Goal: Task Accomplishment & Management: Manage account settings

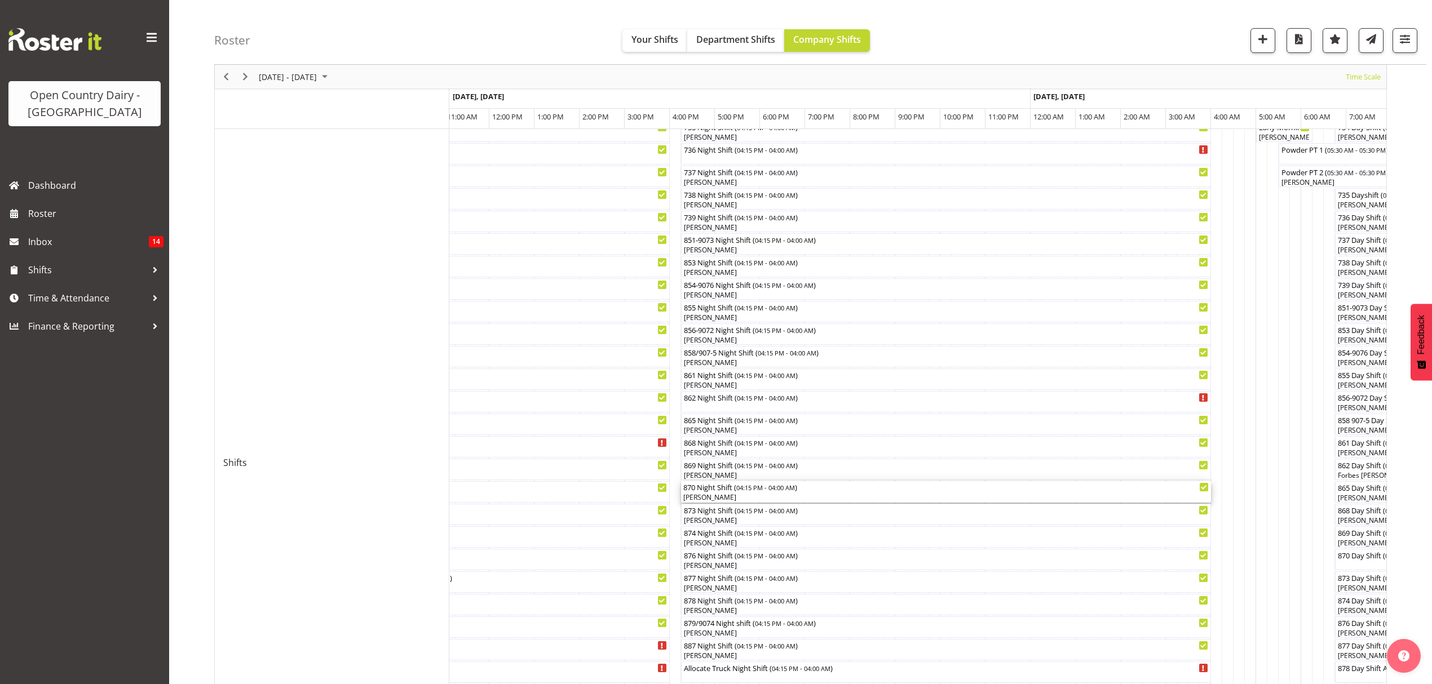
click at [699, 498] on div "[PERSON_NAME]" at bounding box center [945, 498] width 525 height 10
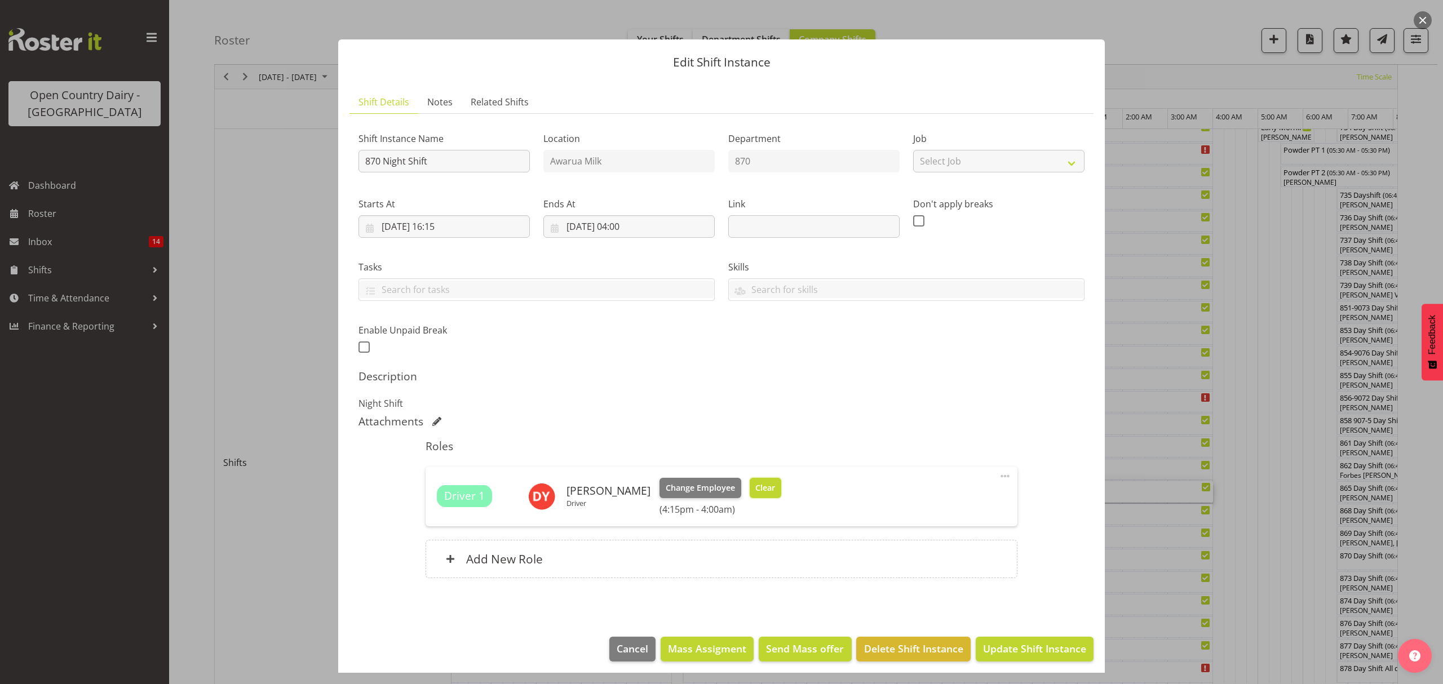
click at [755, 490] on span "Clear" at bounding box center [765, 488] width 20 height 12
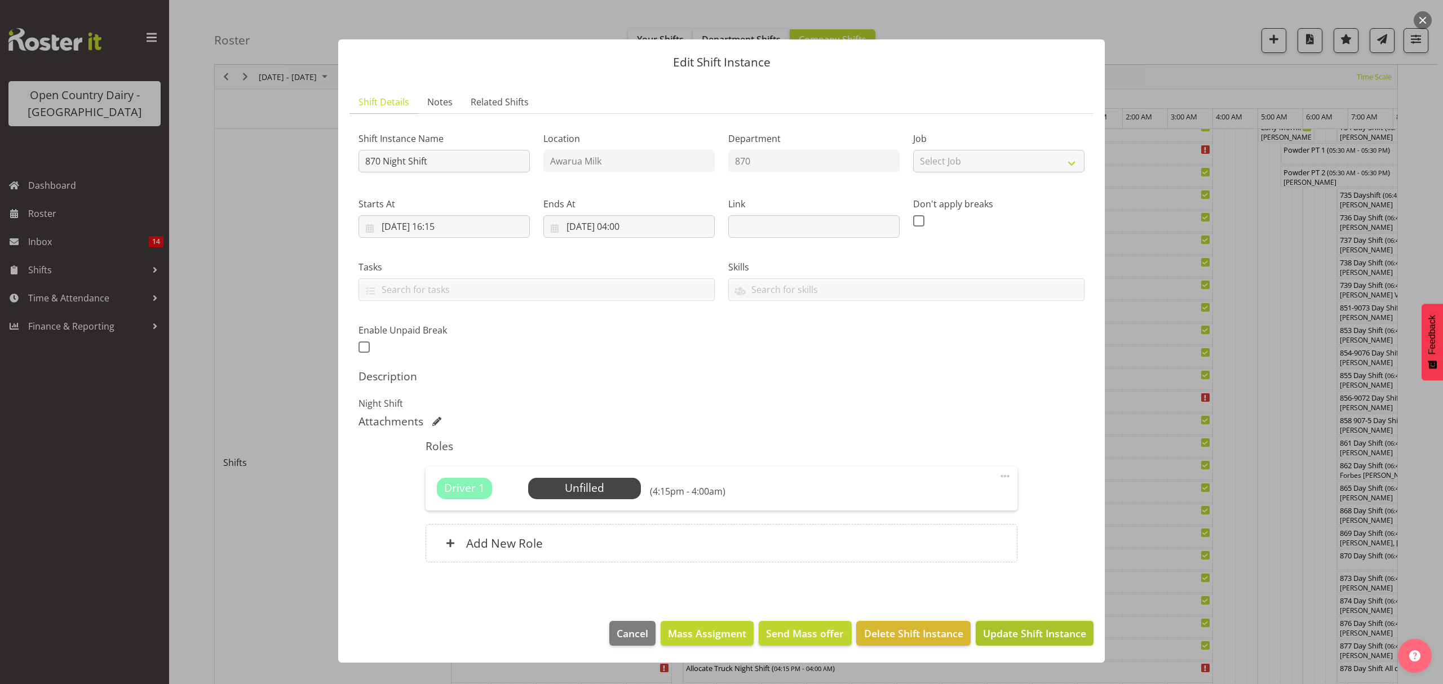
click at [1058, 640] on span "Update Shift Instance" at bounding box center [1034, 633] width 103 height 15
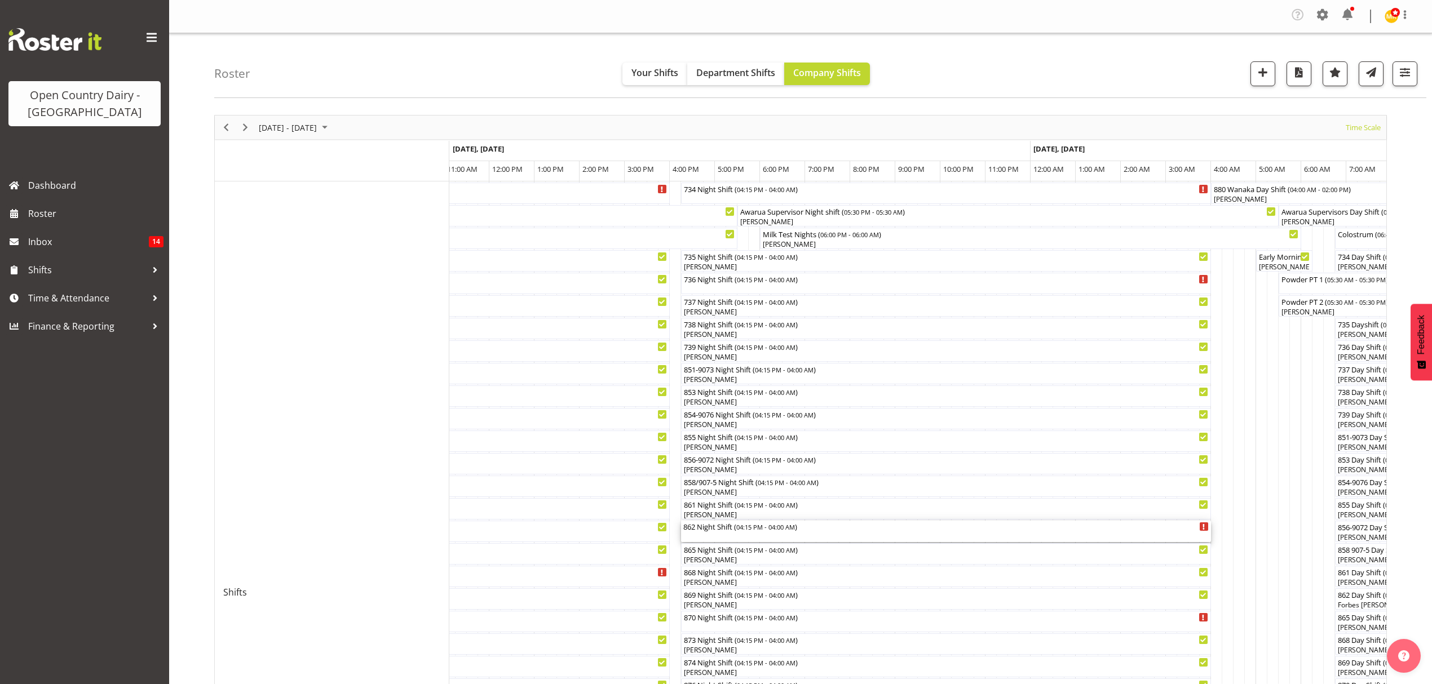
click at [701, 526] on div "862 Night Shift ( 04:15 PM - 04:00 AM )" at bounding box center [945, 526] width 525 height 11
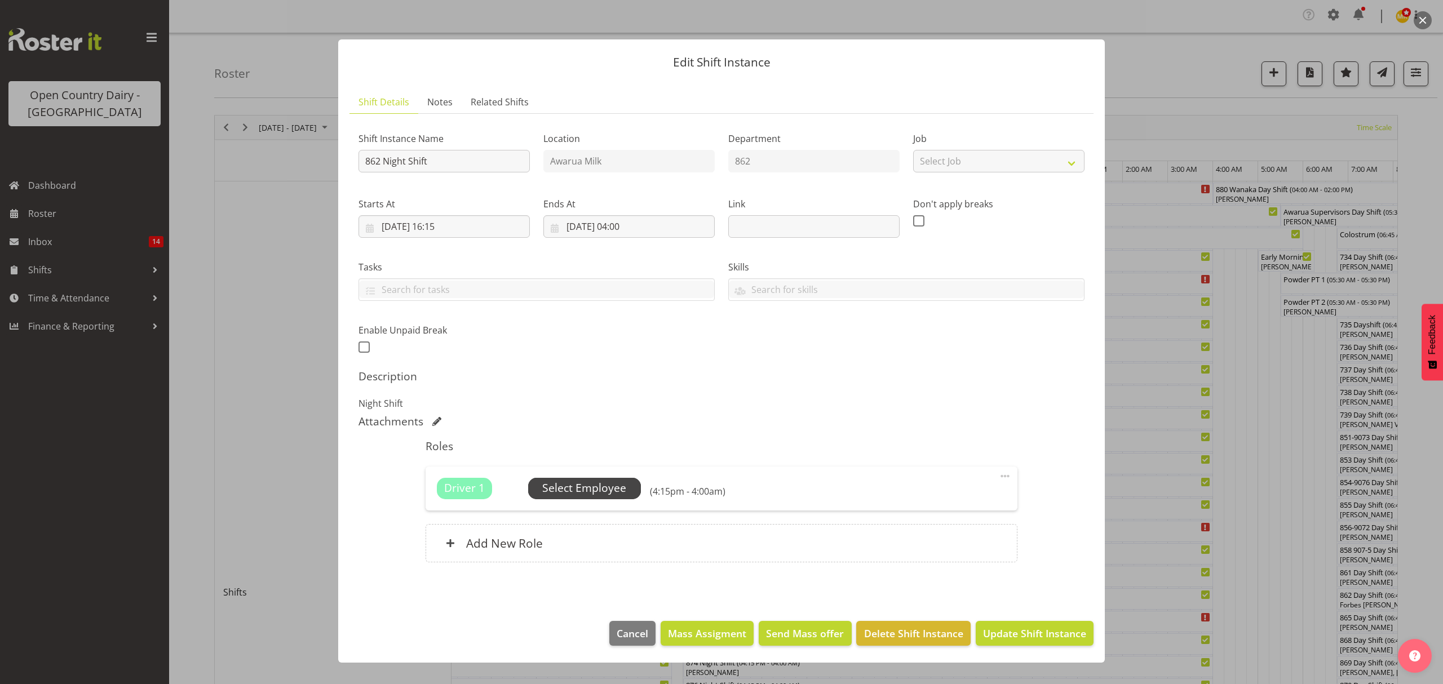
click at [575, 487] on span "Select Employee" at bounding box center [584, 488] width 84 height 16
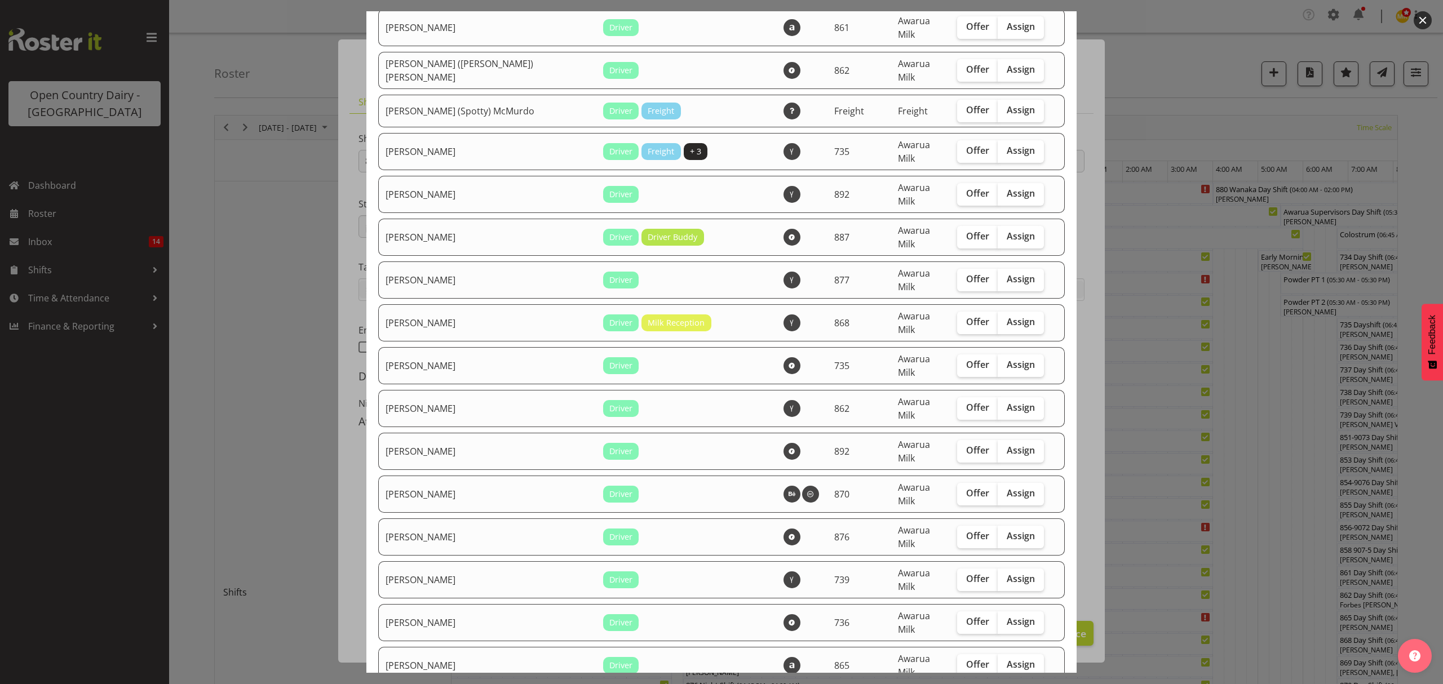
scroll to position [375, 0]
click at [1007, 486] on span "Assign" at bounding box center [1021, 491] width 28 height 11
click at [1004, 489] on input "Assign" at bounding box center [1001, 492] width 7 height 7
checkbox input "true"
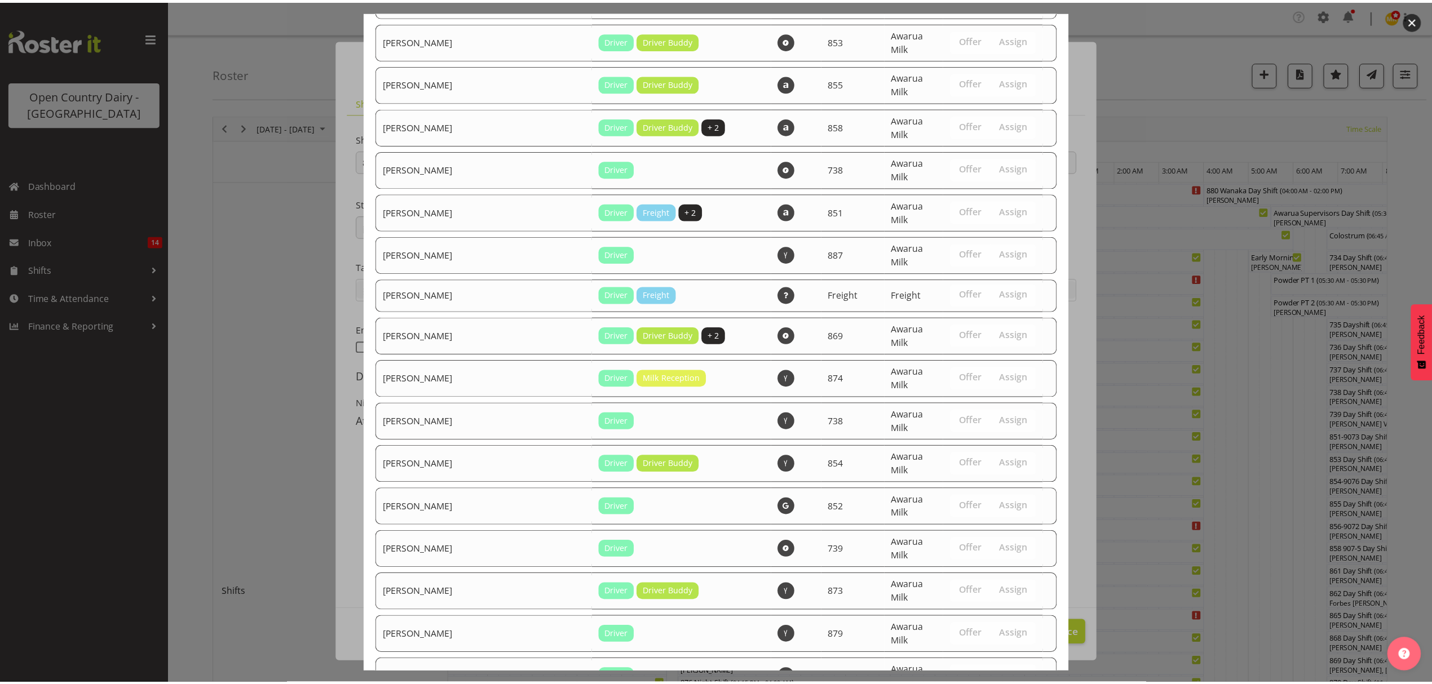
scroll to position [1677, 0]
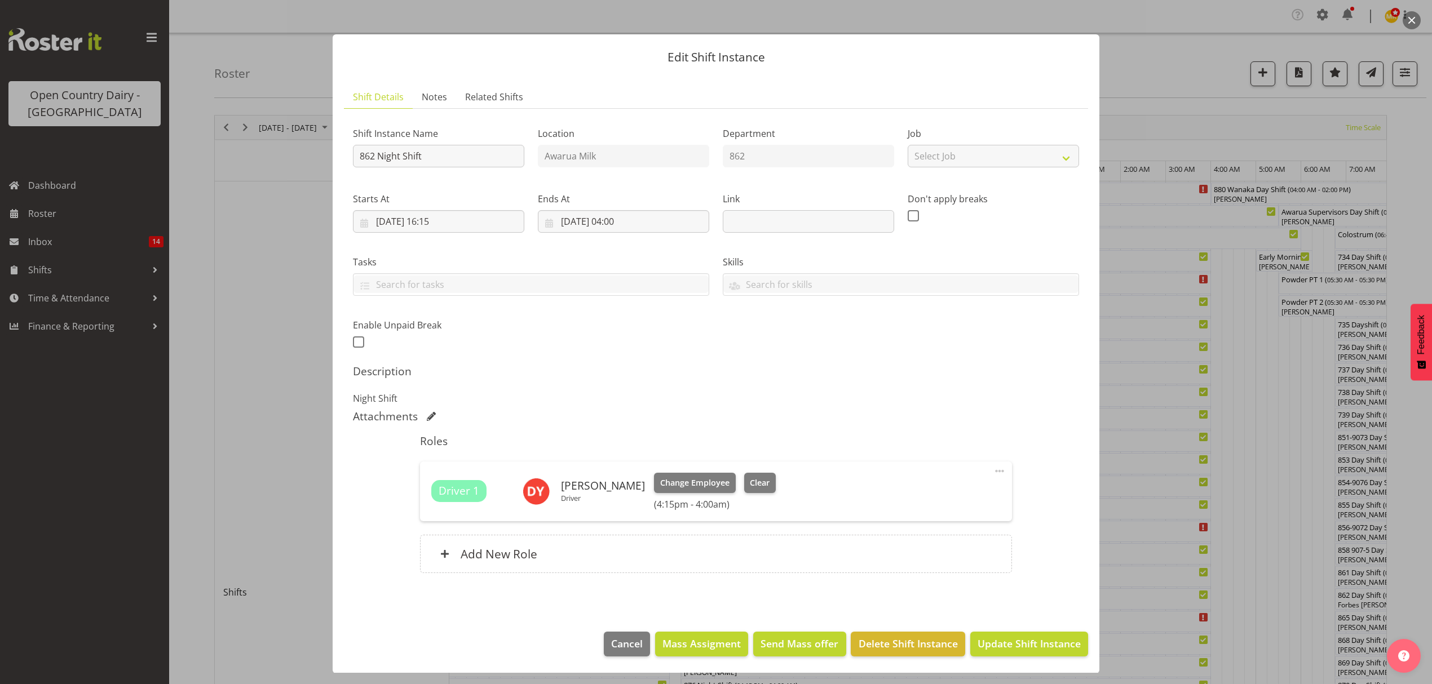
scroll to position [7, 0]
click at [1028, 643] on span "Update Shift Instance" at bounding box center [1028, 643] width 103 height 15
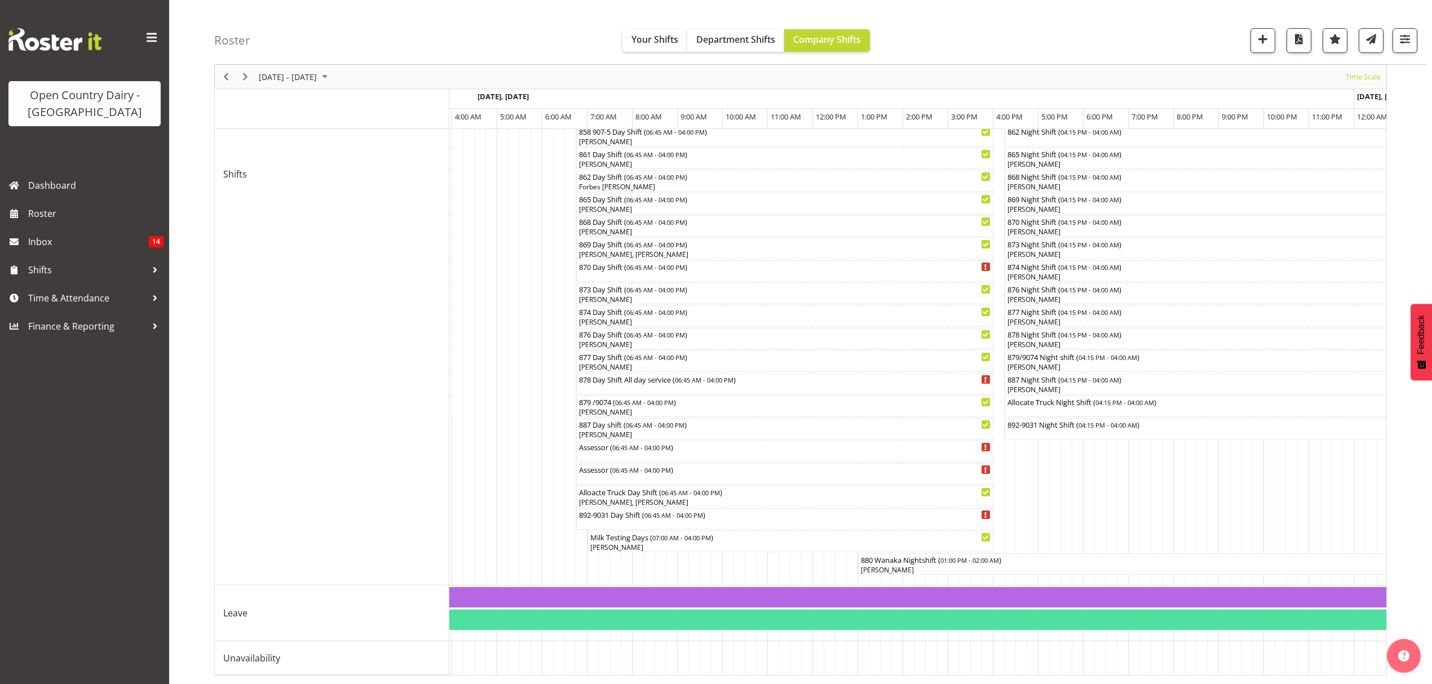
scroll to position [0, 2386]
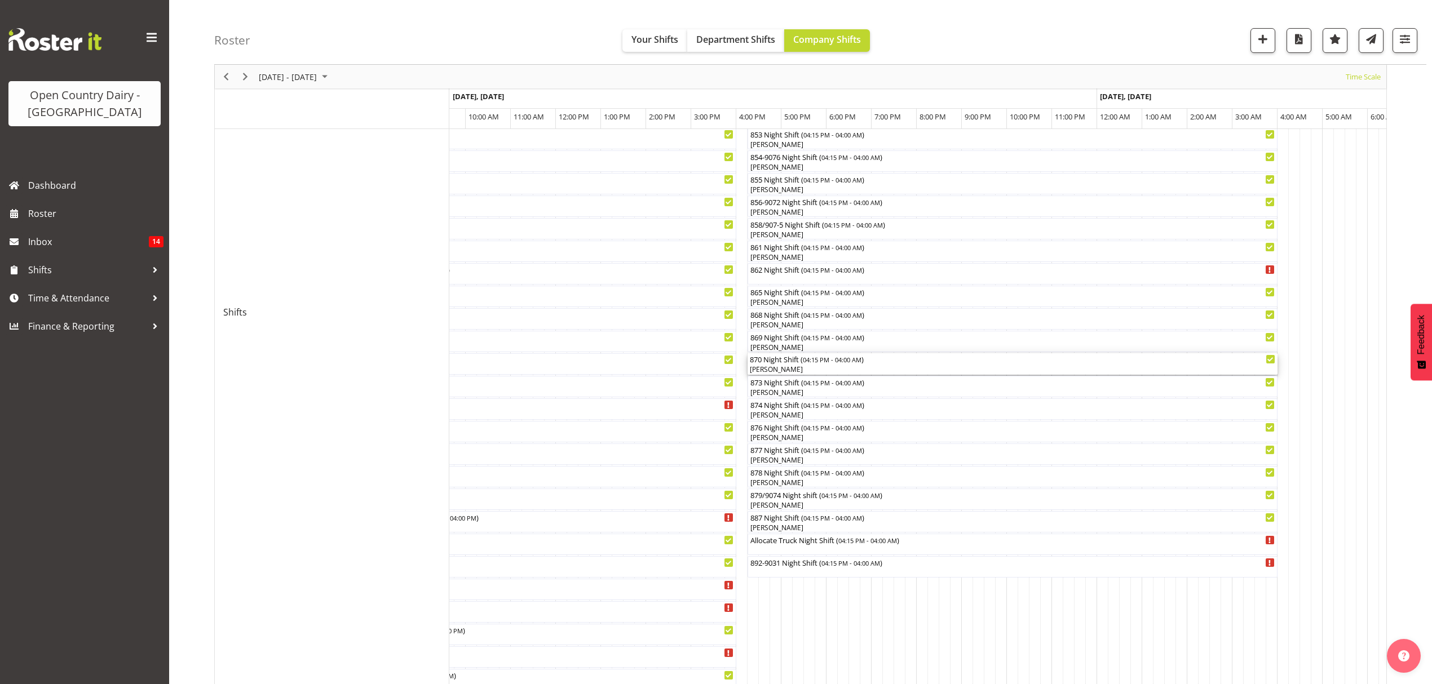
click at [772, 364] on div "870 Night Shift ( 04:15 PM - 04:00 AM ) David Young" at bounding box center [1012, 363] width 525 height 21
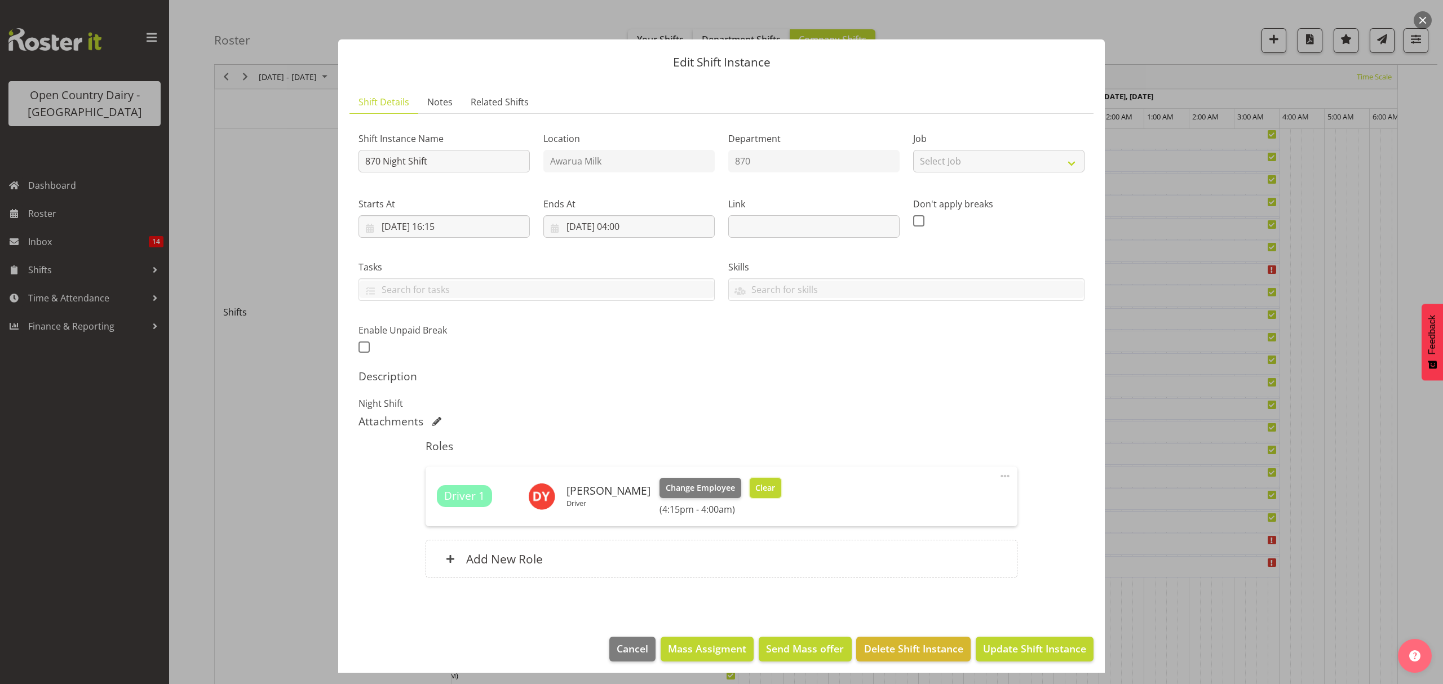
click at [755, 488] on span "Clear" at bounding box center [765, 488] width 20 height 12
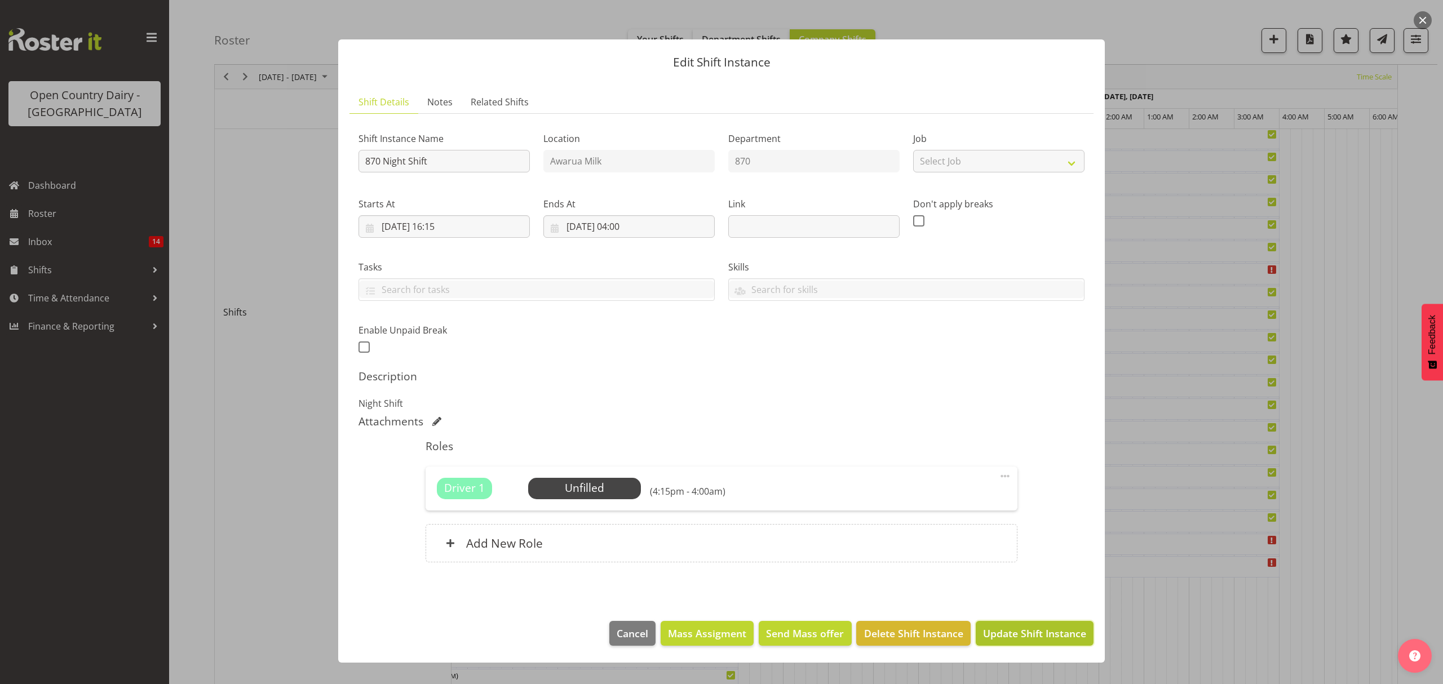
click at [1033, 633] on span "Update Shift Instance" at bounding box center [1034, 633] width 103 height 15
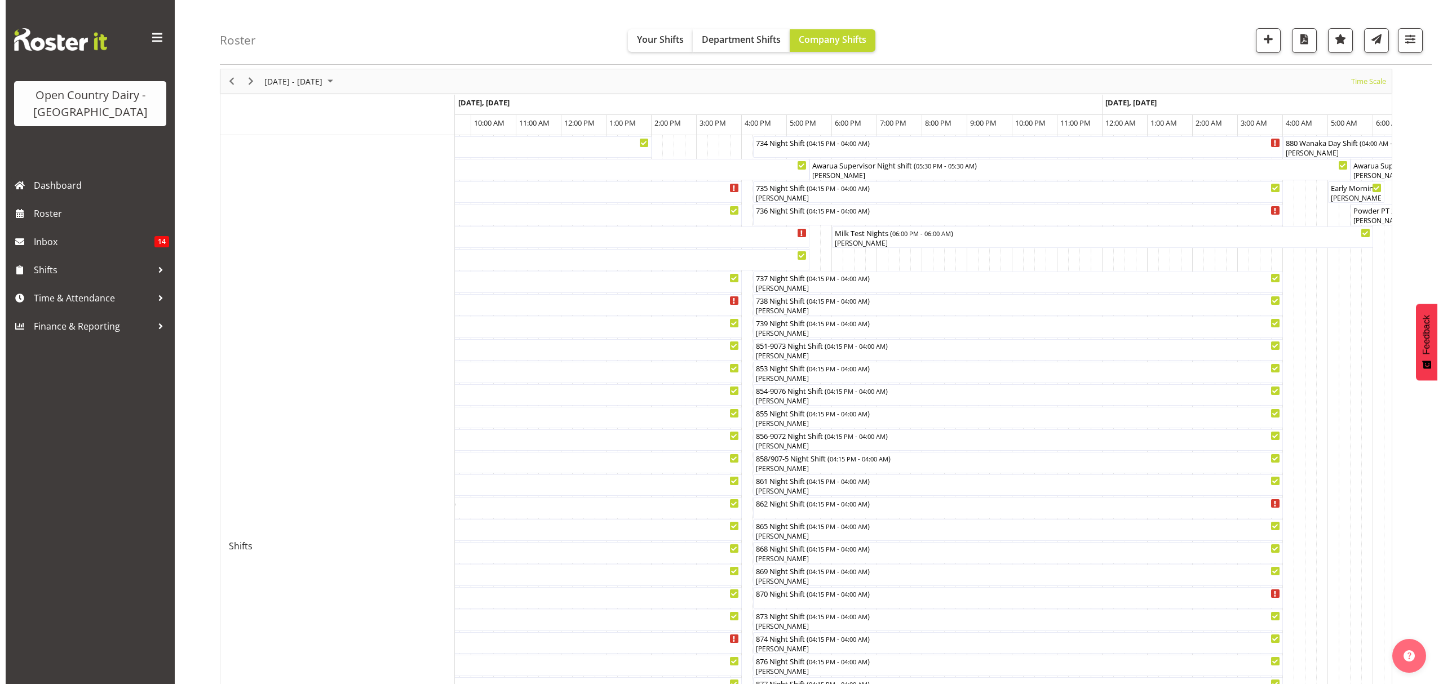
scroll to position [75, 0]
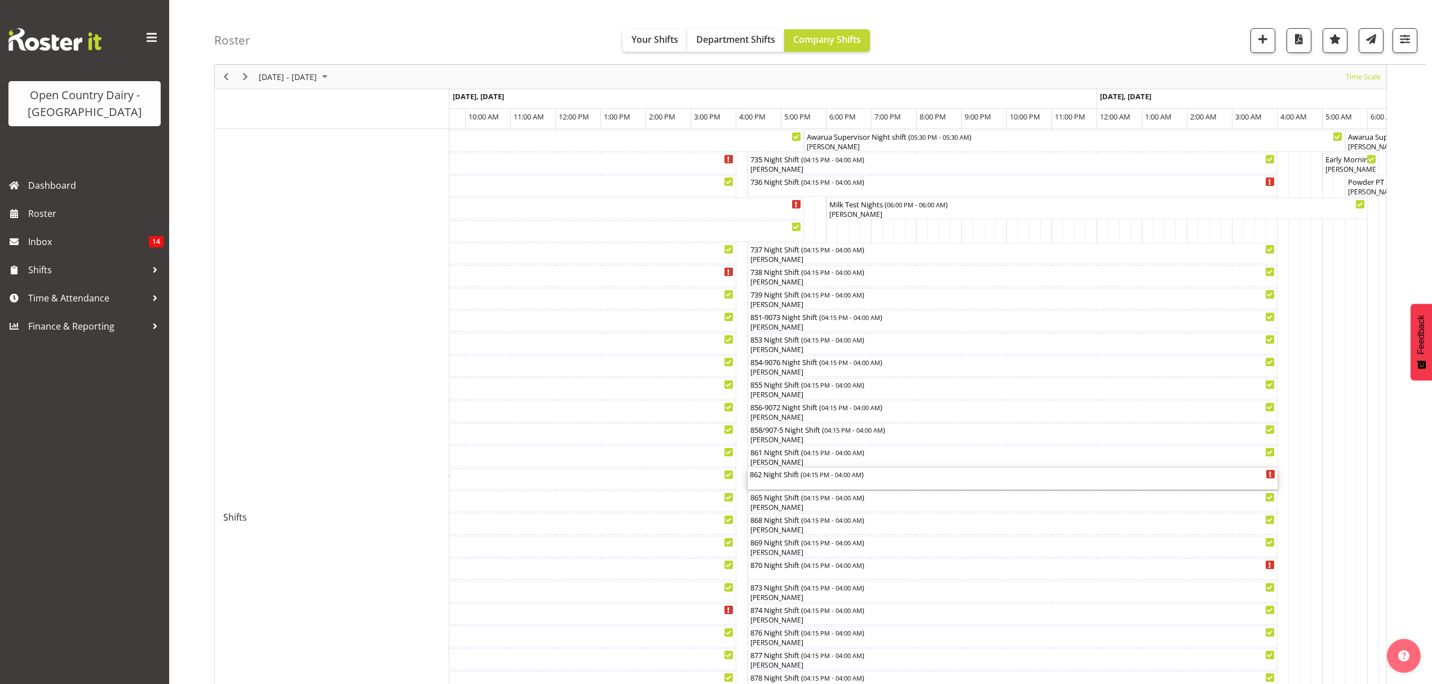
click at [776, 474] on div "862 Night Shift ( 04:15 PM - 04:00 AM )" at bounding box center [1012, 473] width 525 height 11
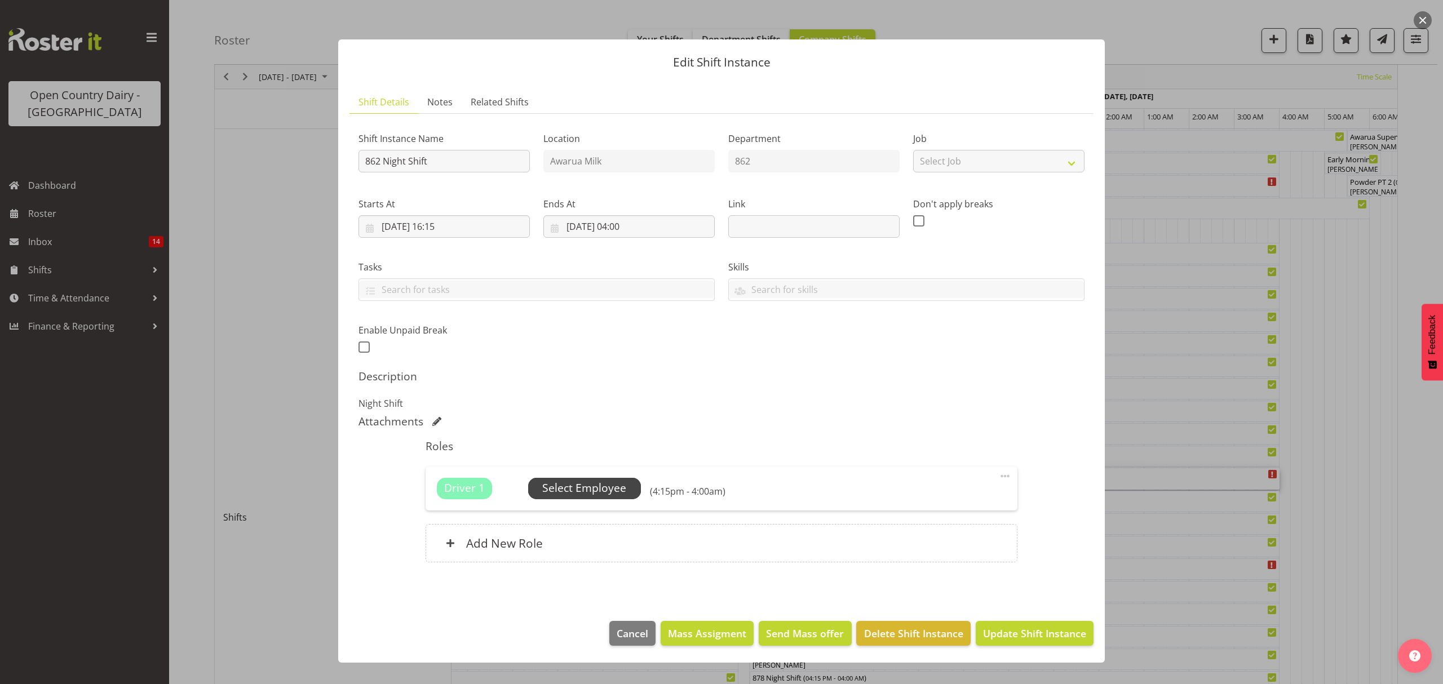
click at [582, 494] on span "Select Employee" at bounding box center [584, 488] width 84 height 16
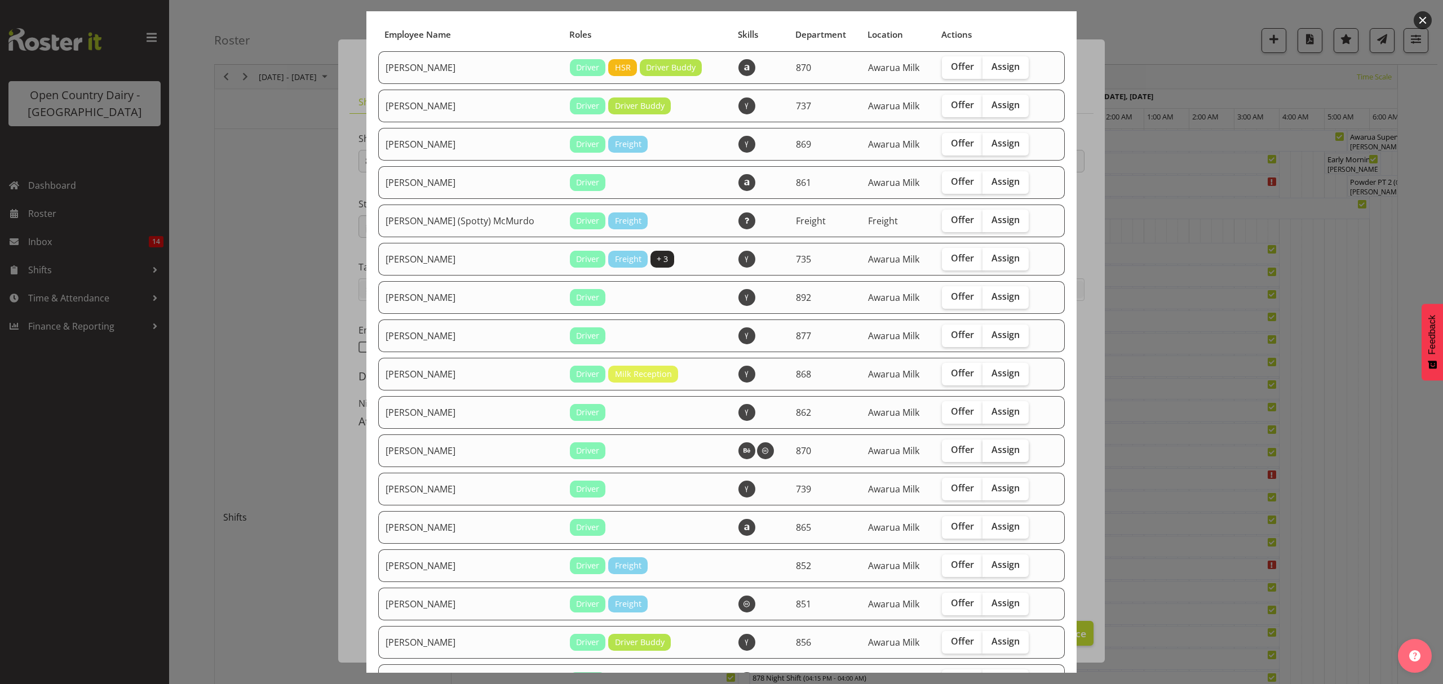
click at [991, 453] on span "Assign" at bounding box center [1005, 449] width 28 height 11
click at [982, 453] on input "Assign" at bounding box center [985, 449] width 7 height 7
checkbox input "true"
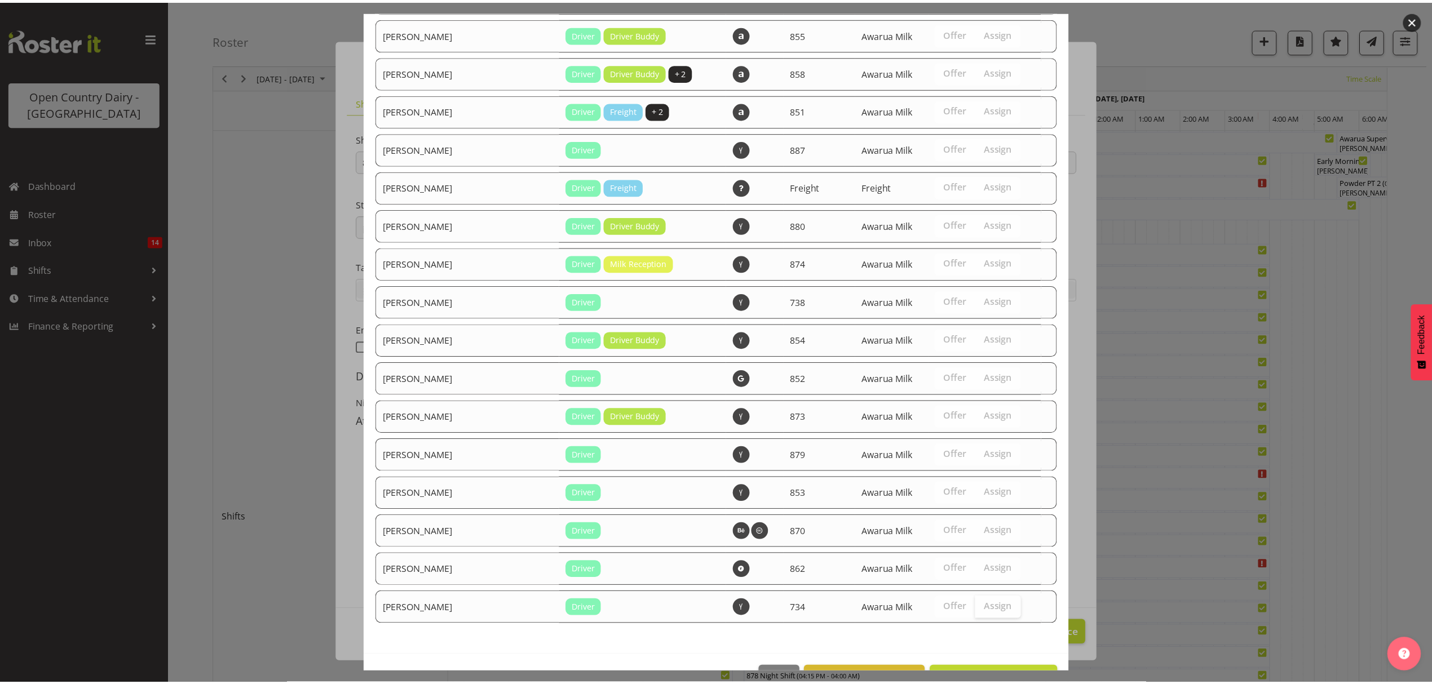
scroll to position [911, 0]
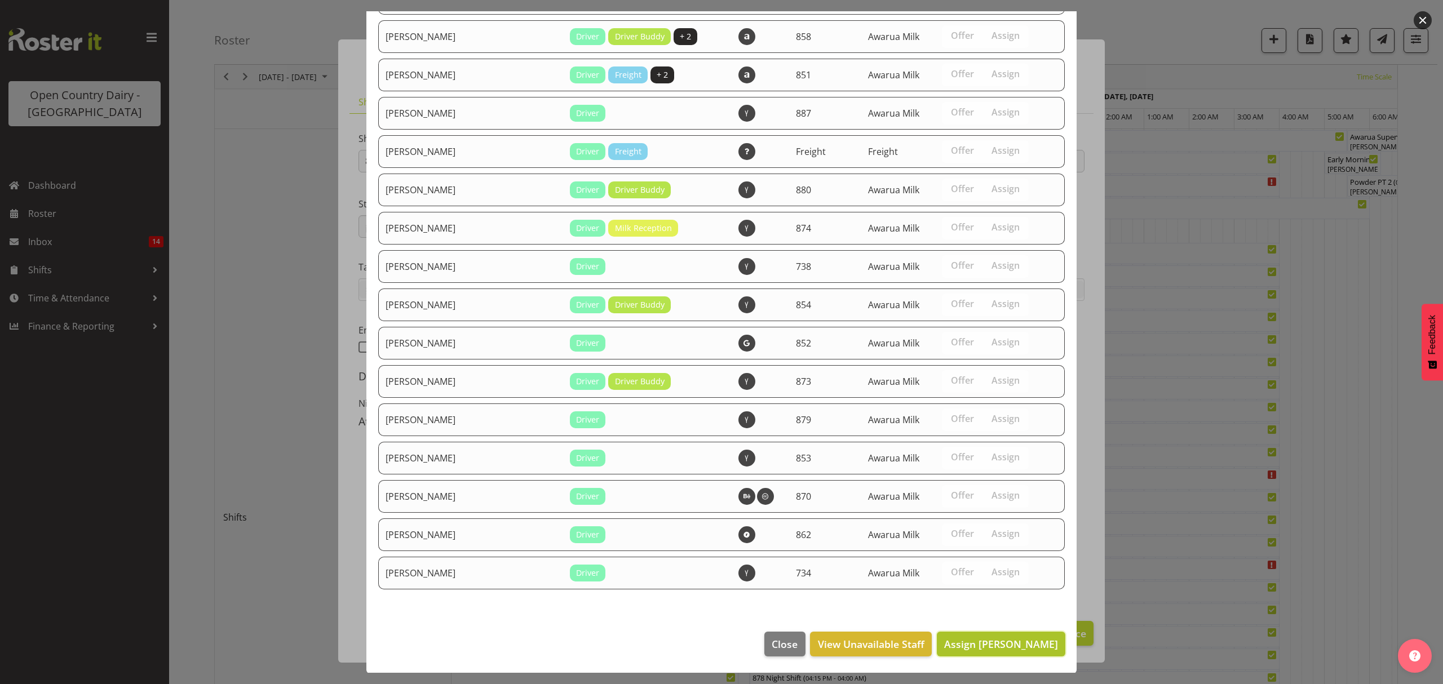
click at [989, 647] on span "Assign David Young" at bounding box center [1001, 644] width 114 height 14
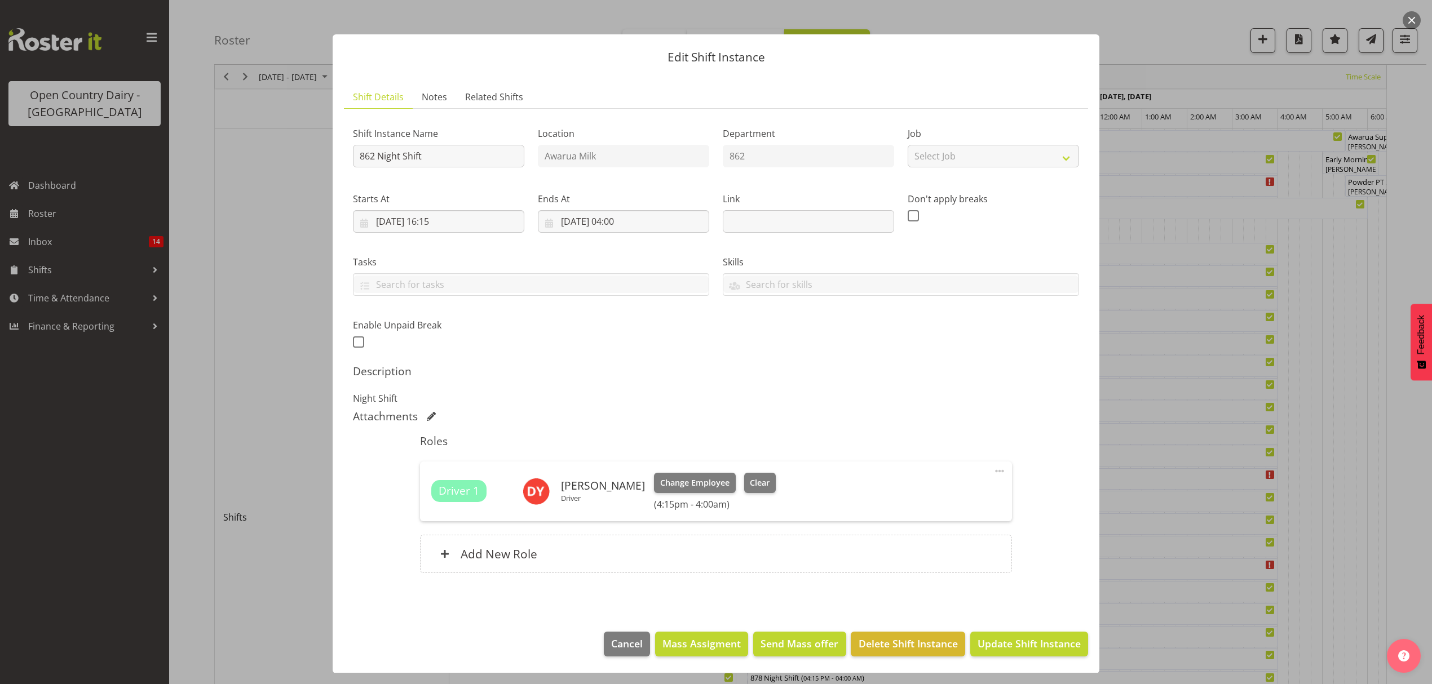
scroll to position [7, 0]
click at [1026, 639] on span "Update Shift Instance" at bounding box center [1028, 643] width 103 height 15
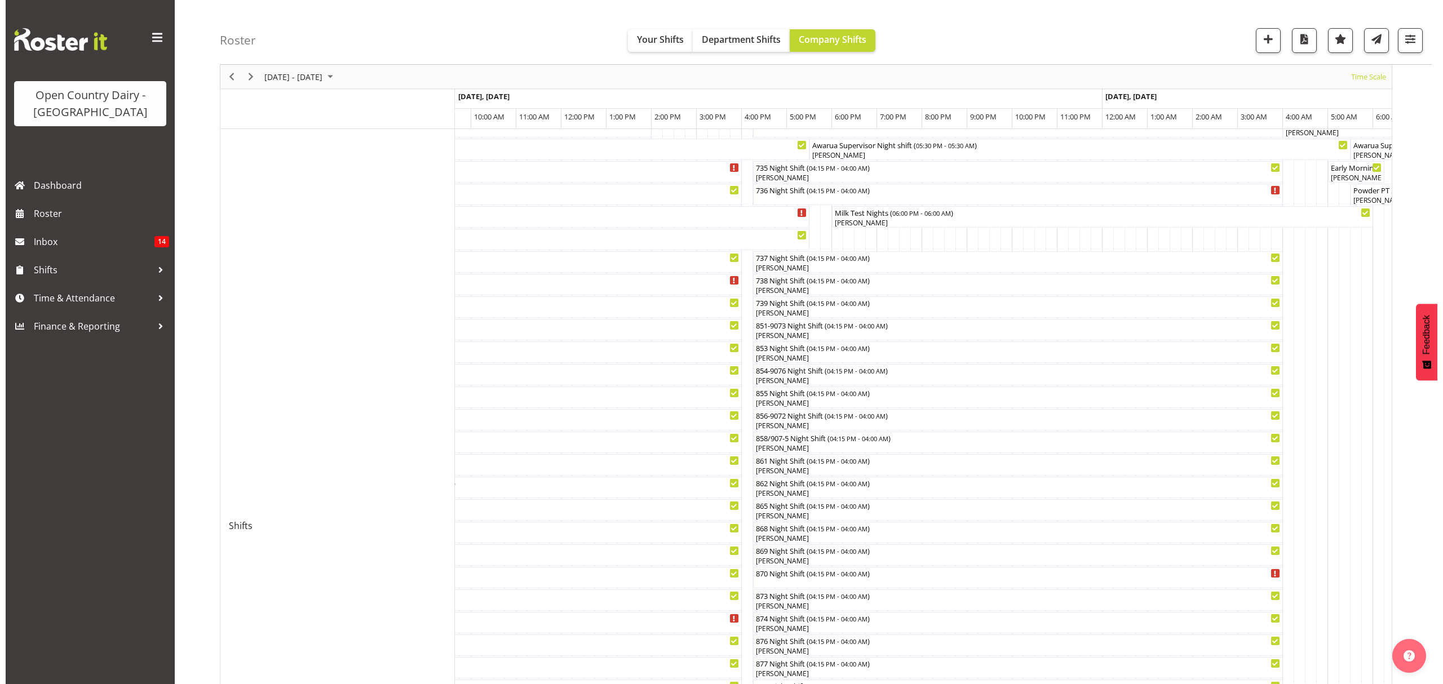
scroll to position [300, 0]
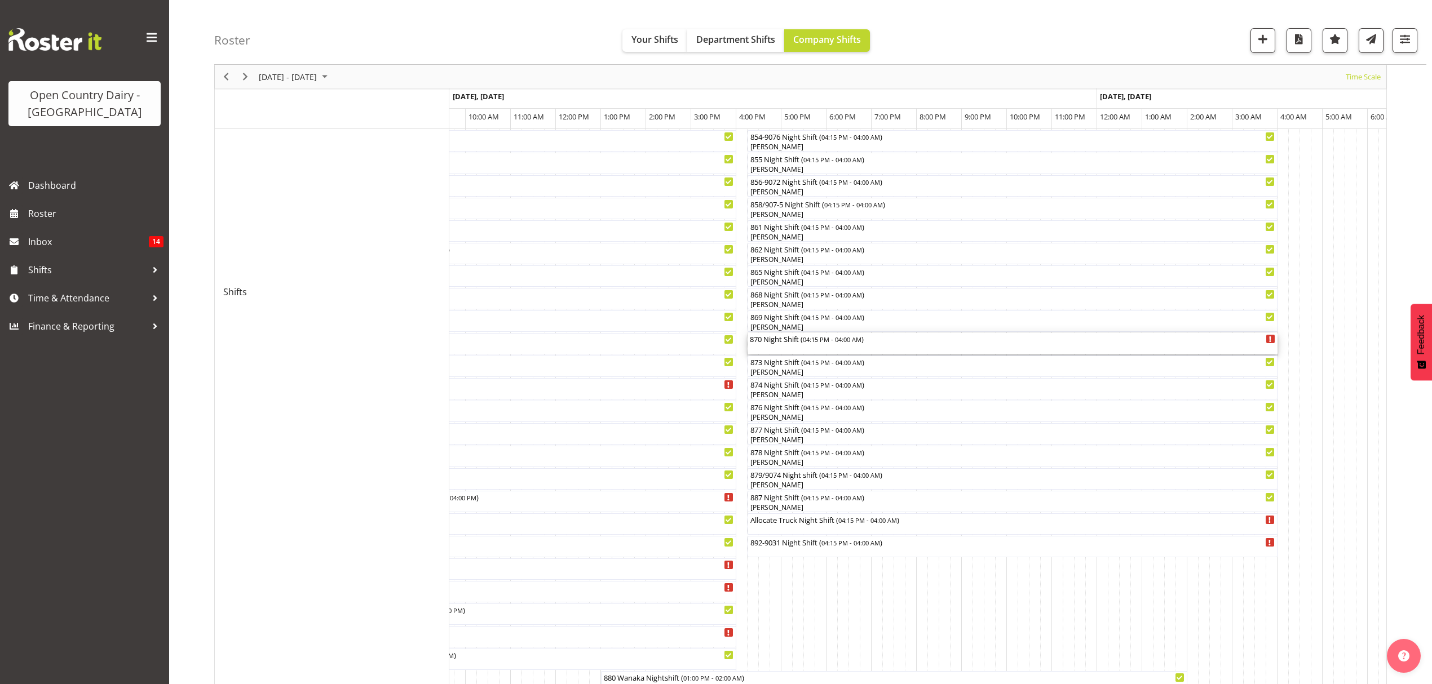
click at [777, 339] on div "870 Night Shift ( 04:15 PM - 04:00 AM )" at bounding box center [1012, 338] width 525 height 11
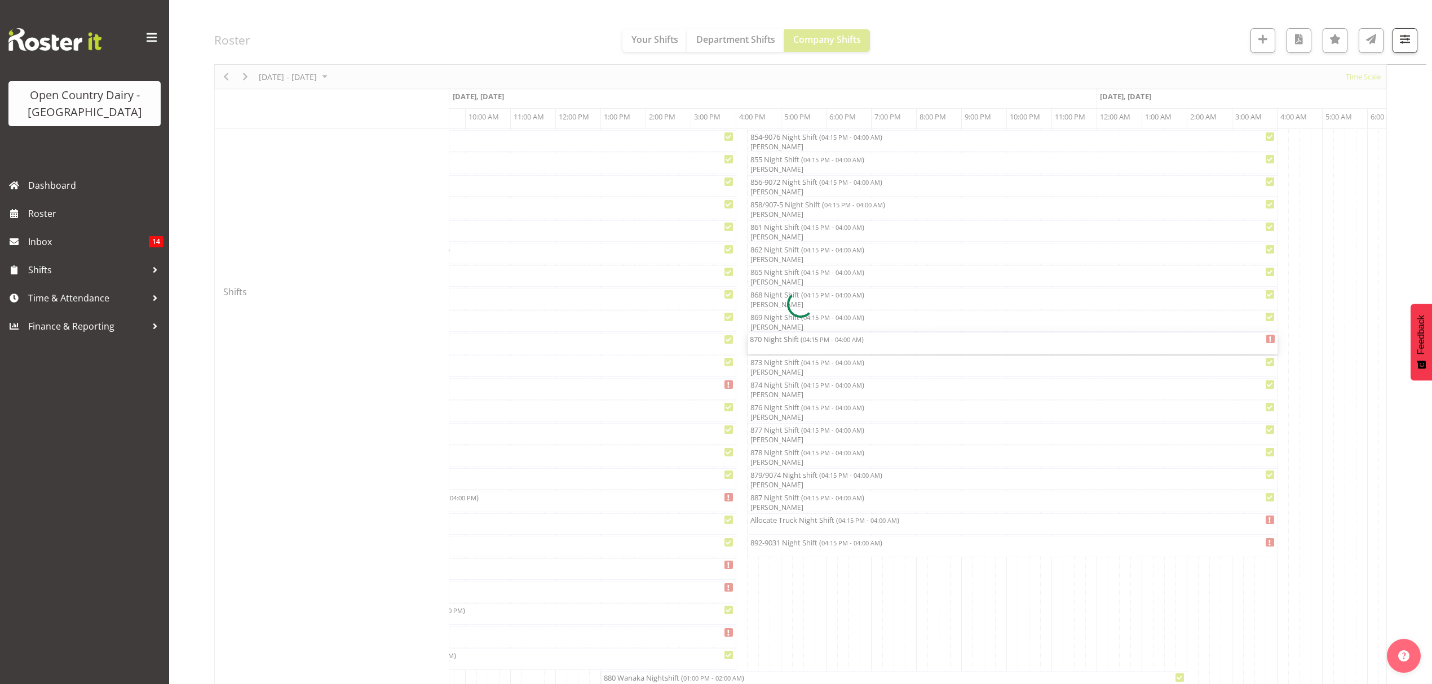
select select "8"
select select "2025"
select select "4"
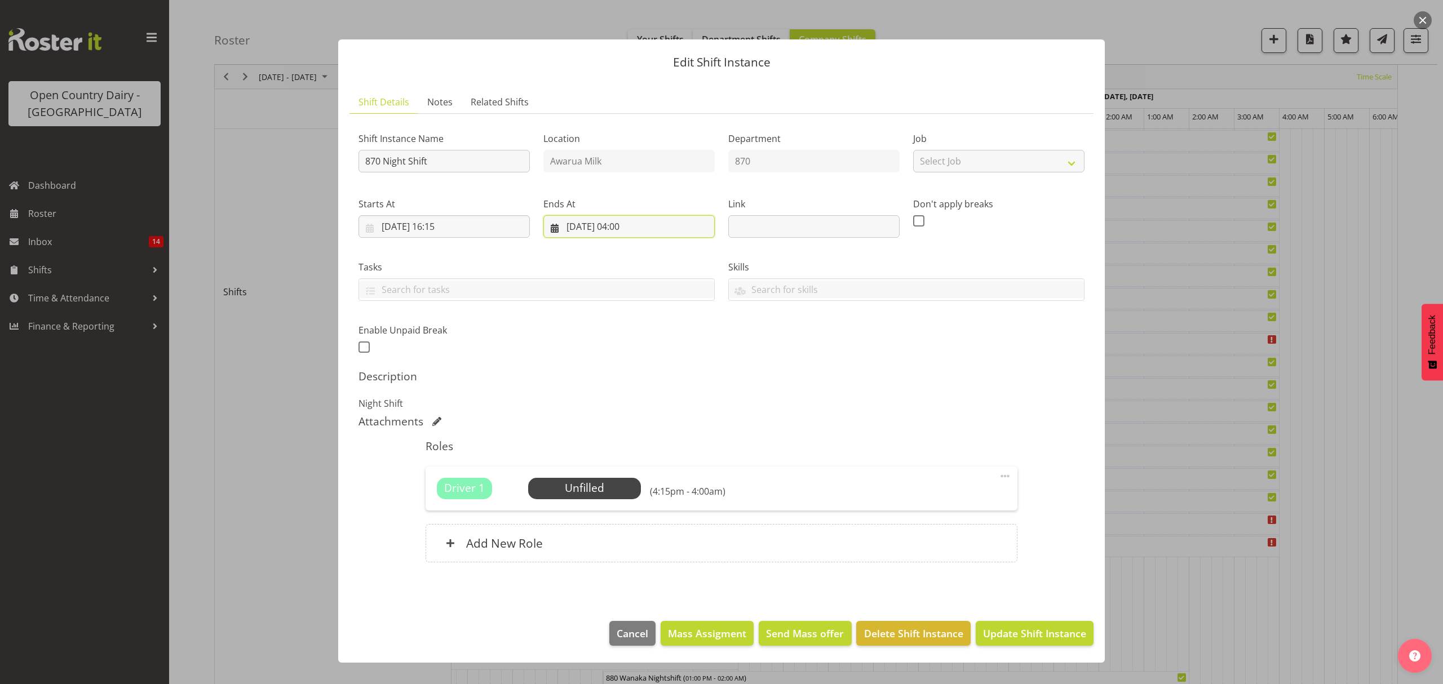
click at [631, 224] on input "11/09/2025, 04:00" at bounding box center [628, 226] width 171 height 23
click at [627, 471] on select "00 01 02 03 04 05 06 07 08 09 10 11 12 13 14 15 16 17 18 19 20 21 22 23" at bounding box center [629, 466] width 25 height 23
click at [779, 348] on div "Shift Instance Name 870 Night Shift Location Awarua Milk Department 870 Job Sel…" at bounding box center [721, 239] width 739 height 247
click at [600, 226] on input "11/09/2025, 04:00" at bounding box center [628, 226] width 171 height 23
click at [645, 340] on span "10" at bounding box center [642, 339] width 9 height 11
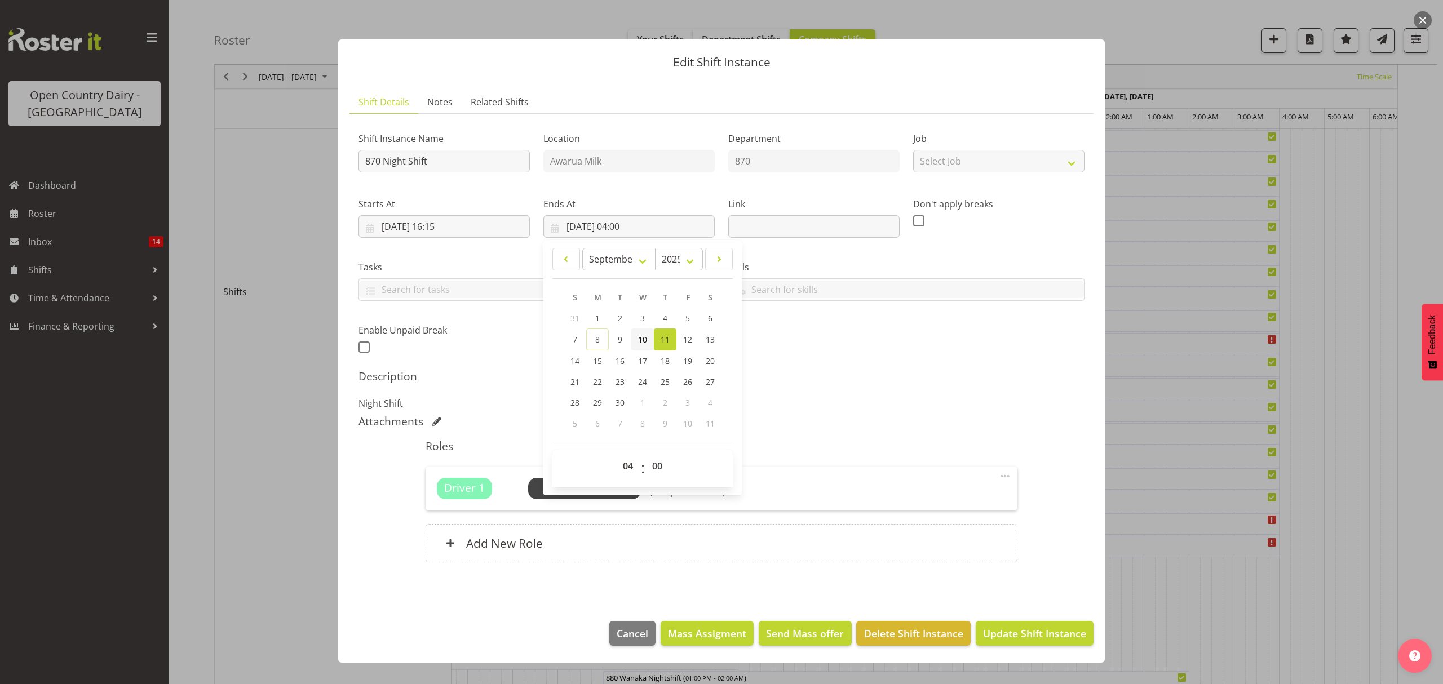
type input "10/09/2025, 04:00"
click at [627, 465] on select "00 01 02 03 04 05 06 07 08 09 10 11 12 13 14 15 16 17 18 19 20 21 22 23" at bounding box center [629, 466] width 25 height 23
select select "18"
click at [617, 455] on select "00 01 02 03 04 05 06 07 08 09 10 11 12 13 14 15 16 17 18 19 20 21 22 23" at bounding box center [629, 466] width 25 height 23
type input "10/09/2025, 18:00"
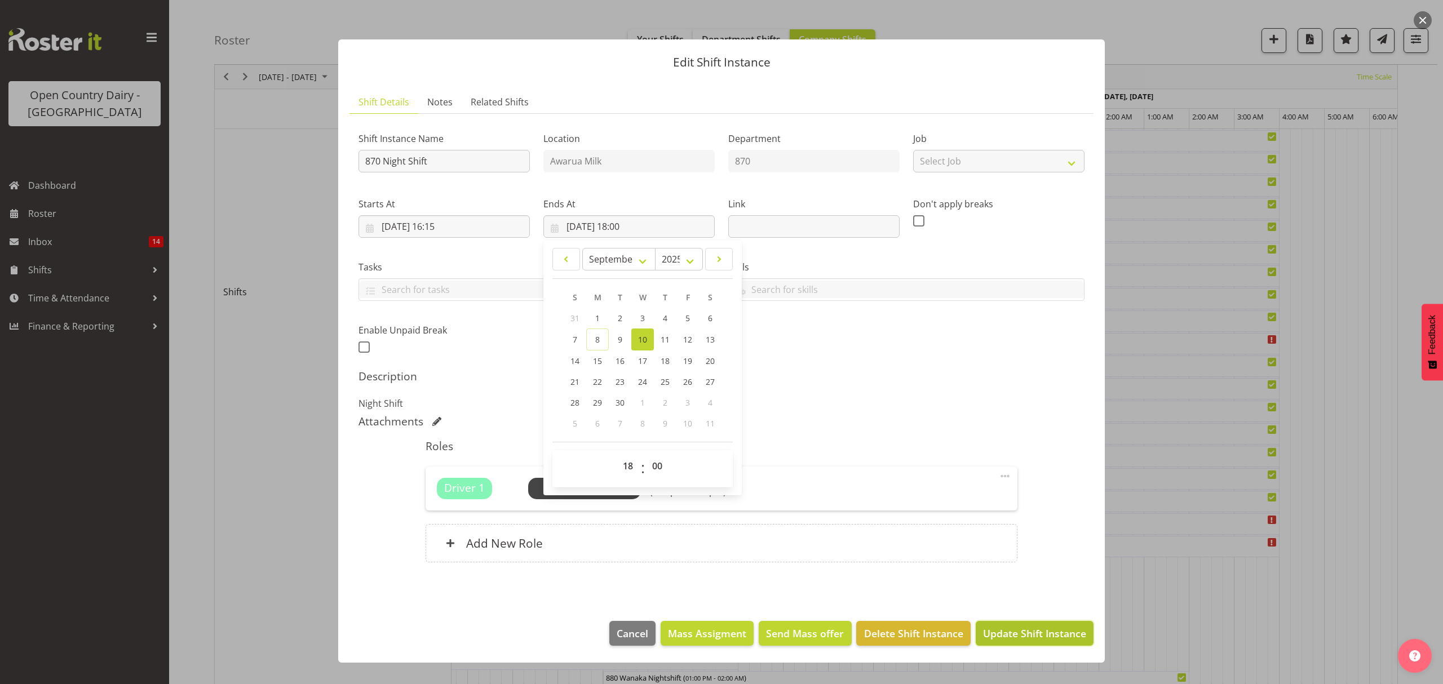
click at [1038, 632] on span "Update Shift Instance" at bounding box center [1034, 633] width 103 height 15
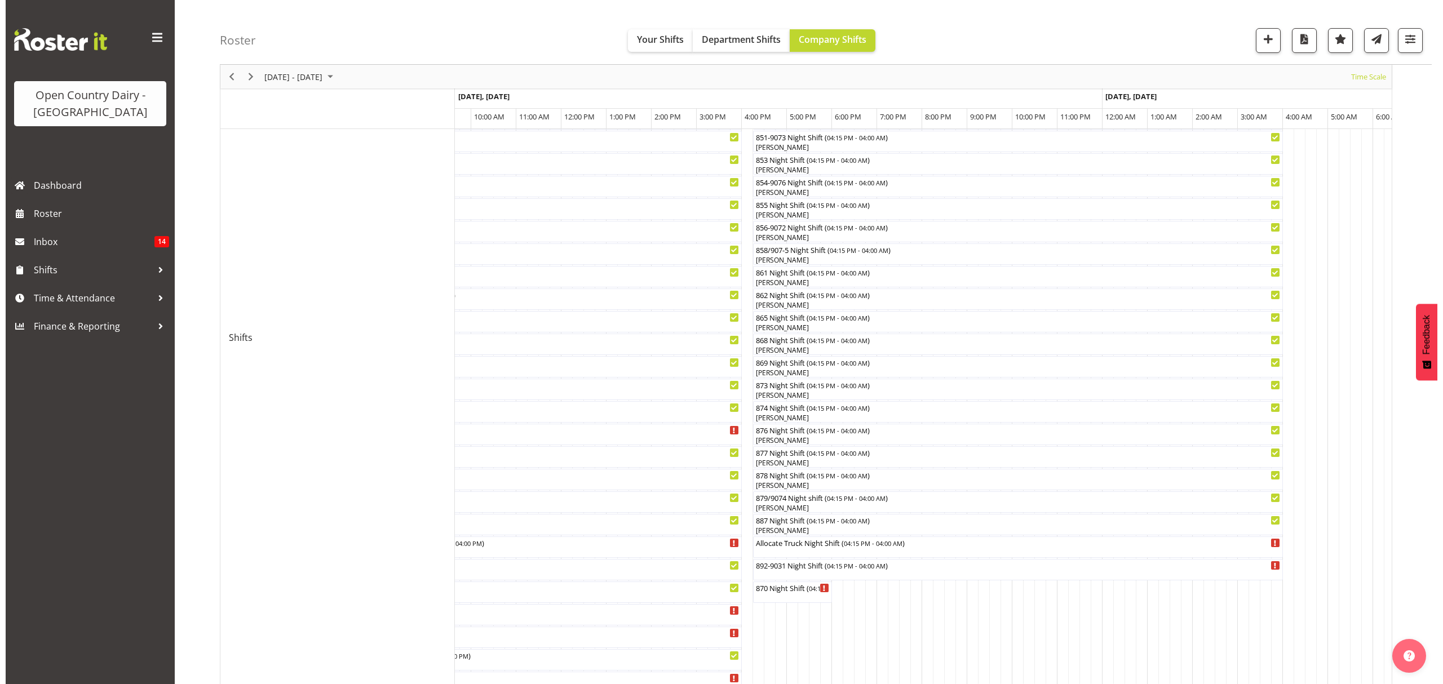
scroll to position [225, 0]
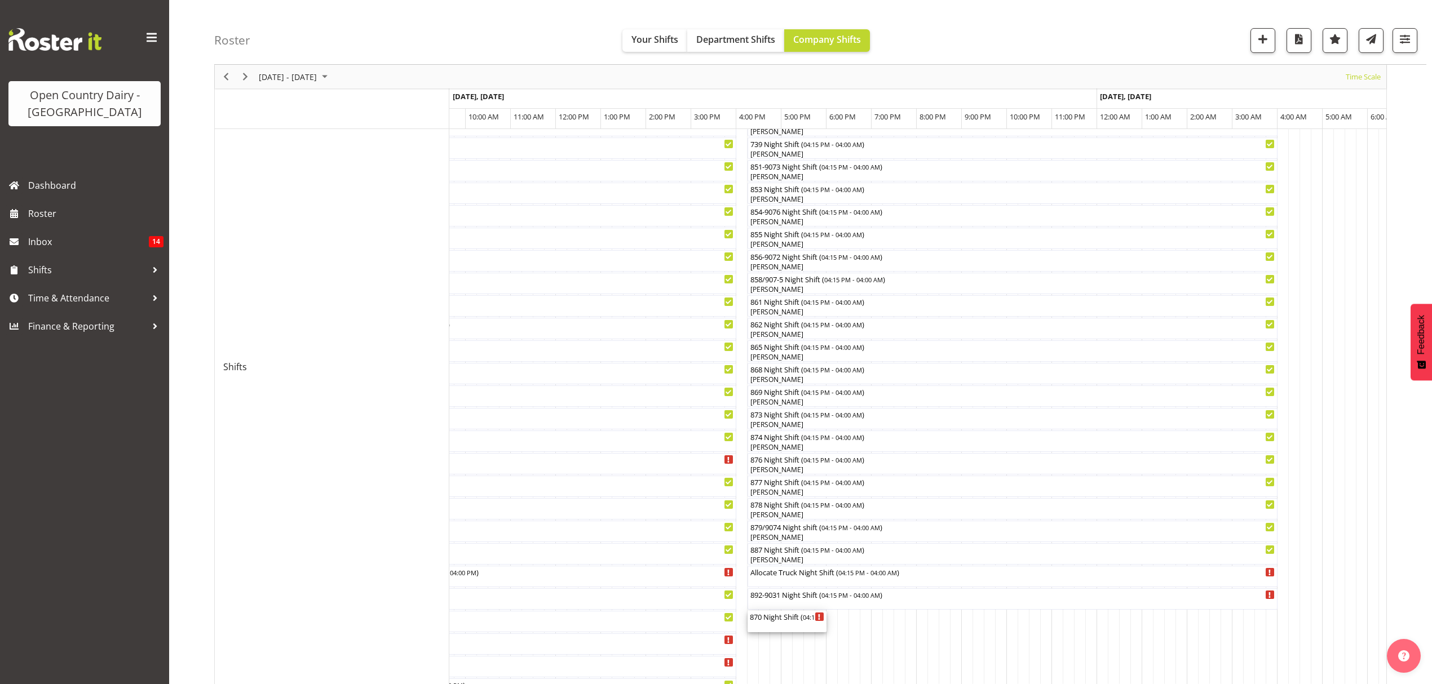
click at [782, 618] on div "870 Night Shift ( 04:15 PM - 06:00 PM )" at bounding box center [787, 616] width 74 height 11
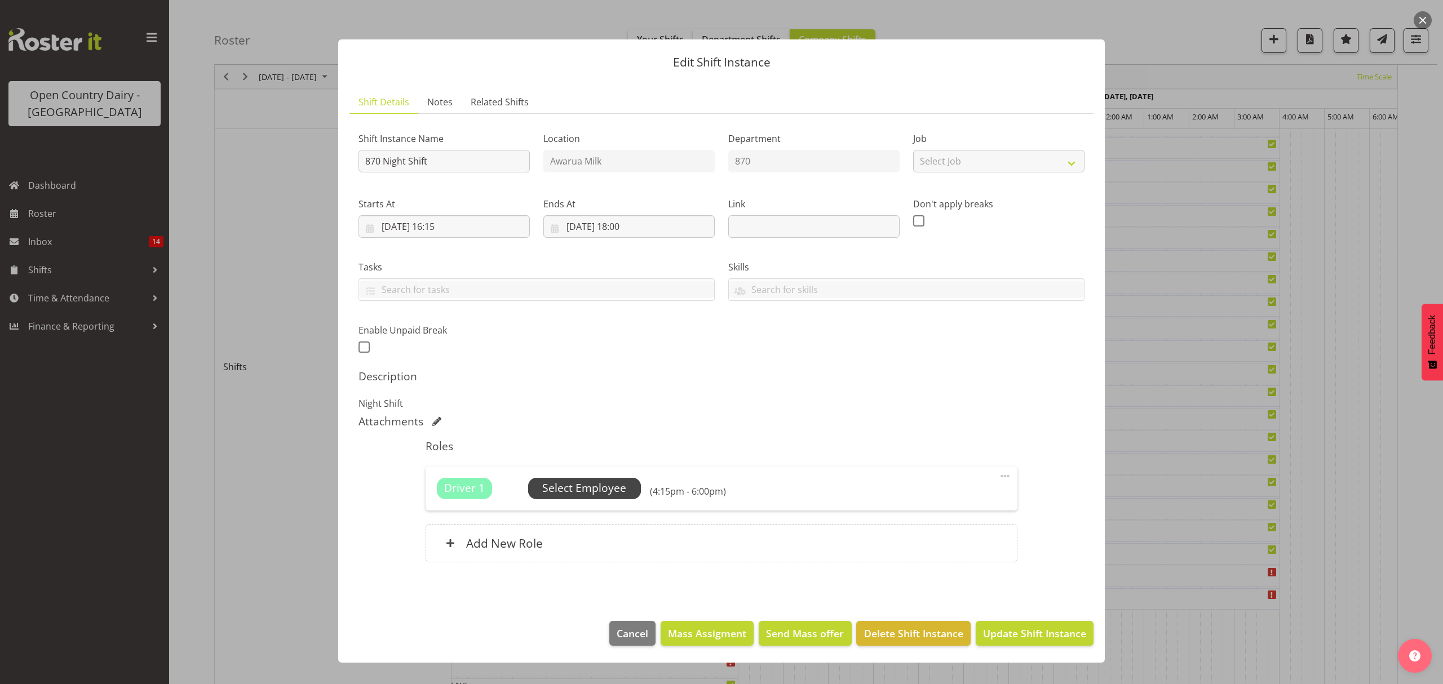
click at [583, 498] on span "Select Employee" at bounding box center [584, 488] width 113 height 21
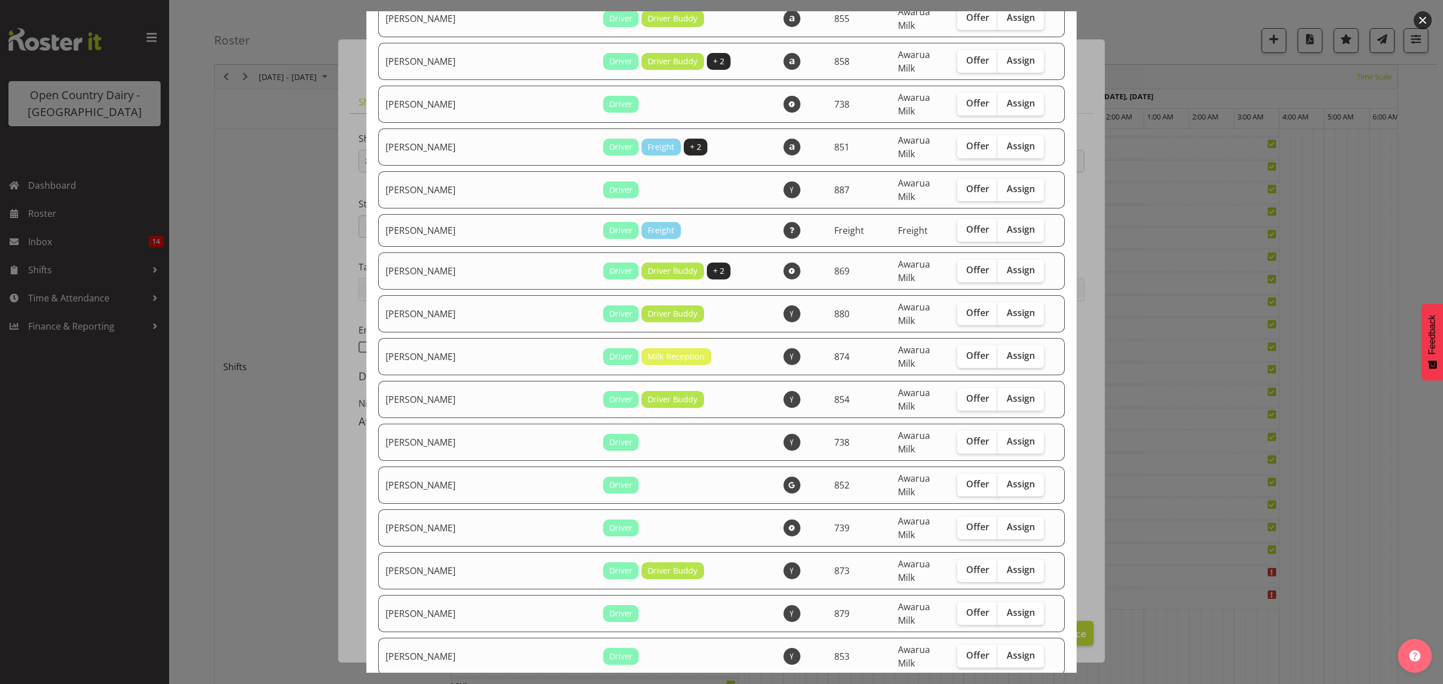
scroll to position [1653, 0]
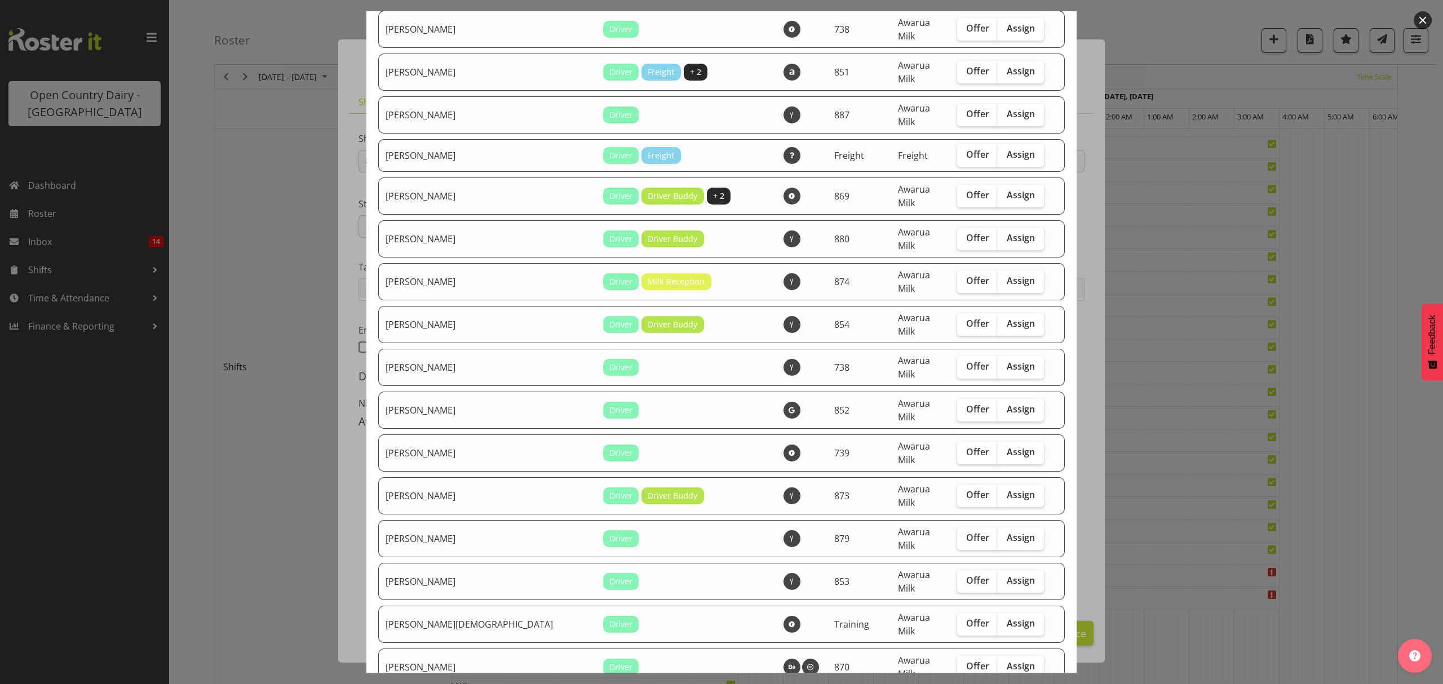
click at [1166, 380] on div at bounding box center [721, 342] width 1443 height 684
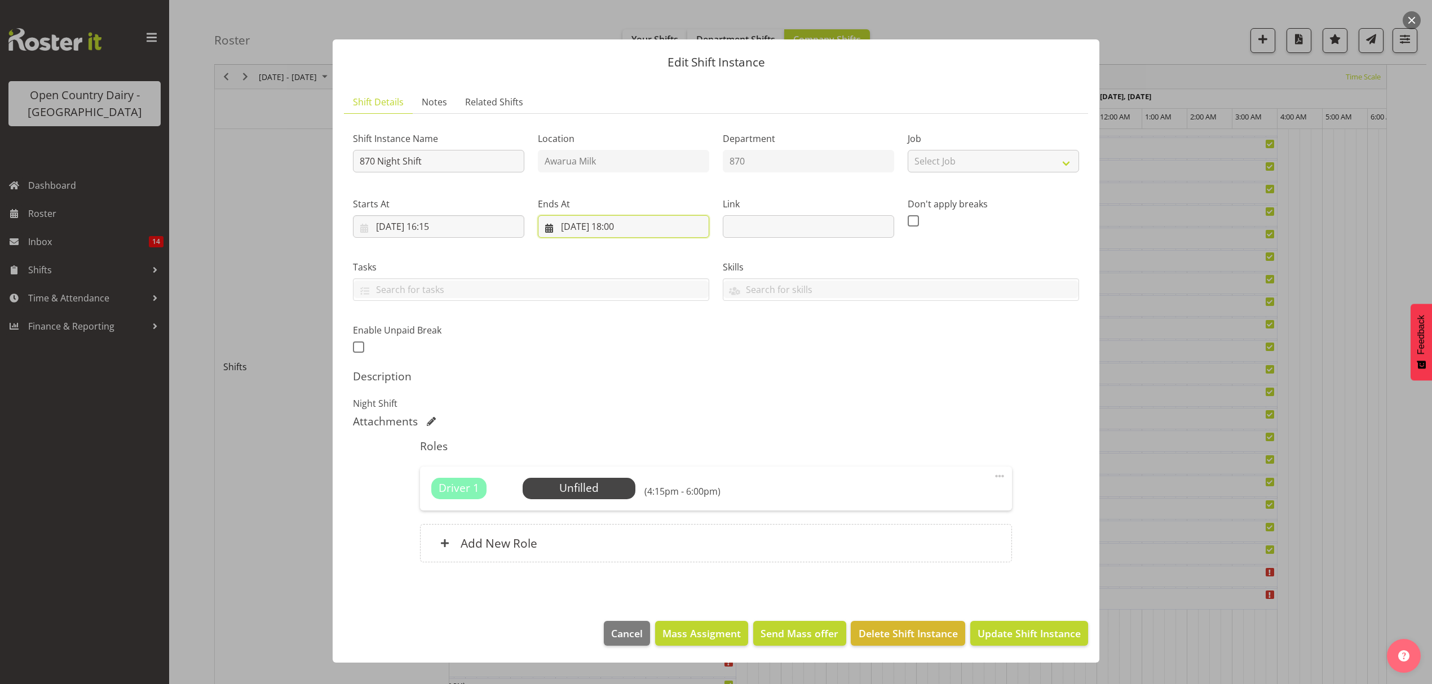
click at [622, 225] on input "10/09/2025, 18:00" at bounding box center [623, 226] width 171 height 23
click at [621, 468] on select "00 01 02 03 04 05 06 07 08 09 10 11 12 13 14 15 16 17 18 19 20 21 22 23" at bounding box center [623, 466] width 25 height 23
select select "17"
click at [611, 455] on select "00 01 02 03 04 05 06 07 08 09 10 11 12 13 14 15 16 17 18 19 20 21 22 23" at bounding box center [623, 466] width 25 height 23
type input "10/09/2025, 17:00"
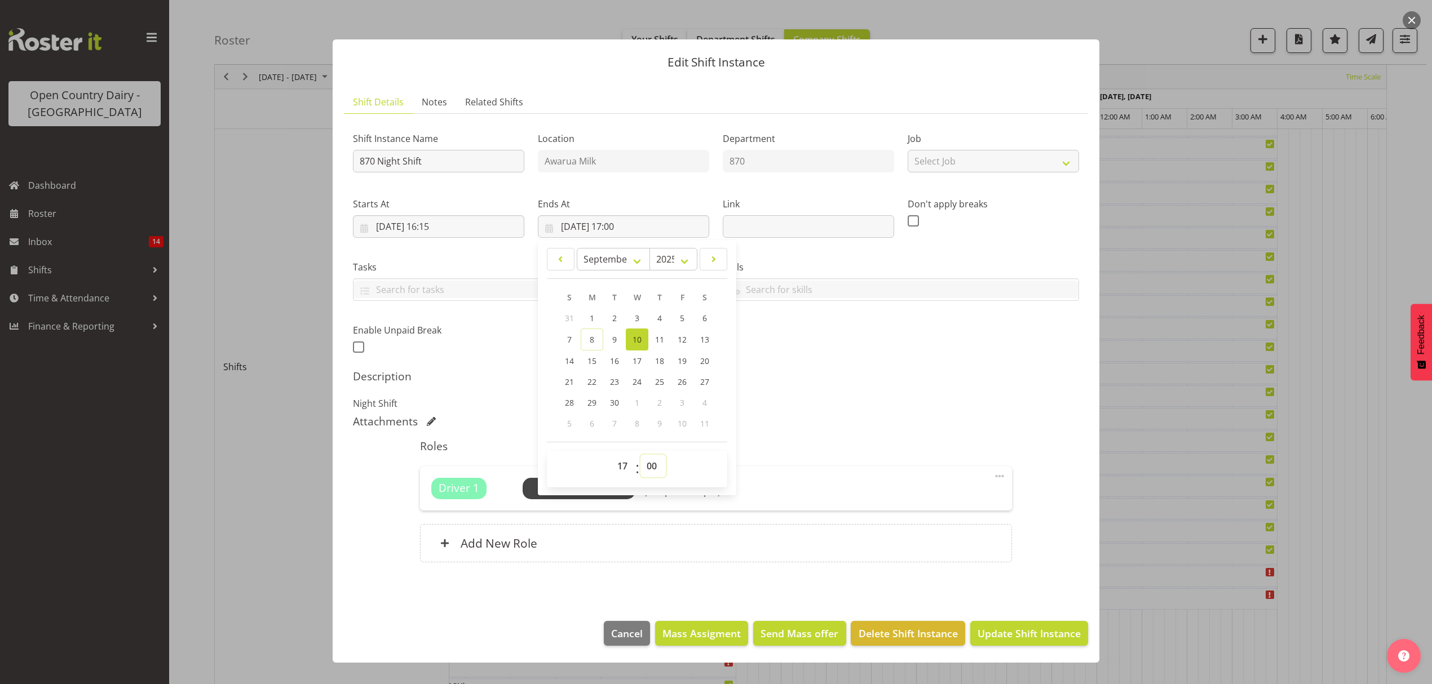
click at [647, 467] on select "00 01 02 03 04 05 06 07 08 09 10 11 12 13 14 15 16 17 18 19 20 21 22 23 24 25 2…" at bounding box center [652, 466] width 25 height 23
select select "59"
click at [640, 455] on select "00 01 02 03 04 05 06 07 08 09 10 11 12 13 14 15 16 17 18 19 20 21 22 23 24 25 2…" at bounding box center [652, 466] width 25 height 23
type input "10/09/2025, 17:59"
click at [534, 495] on span "Select Employee" at bounding box center [578, 488] width 113 height 21
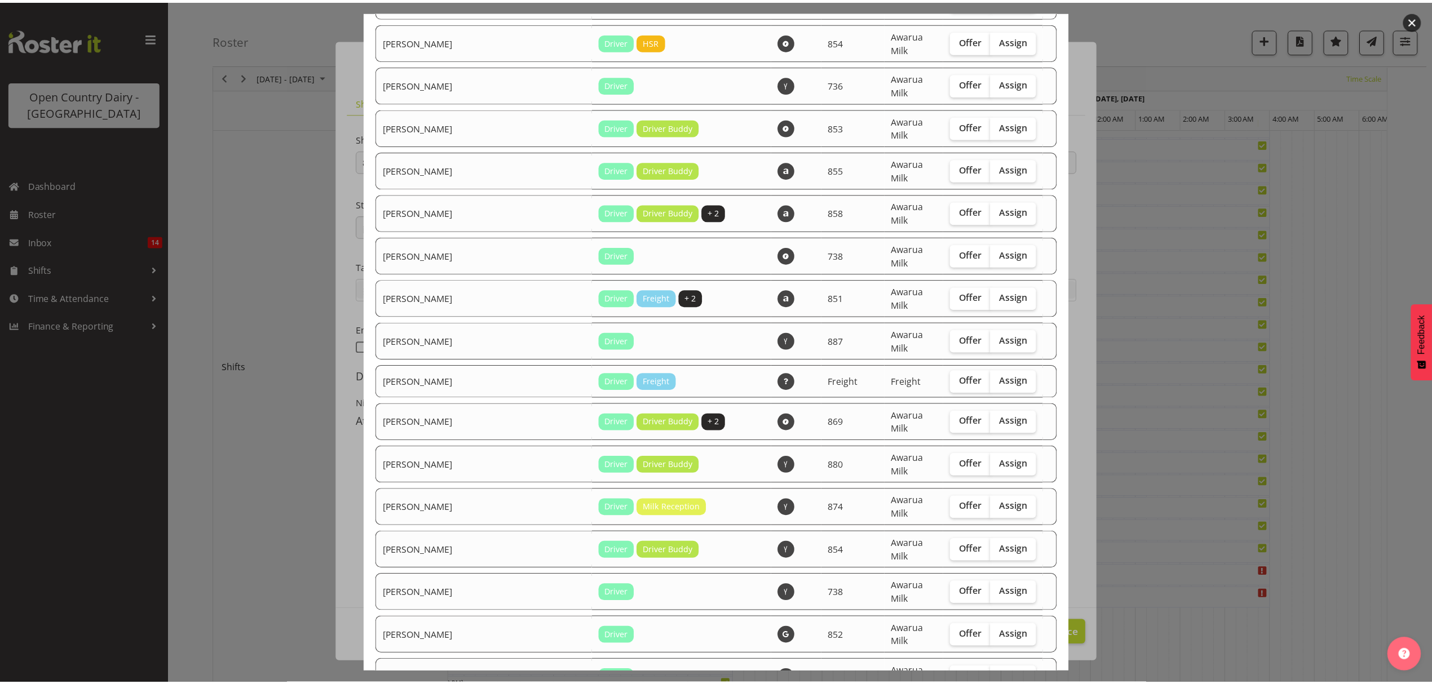
scroll to position [1428, 0]
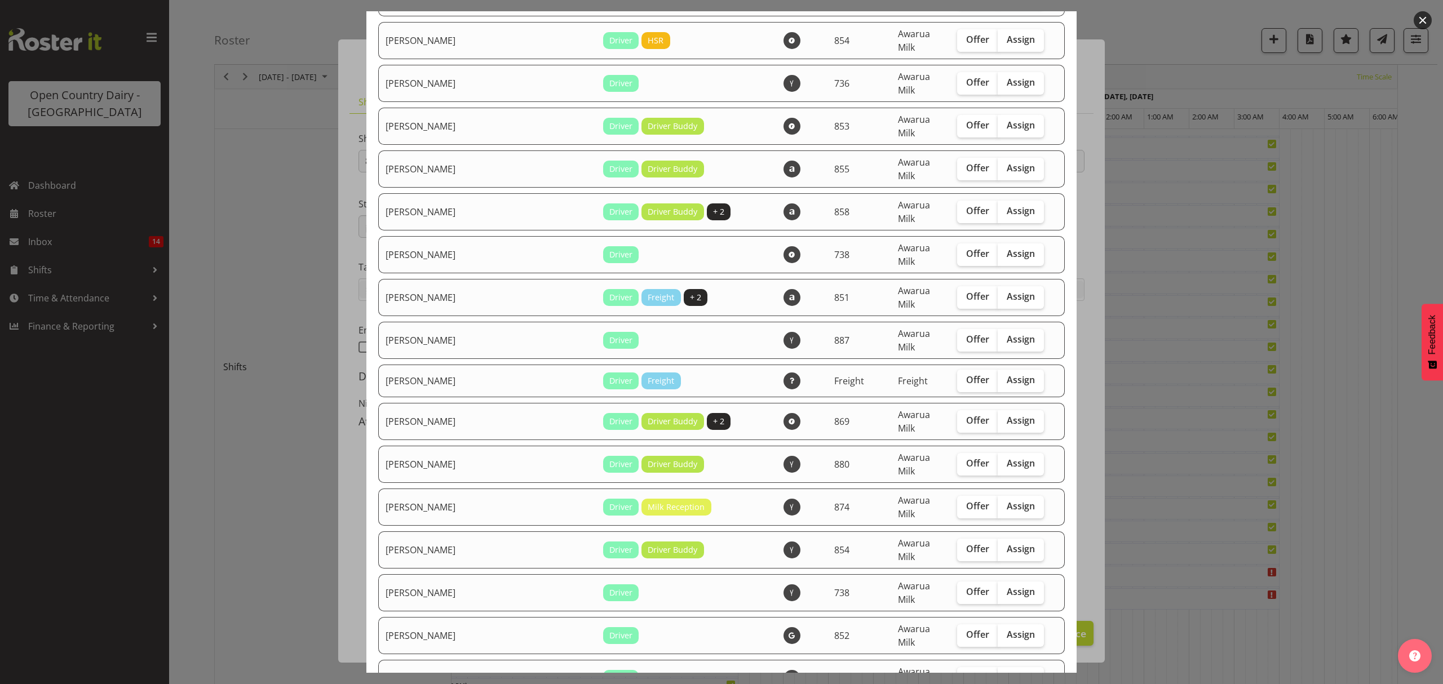
click at [1186, 370] on div at bounding box center [721, 342] width 1443 height 684
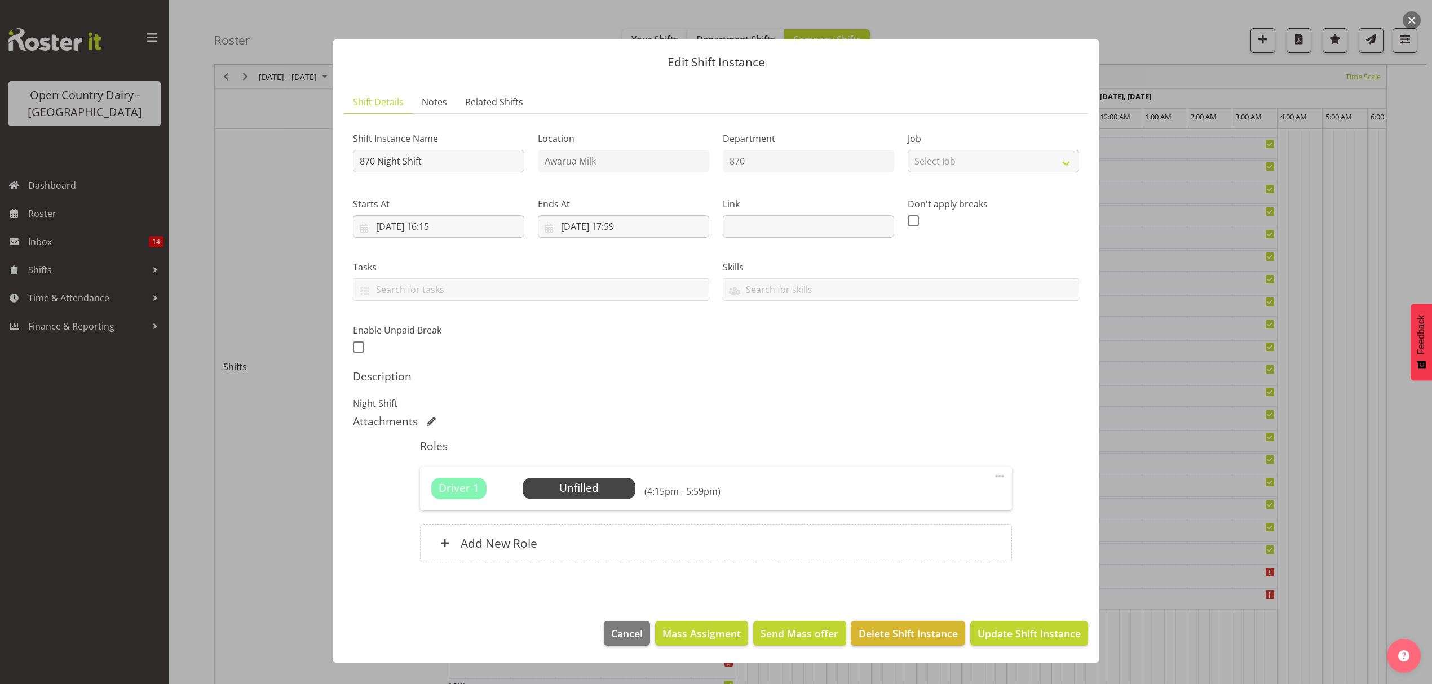
click at [1131, 387] on div at bounding box center [716, 342] width 1432 height 684
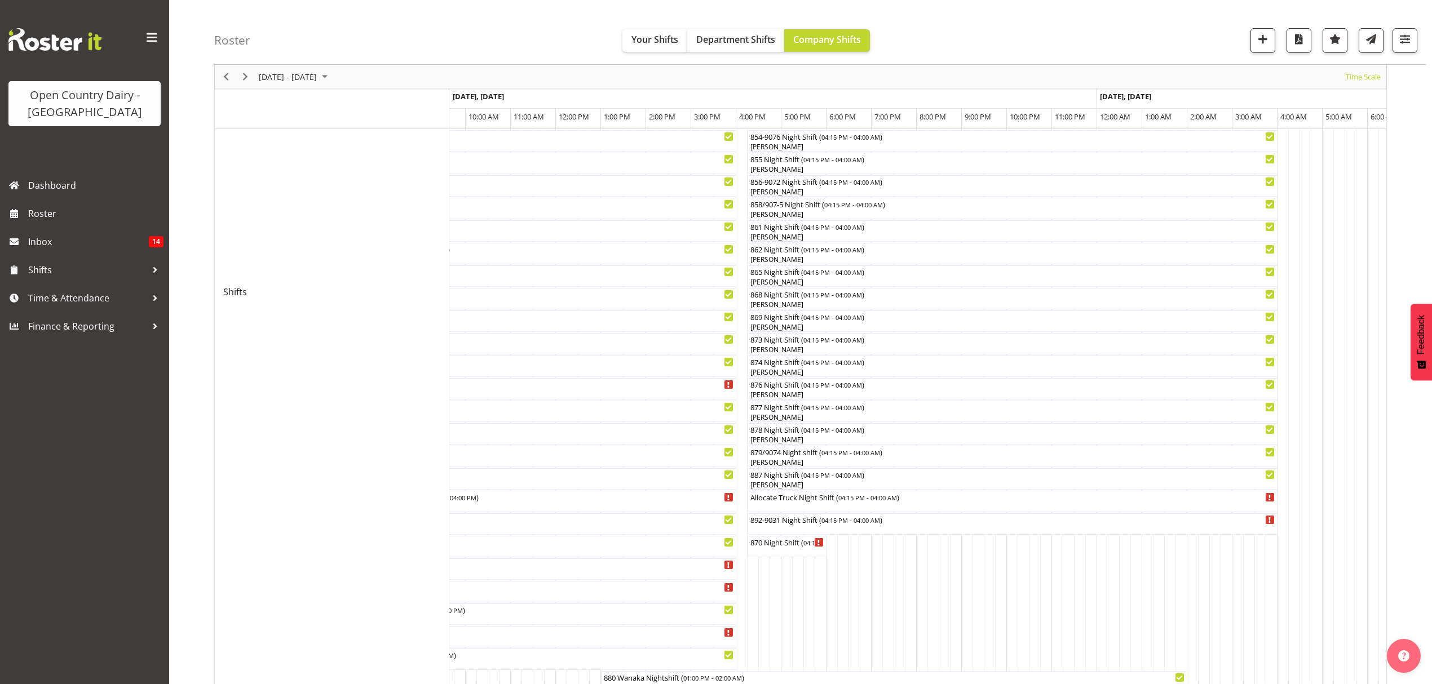
scroll to position [0, 0]
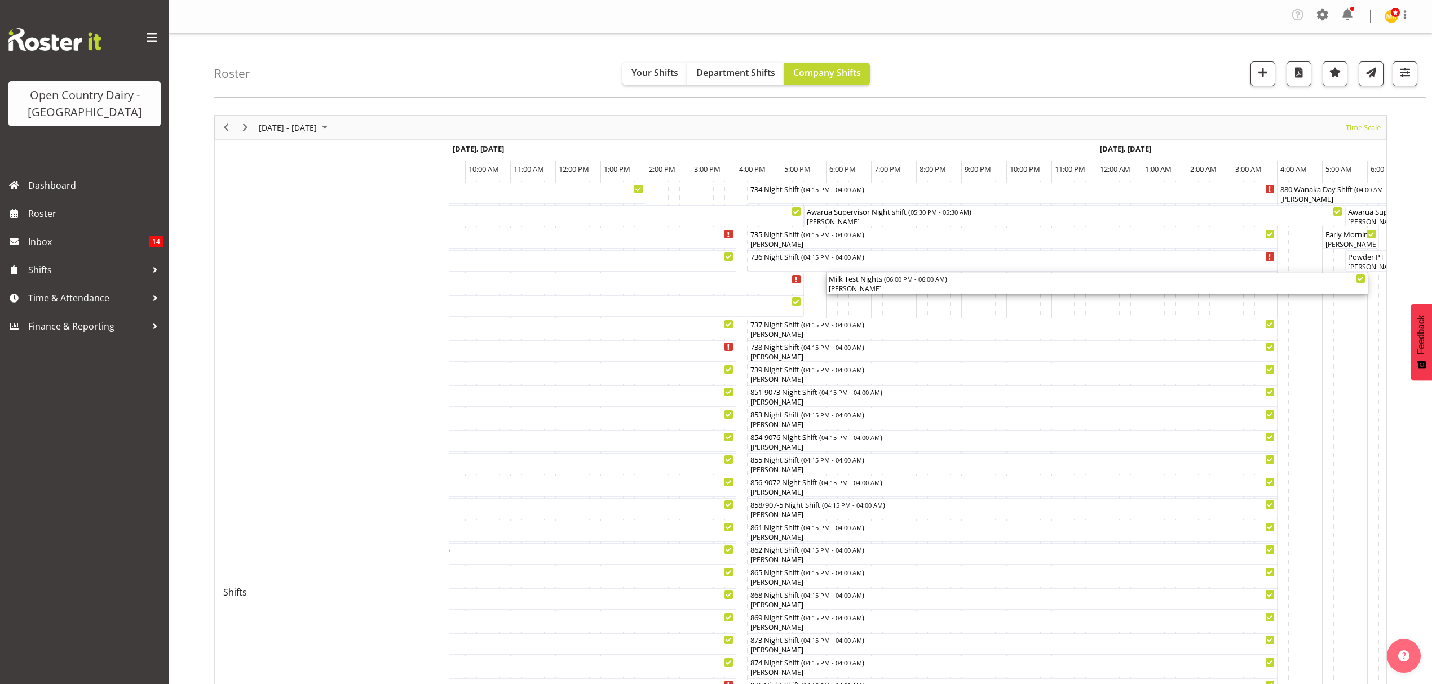
click at [893, 285] on div "Milk Test Nights ( 06:00 PM - 06:00 AM ) Ryan Thompson" at bounding box center [1097, 283] width 537 height 21
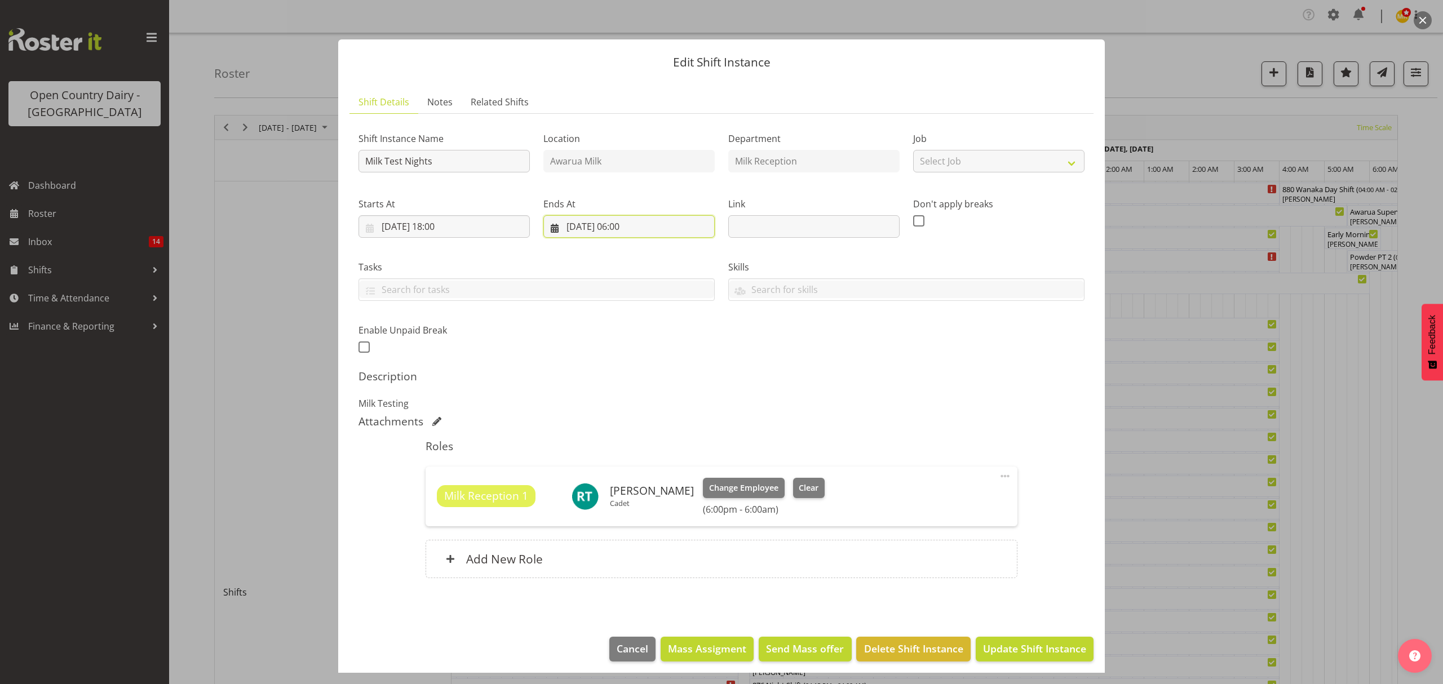
click at [629, 225] on input "11/09/2025, 06:00" at bounding box center [628, 226] width 171 height 23
click at [618, 464] on select "00 01 02 03 04 05 06 07 08 09 10 11 12 13 14 15 16 17 18 19 20 21 22 23" at bounding box center [629, 466] width 25 height 23
select select "4"
click at [617, 455] on select "00 01 02 03 04 05 06 07 08 09 10 11 12 13 14 15 16 17 18 19 20 21 22 23" at bounding box center [629, 466] width 25 height 23
type input "11/09/2025, 04:00"
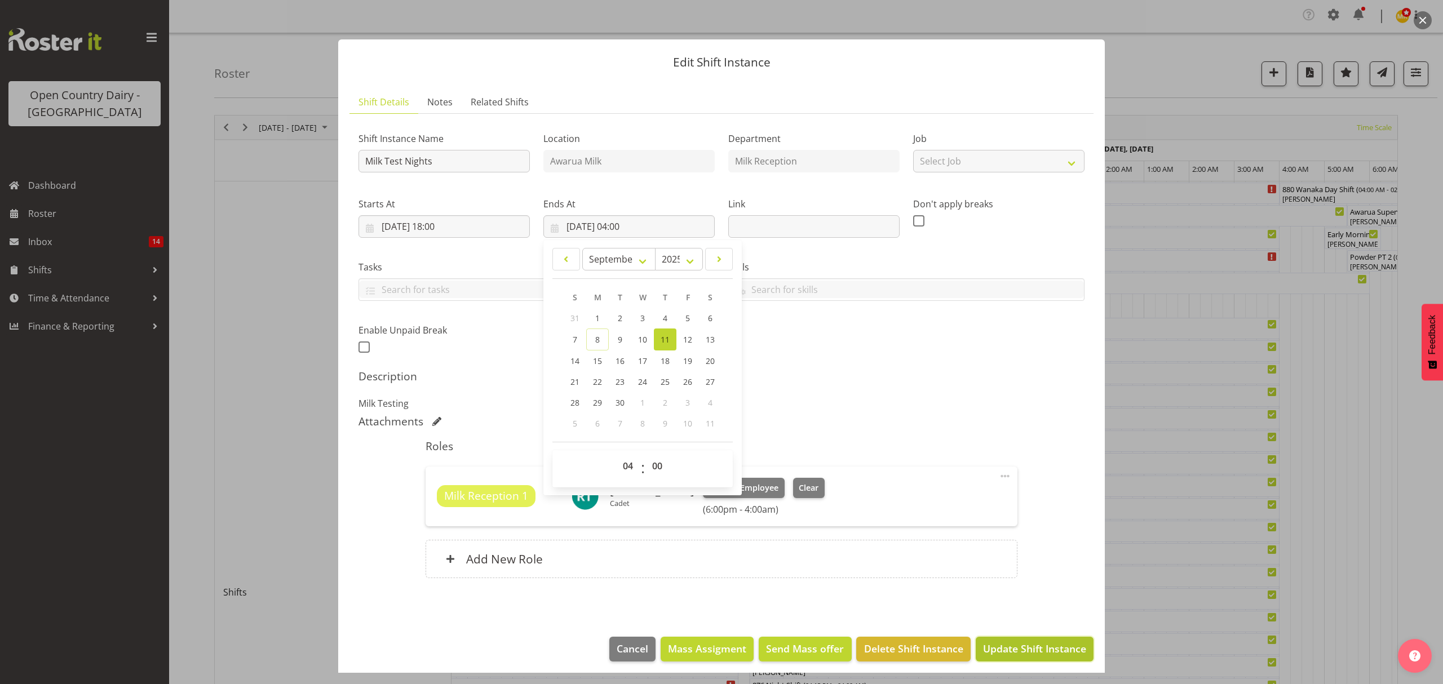
click at [1022, 652] on span "Update Shift Instance" at bounding box center [1034, 648] width 103 height 15
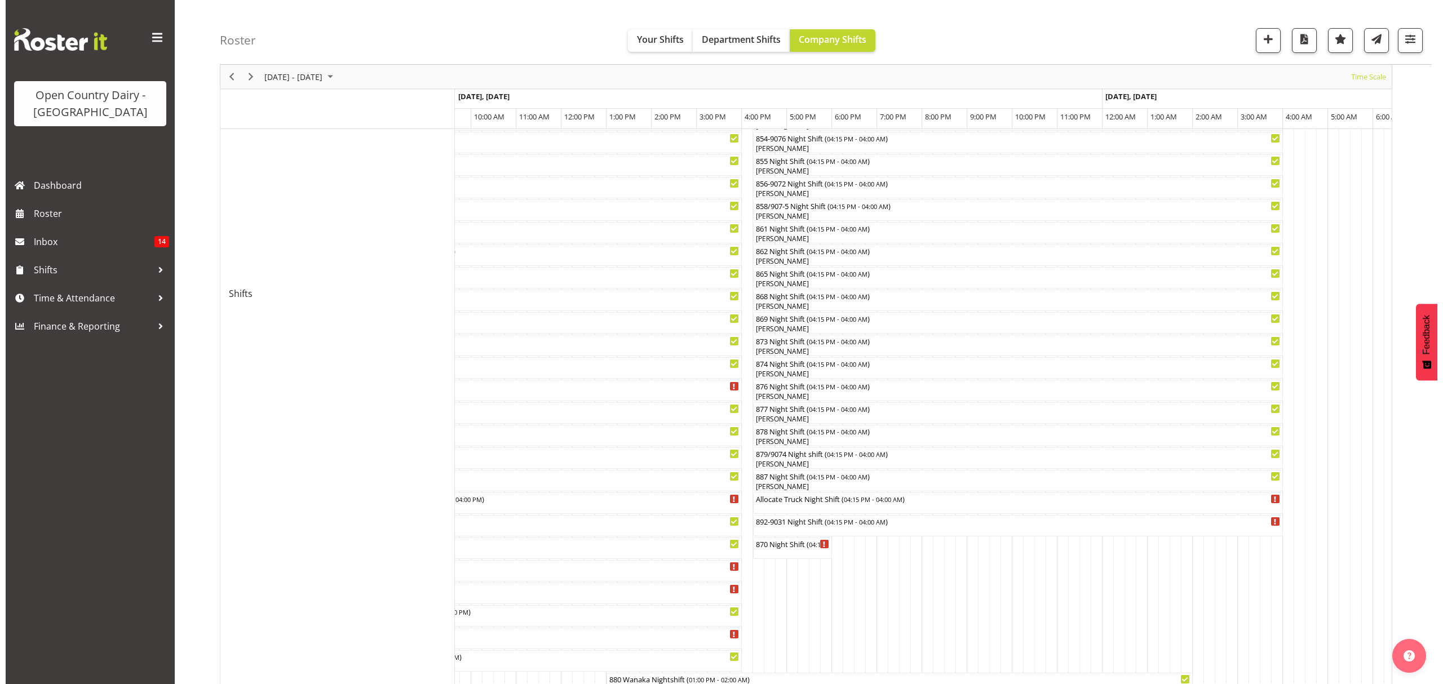
scroll to position [300, 0]
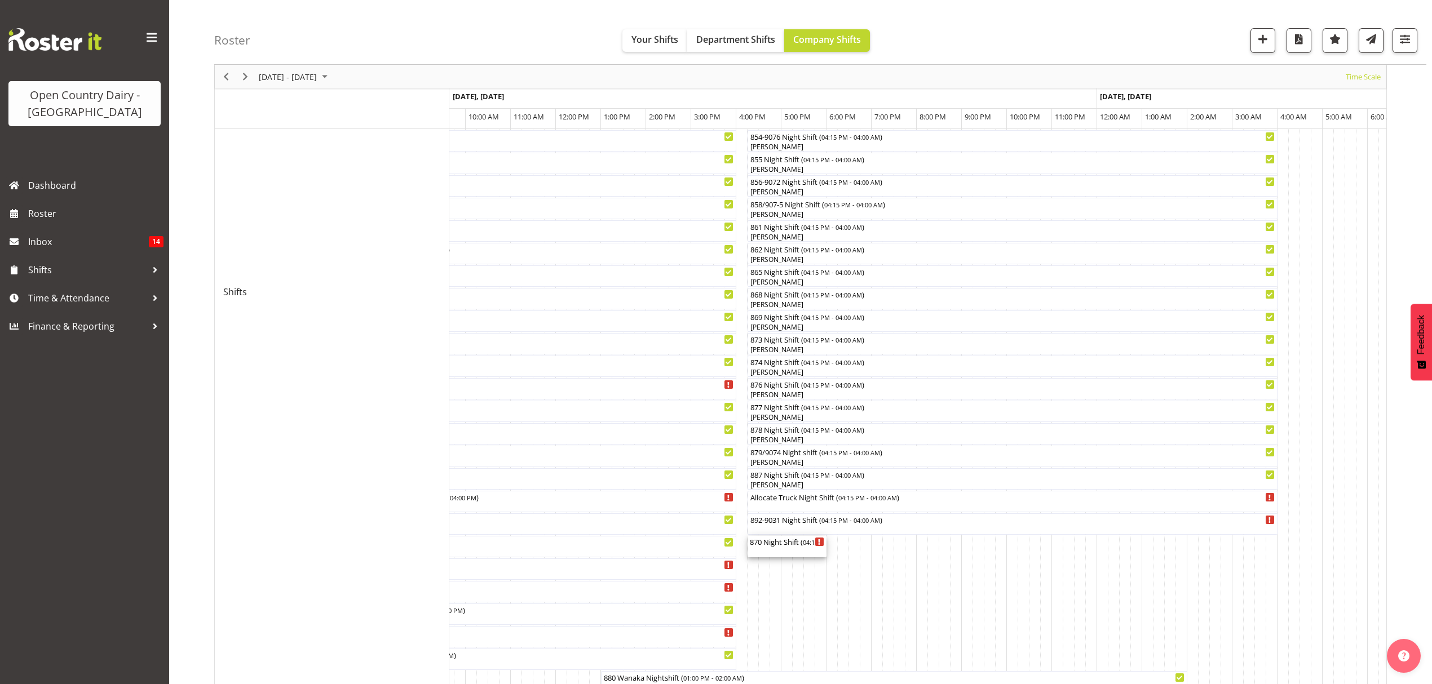
click at [783, 548] on div "870 Night Shift ( 04:15 PM - 06:00 PM )" at bounding box center [787, 546] width 74 height 21
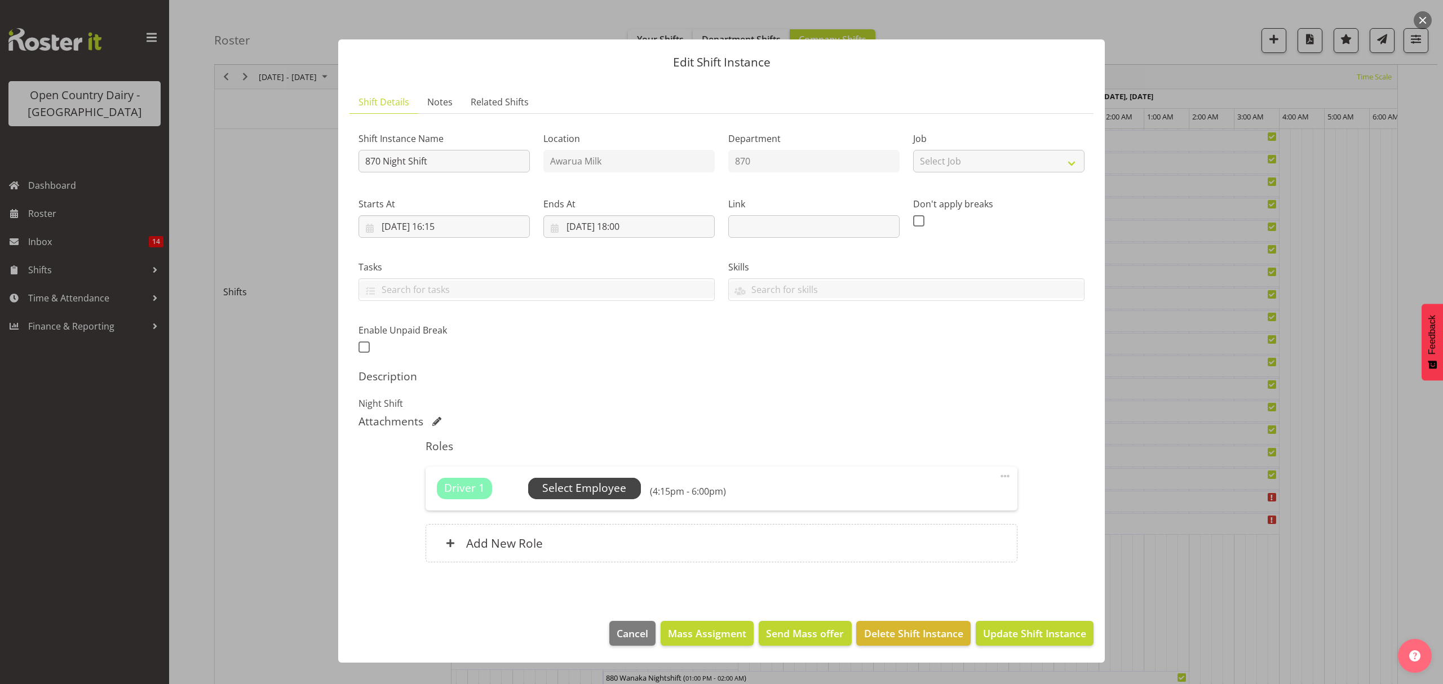
click at [610, 494] on span "Select Employee" at bounding box center [584, 488] width 84 height 16
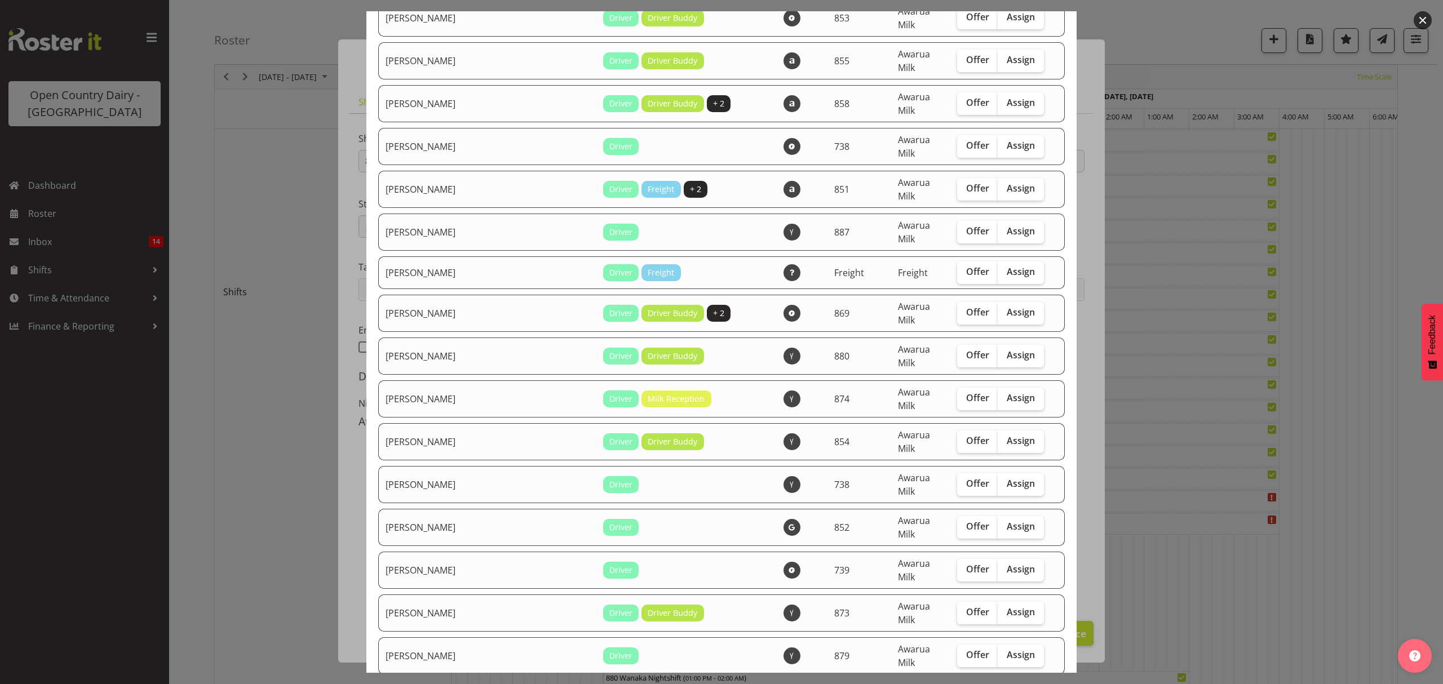
scroll to position [1653, 0]
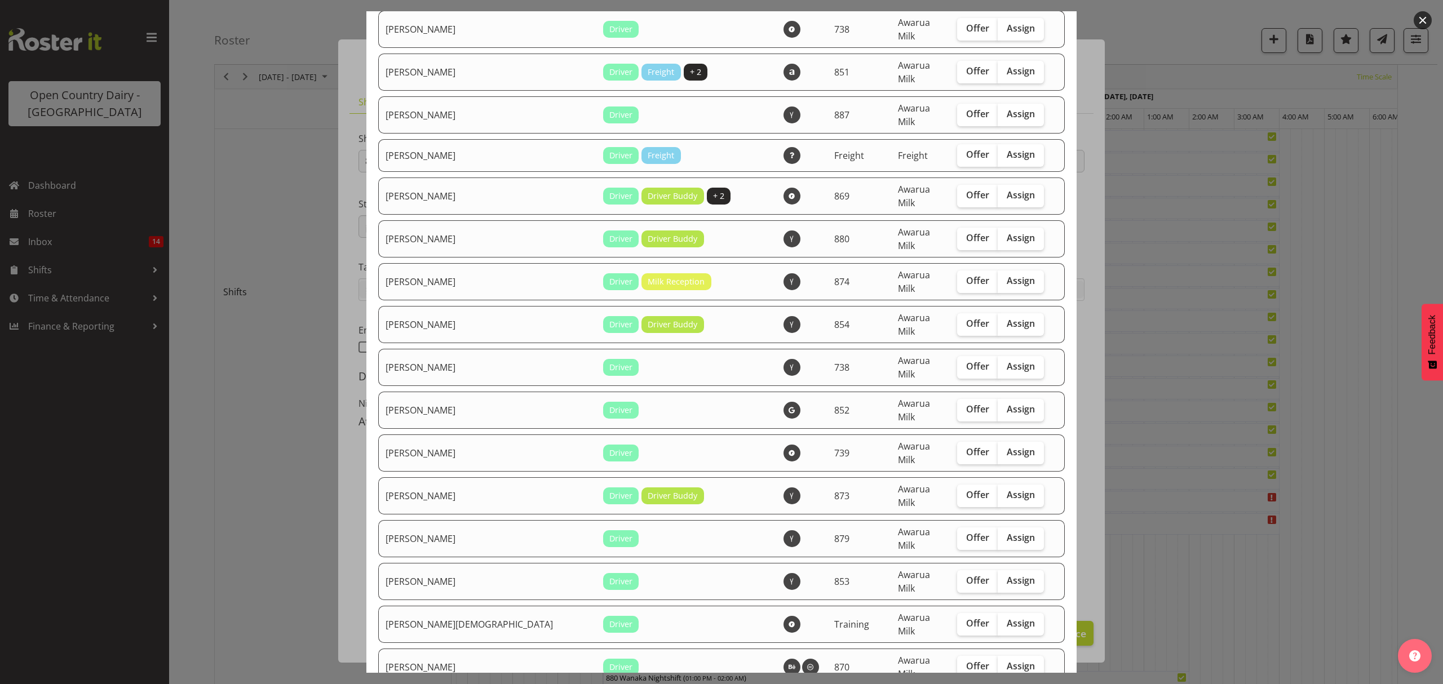
click at [1184, 508] on div at bounding box center [721, 342] width 1443 height 684
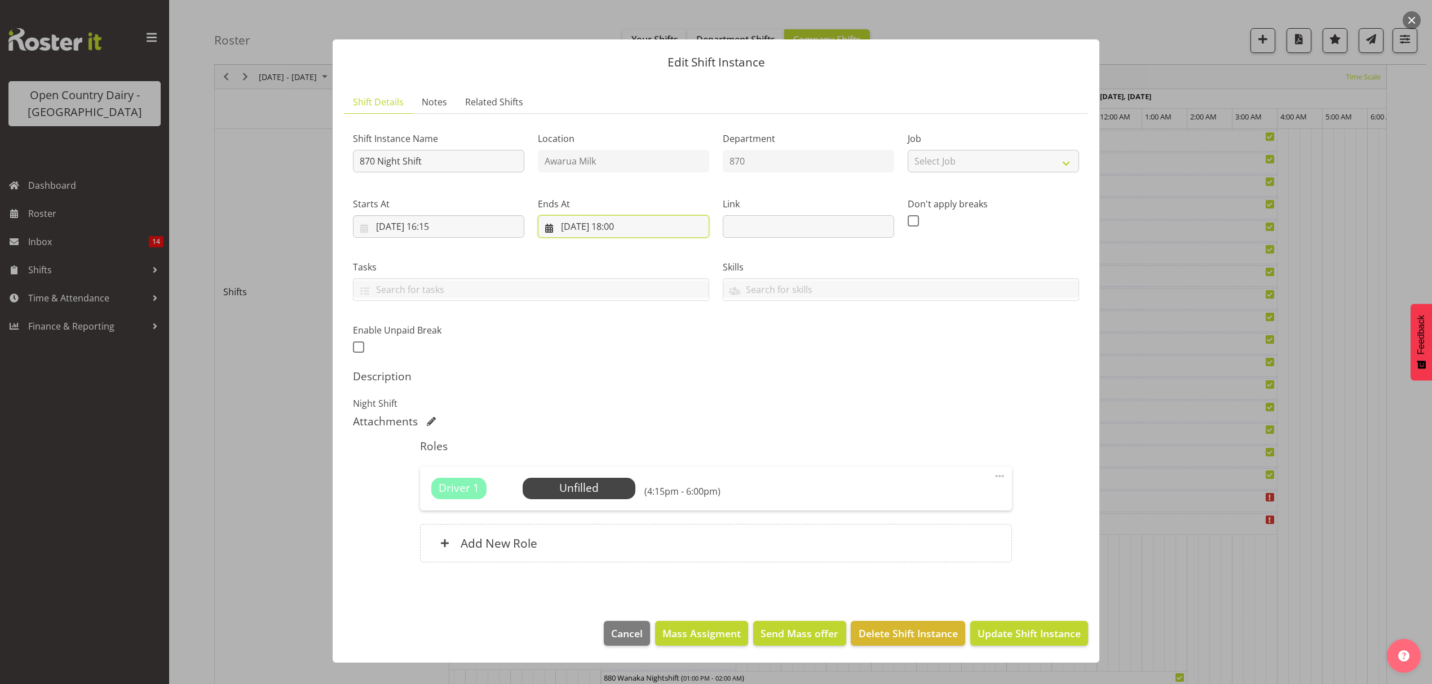
click at [587, 228] on input "10/09/2025, 18:00" at bounding box center [623, 226] width 171 height 23
click at [622, 470] on select "00 01 02 03 04 05 06 07 08 09 10 11 12 13 14 15 16 17 18 19 20 21 22 23" at bounding box center [623, 466] width 25 height 23
select select "17"
click at [611, 455] on select "00 01 02 03 04 05 06 07 08 09 10 11 12 13 14 15 16 17 18 19 20 21 22 23" at bounding box center [623, 466] width 25 height 23
type input "10/09/2025, 17:00"
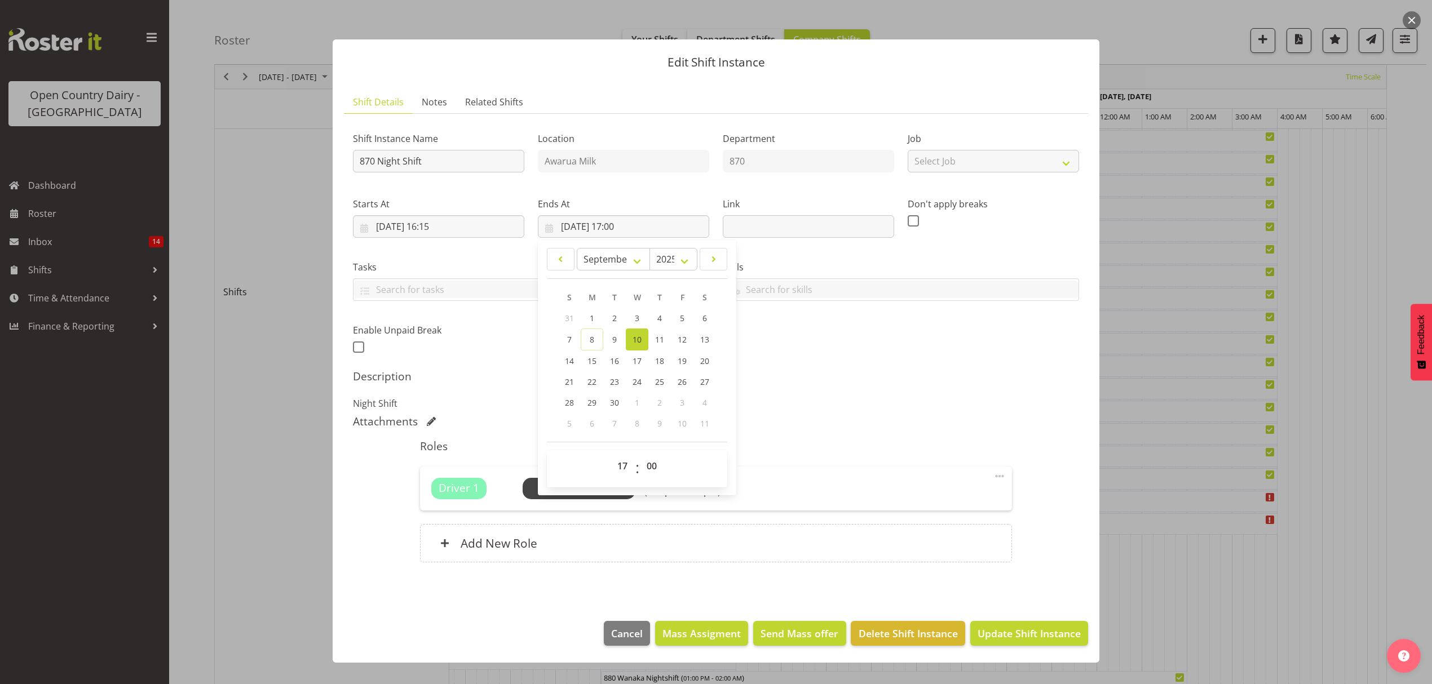
click at [769, 435] on div "Roles Driver 1 Unfilled Select Employee (4:15pm - 5:00pm) Edit Cover Role Delet…" at bounding box center [715, 504] width 605 height 143
click at [609, 492] on span "Select Employee" at bounding box center [579, 488] width 84 height 16
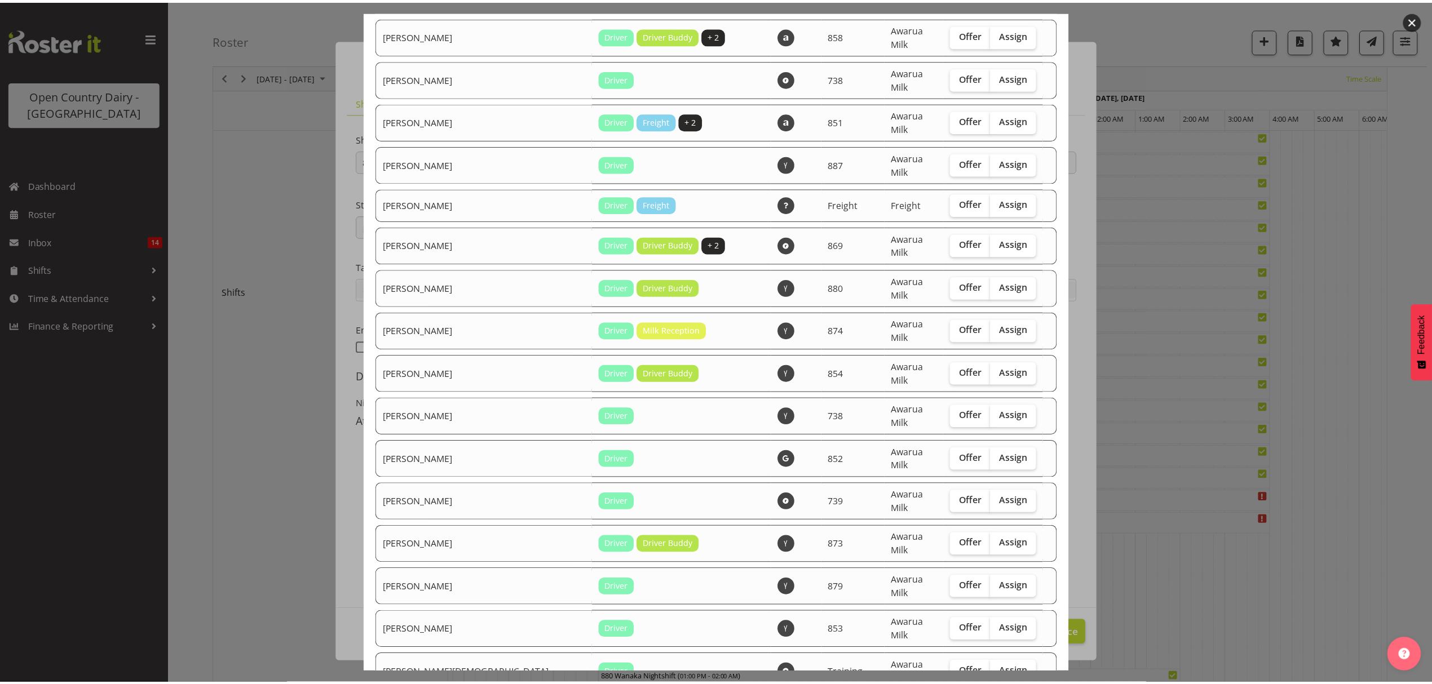
scroll to position [1677, 0]
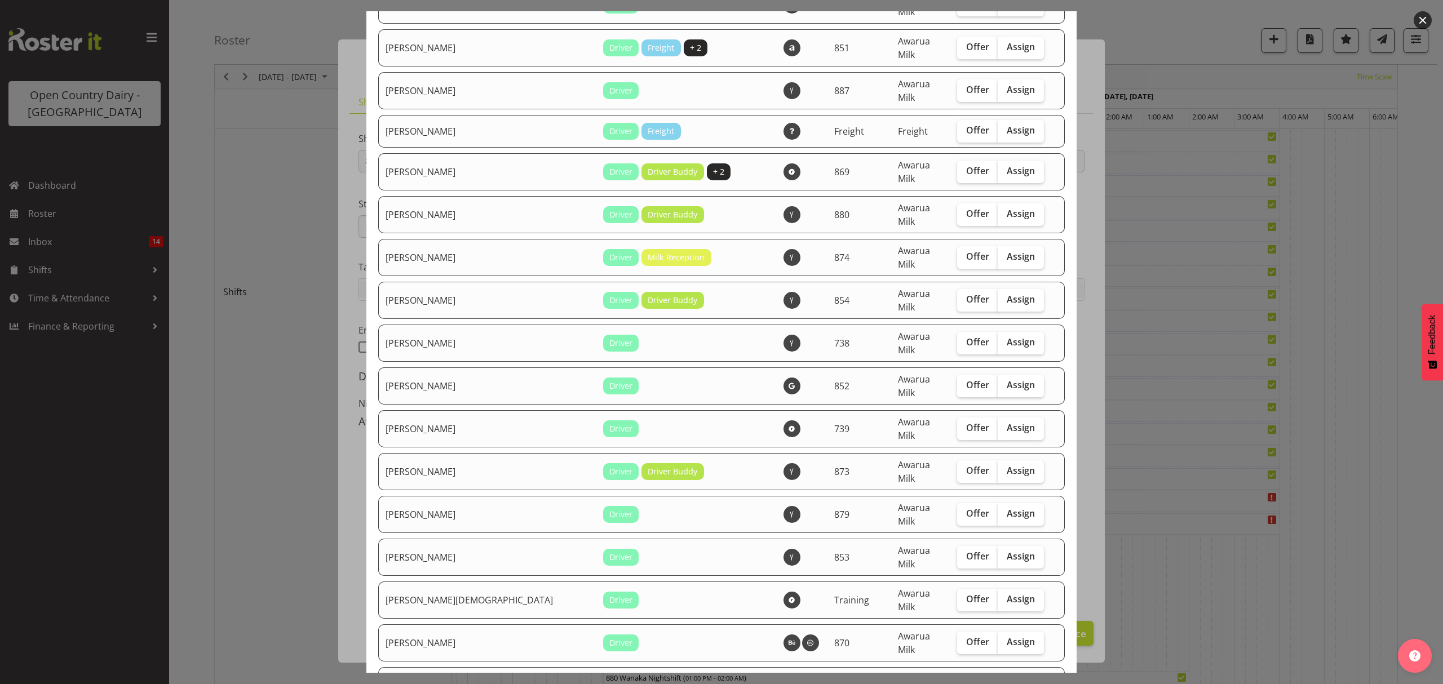
click at [1231, 490] on div at bounding box center [721, 342] width 1443 height 684
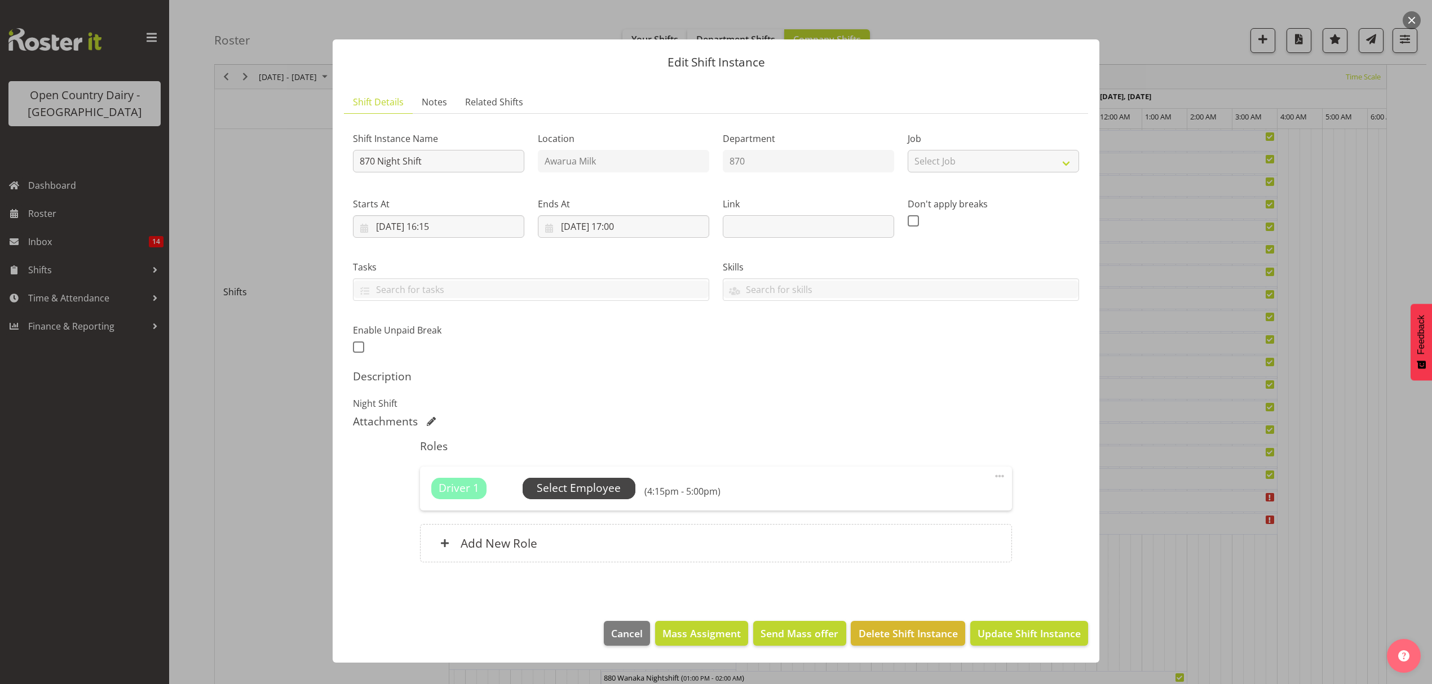
click at [616, 489] on span "Select Employee" at bounding box center [579, 488] width 84 height 16
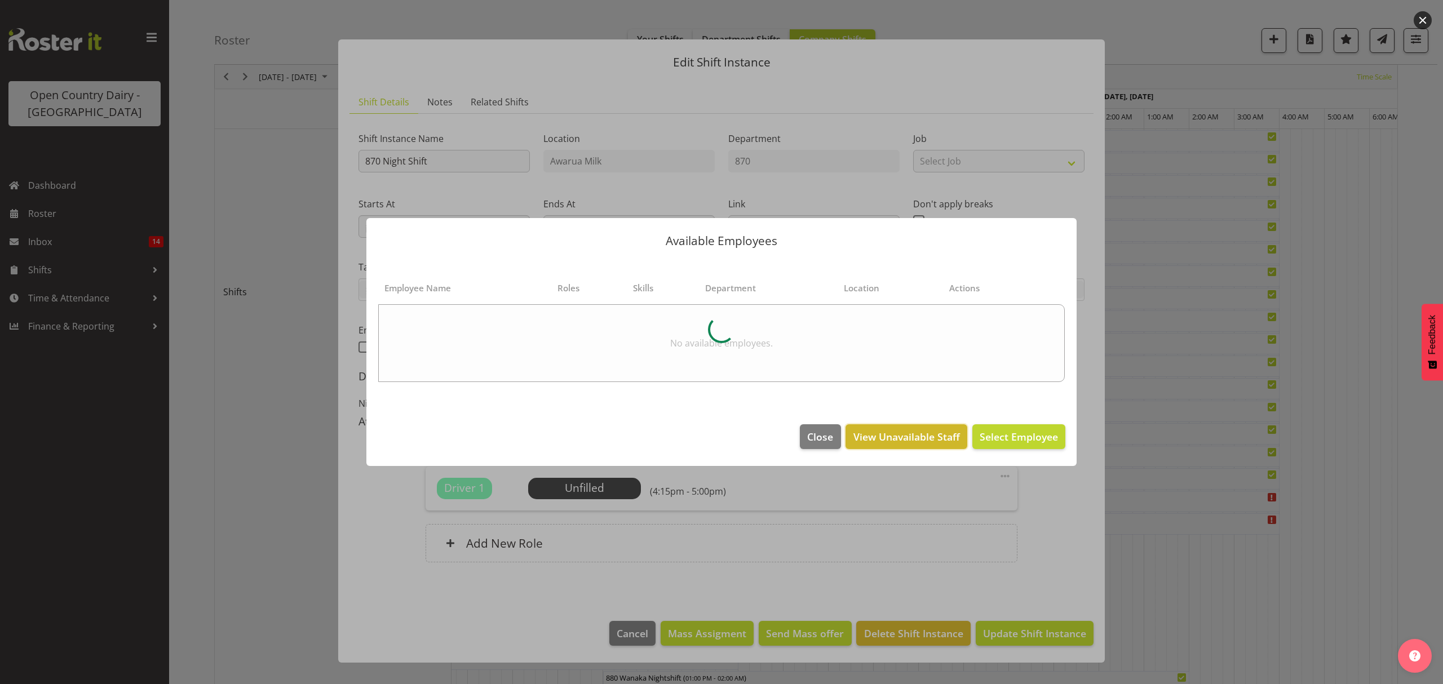
click at [904, 444] on span "View Unavailable Staff" at bounding box center [906, 436] width 107 height 15
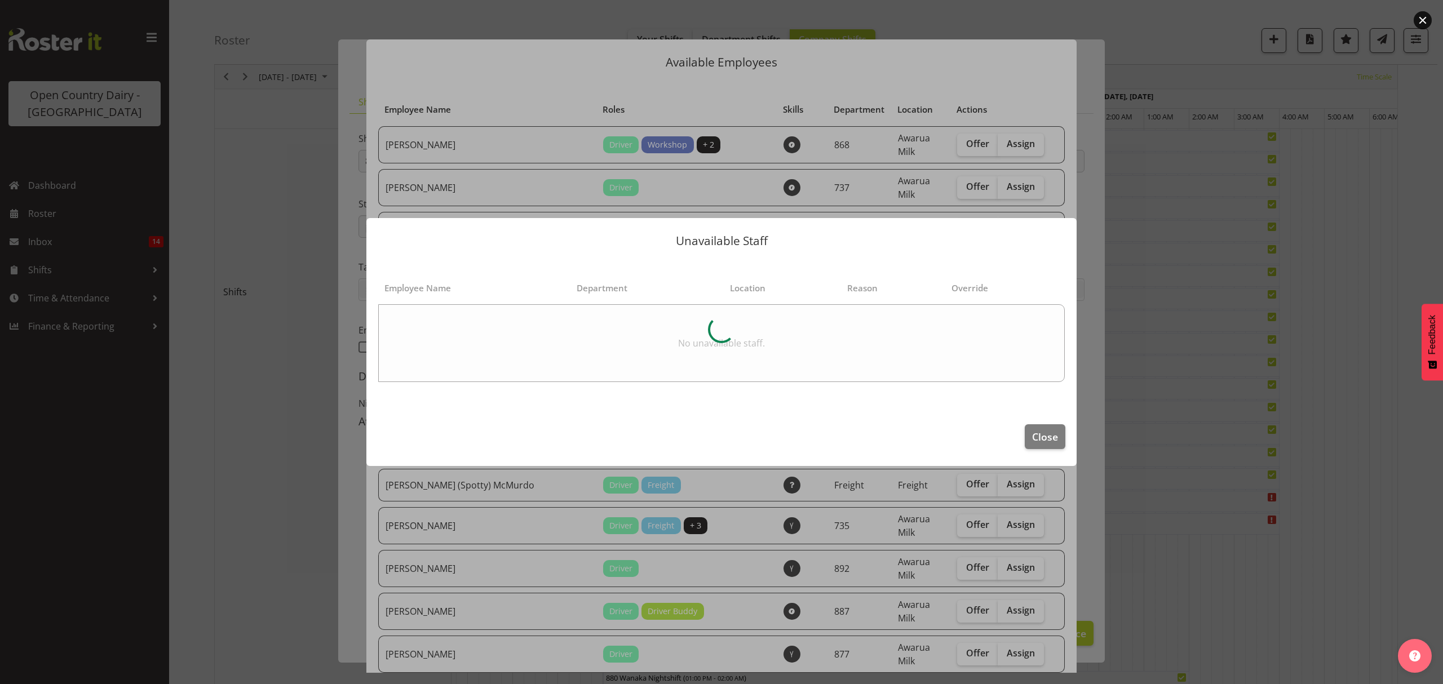
click at [1162, 290] on div at bounding box center [721, 342] width 1443 height 684
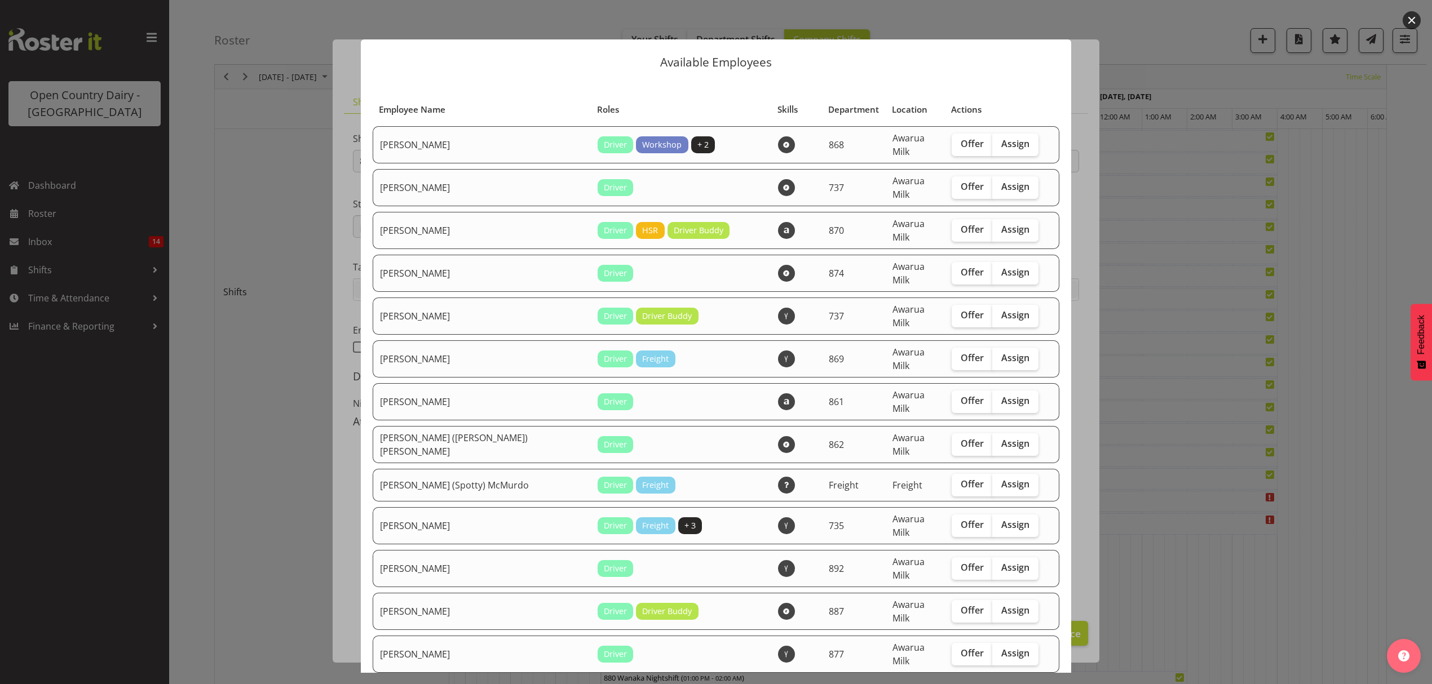
click at [1169, 296] on div at bounding box center [716, 342] width 1432 height 684
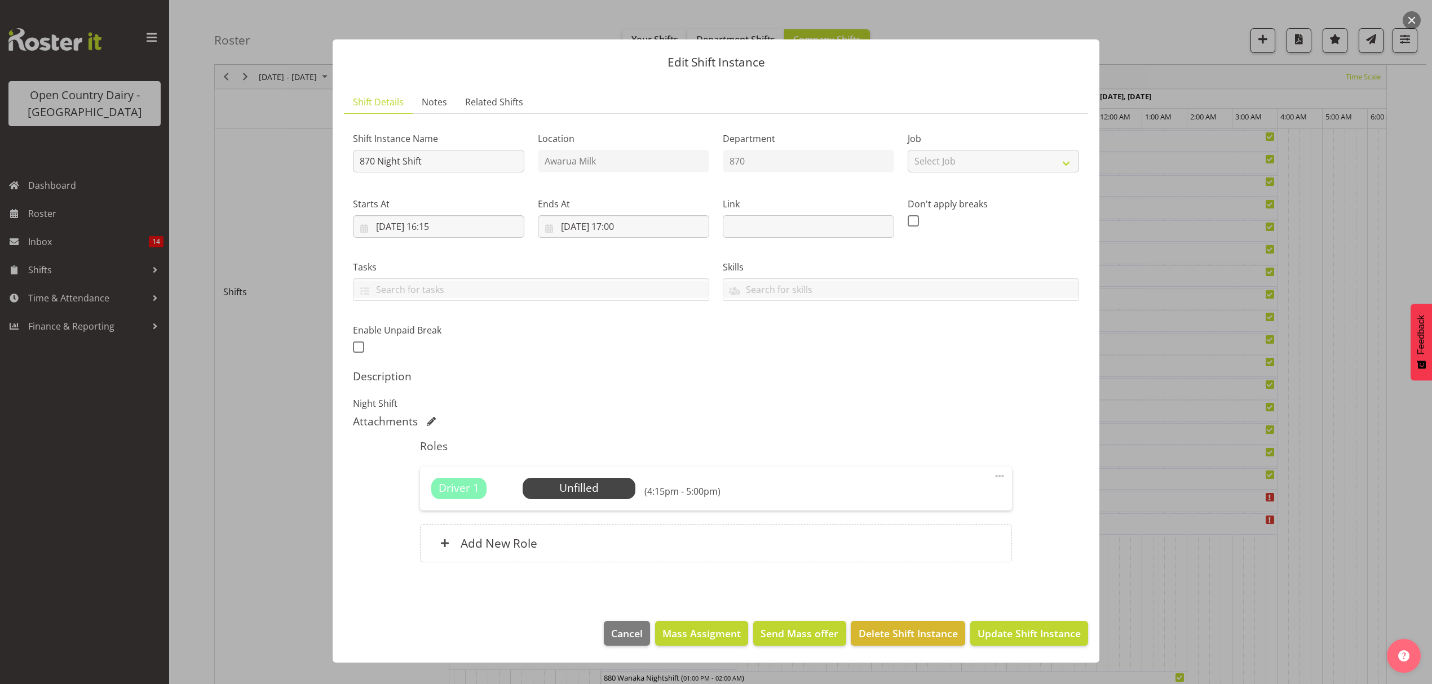
click at [1207, 307] on div at bounding box center [716, 342] width 1432 height 684
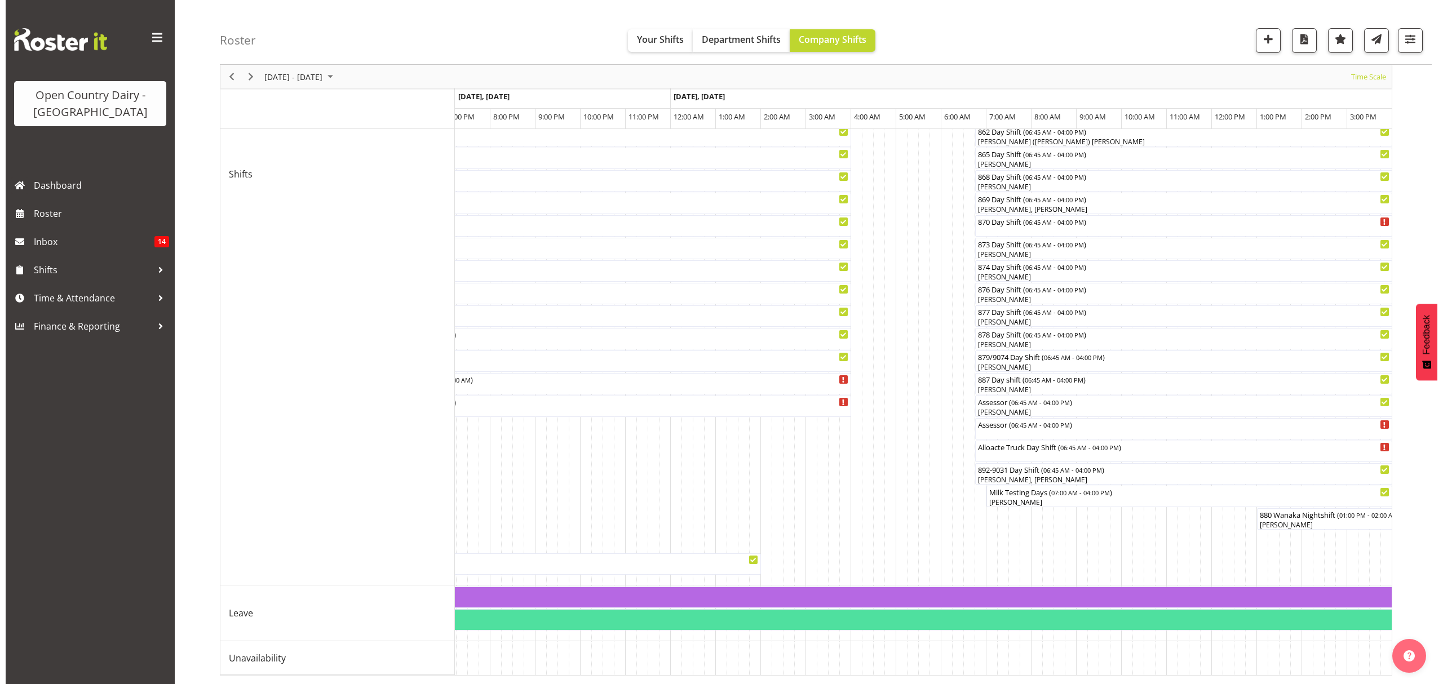
scroll to position [0, 3044]
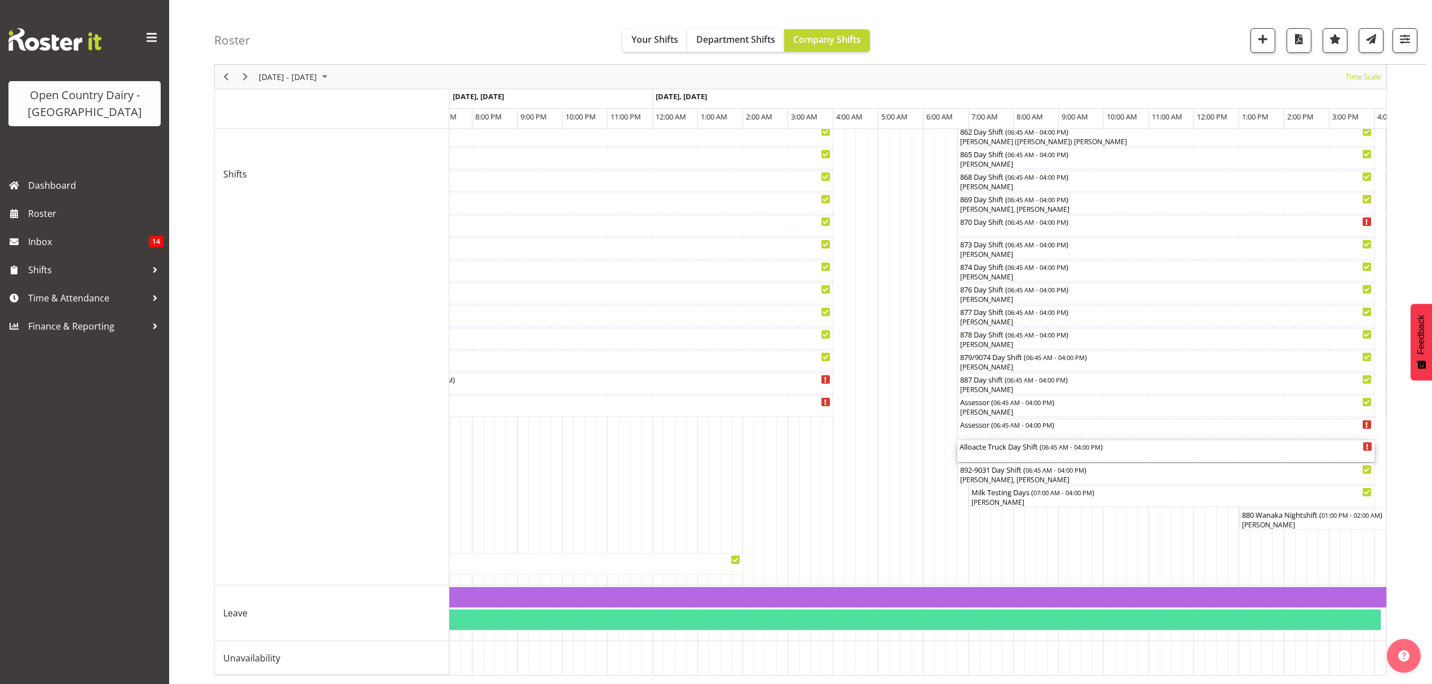
click at [977, 441] on div "Alloacte Truck Day Shift ( 06:45 AM - 04:00 PM )" at bounding box center [1165, 446] width 413 height 11
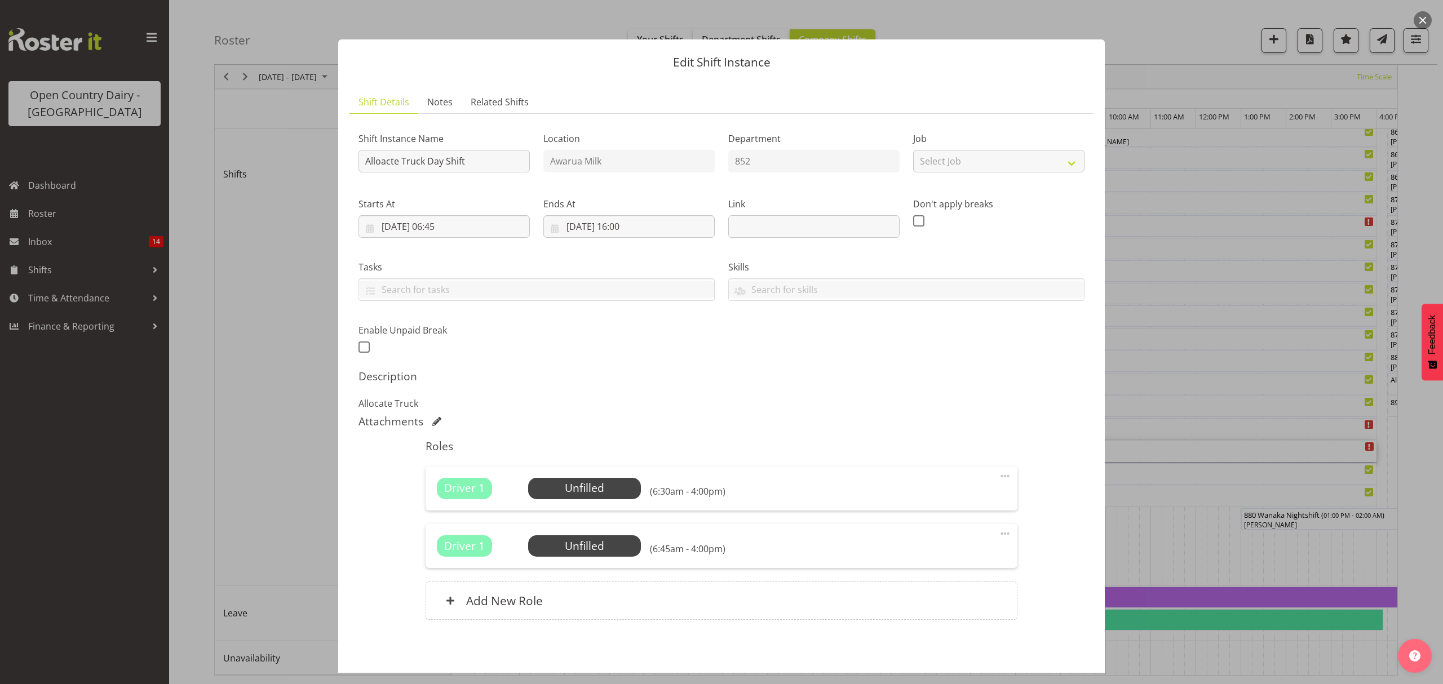
click at [998, 532] on span at bounding box center [1005, 534] width 14 height 14
click at [920, 599] on link "Delete" at bounding box center [957, 601] width 108 height 20
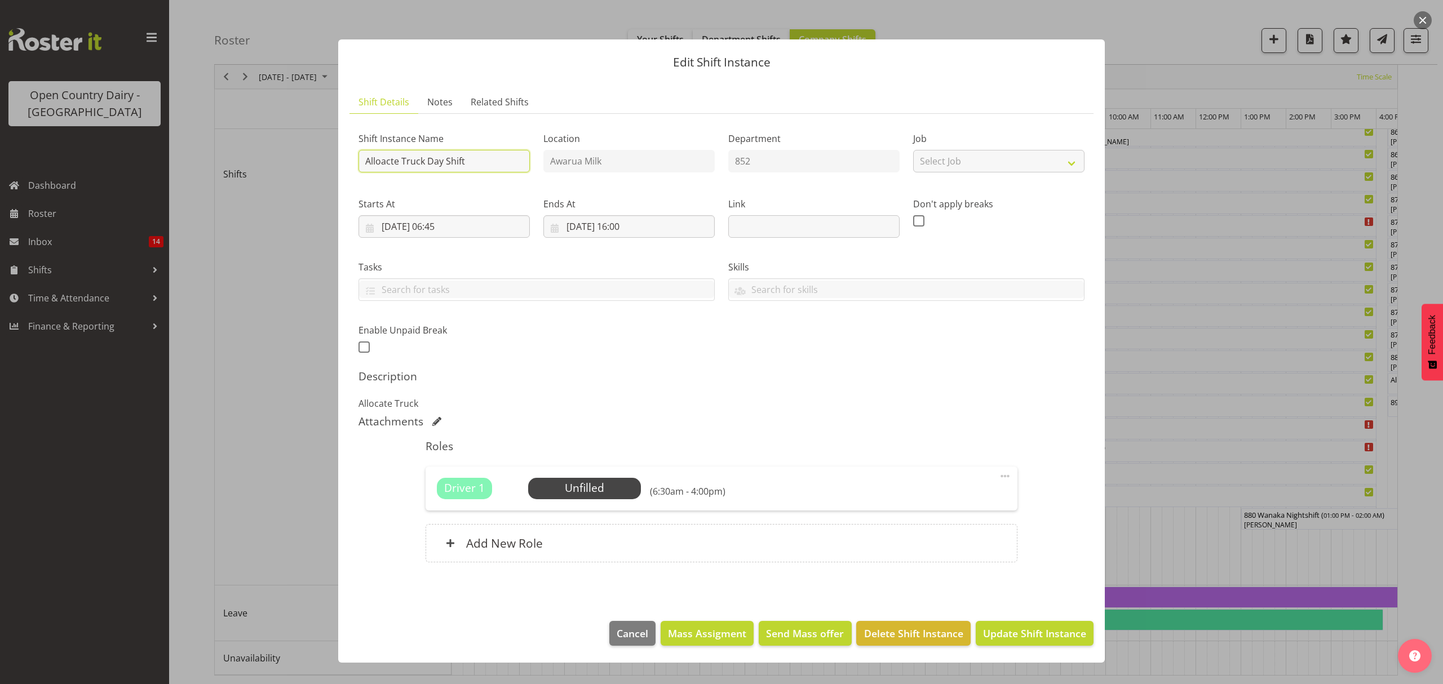
drag, startPoint x: 362, startPoint y: 159, endPoint x: 397, endPoint y: 163, distance: 35.8
click at [397, 163] on input "Alloacte Truck Day Shift" at bounding box center [443, 161] width 171 height 23
type input "883 Truck Day Shift"
click at [564, 492] on span "Select Employee" at bounding box center [584, 488] width 84 height 16
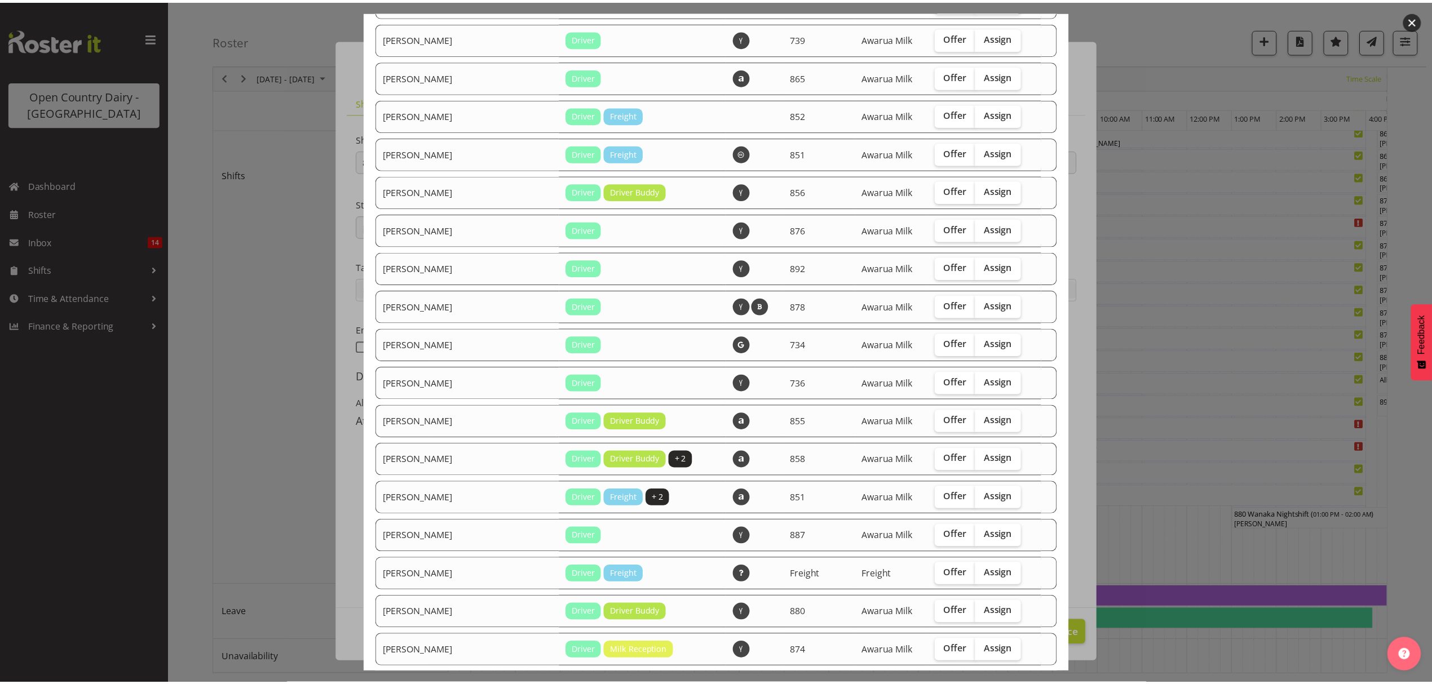
scroll to position [911, 0]
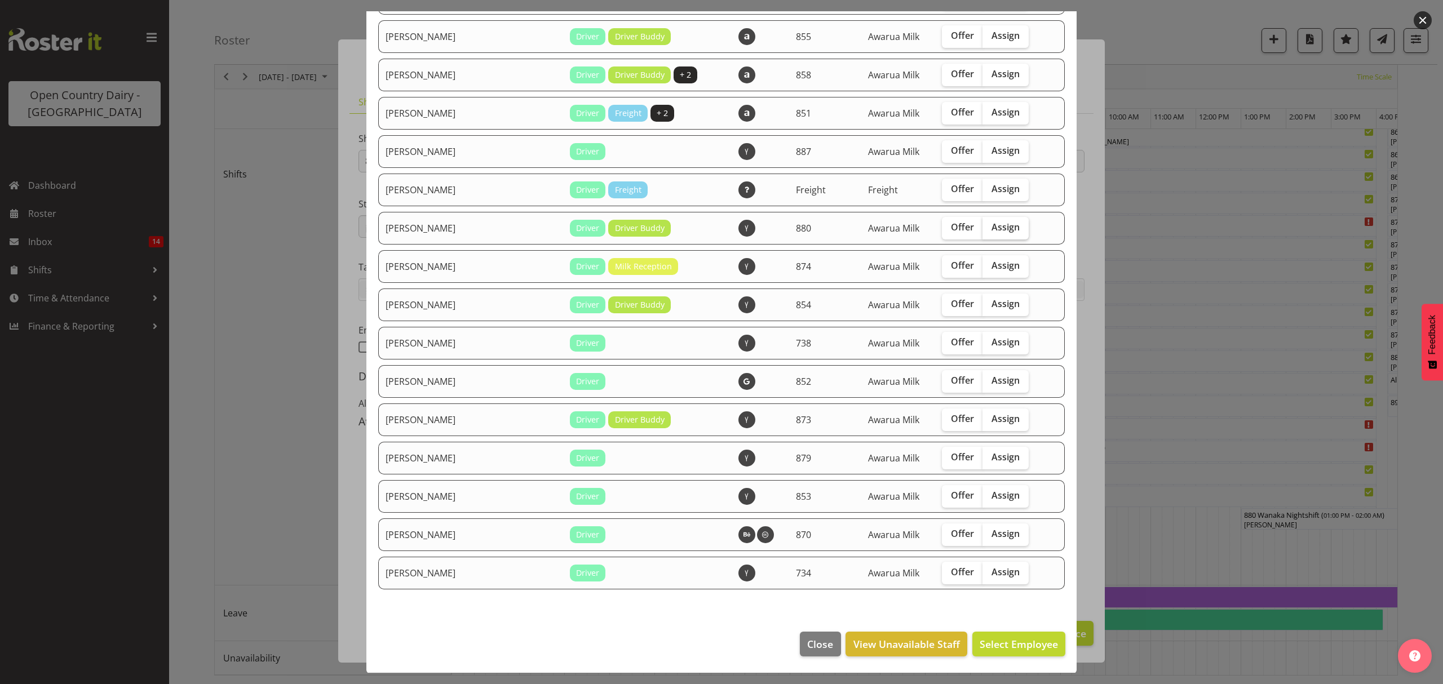
click at [991, 231] on span "Assign" at bounding box center [1005, 226] width 28 height 11
click at [983, 231] on input "Assign" at bounding box center [985, 227] width 7 height 7
checkbox input "true"
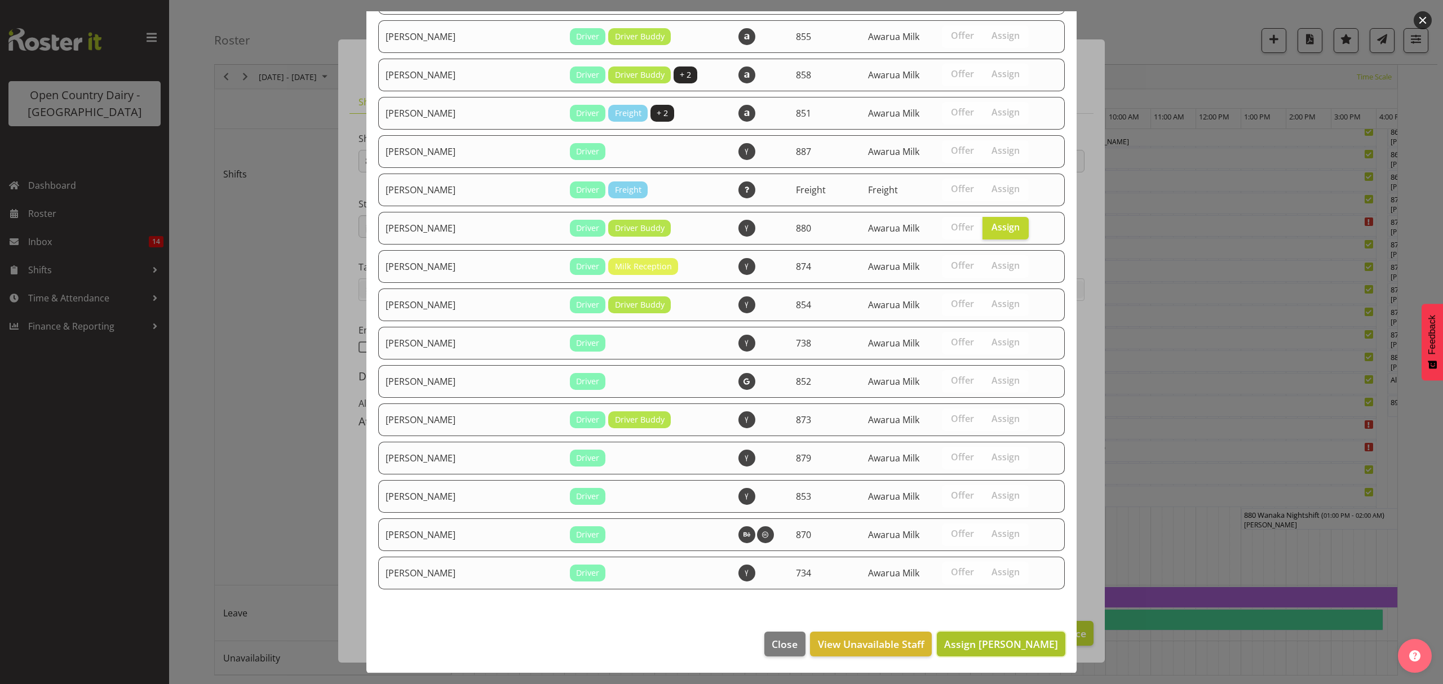
click at [984, 644] on span "Assign Philip Shanks" at bounding box center [1001, 644] width 114 height 14
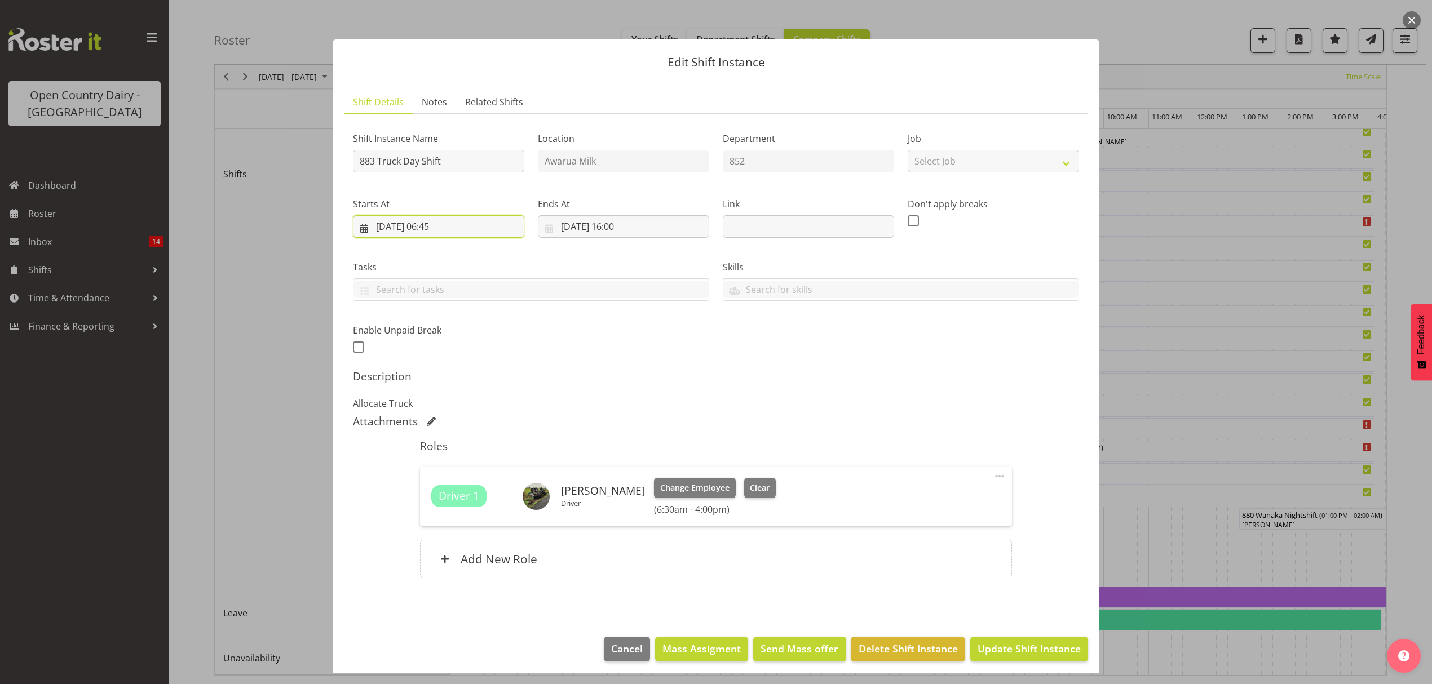
click at [438, 226] on input "11/09/2025, 06:45" at bounding box center [438, 226] width 171 height 23
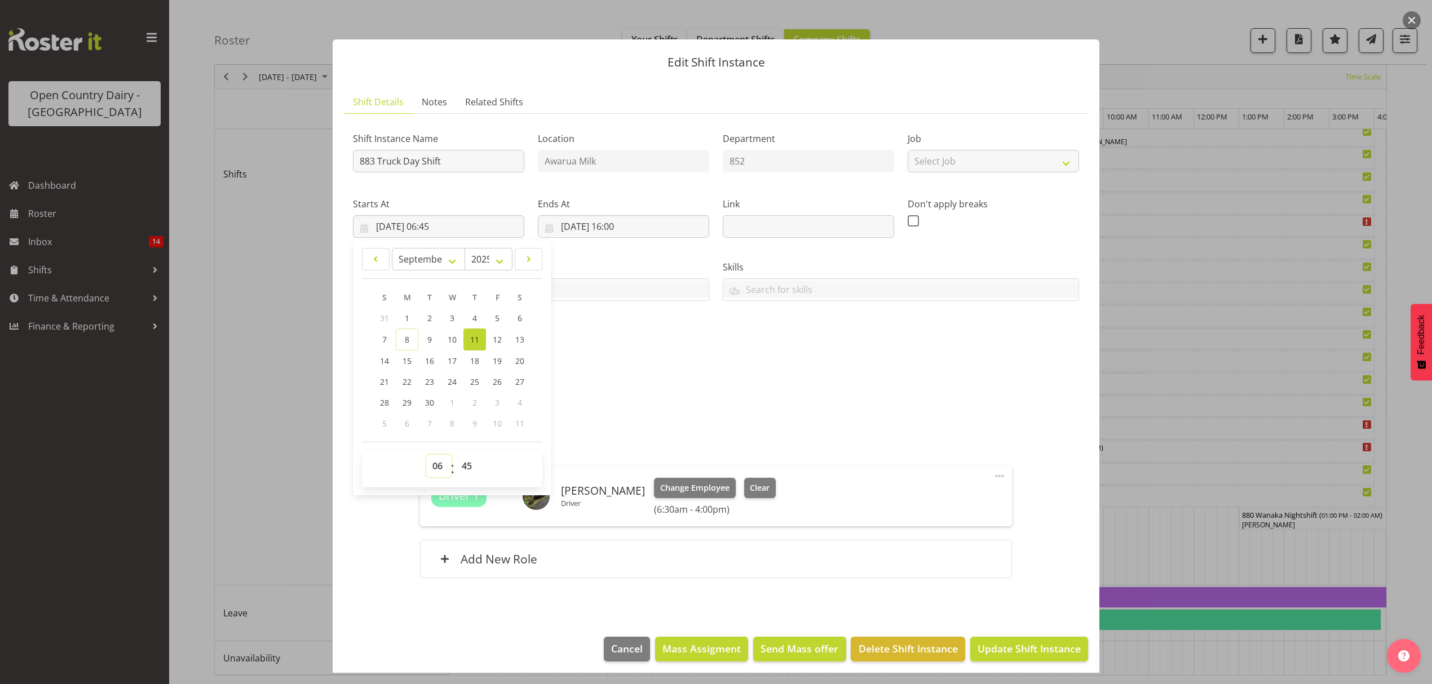
click at [437, 459] on select "00 01 02 03 04 05 06 07 08 09 10 11 12 13 14 15 16 17 18 19 20 21 22 23" at bounding box center [438, 466] width 25 height 23
select select "4"
click at [426, 455] on select "00 01 02 03 04 05 06 07 08 09 10 11 12 13 14 15 16 17 18 19 20 21 22 23" at bounding box center [438, 466] width 25 height 23
type input "11/09/2025, 04:45"
click at [461, 469] on select "00 01 02 03 04 05 06 07 08 09 10 11 12 13 14 15 16 17 18 19 20 21 22 23 24 25 2…" at bounding box center [467, 466] width 25 height 23
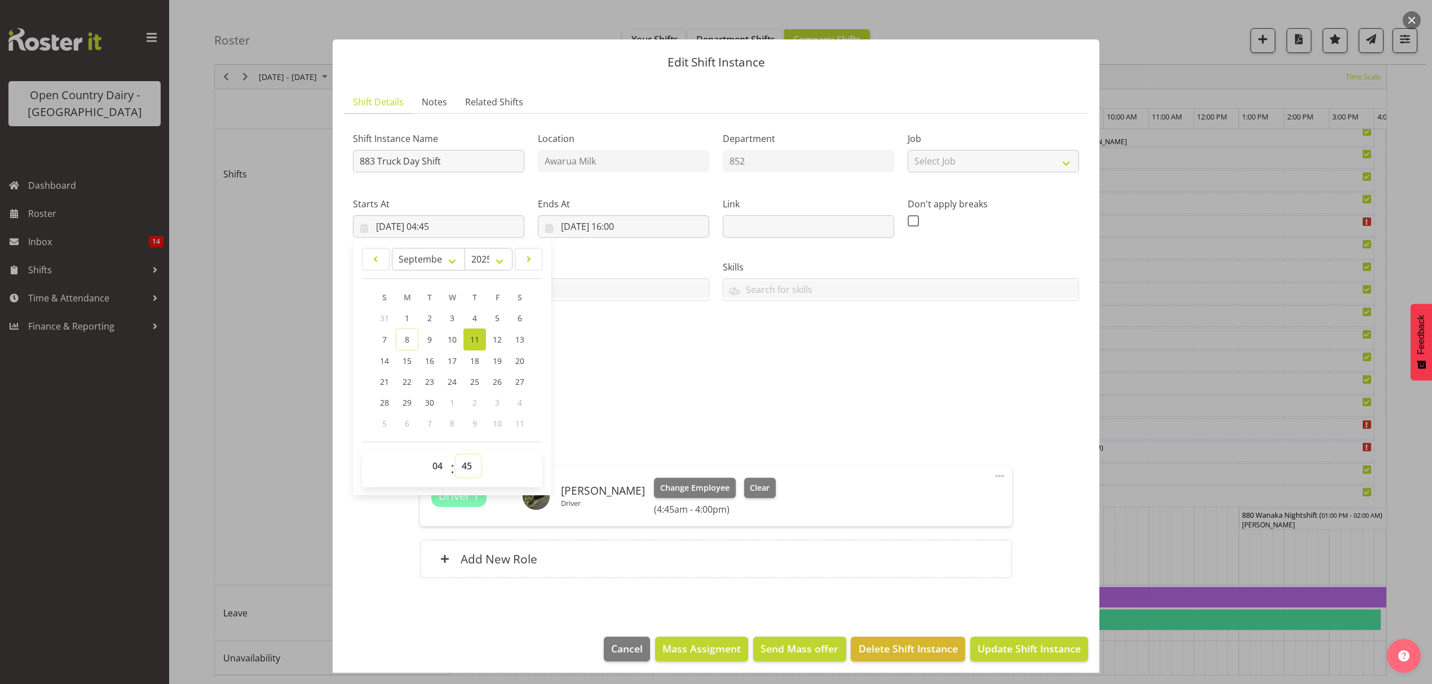
select select "0"
click at [455, 455] on select "00 01 02 03 04 05 06 07 08 09 10 11 12 13 14 15 16 17 18 19 20 21 22 23 24 25 2…" at bounding box center [467, 466] width 25 height 23
type input "11/09/2025, 04:00"
click at [616, 229] on input "11/09/2025, 16:00" at bounding box center [623, 226] width 171 height 23
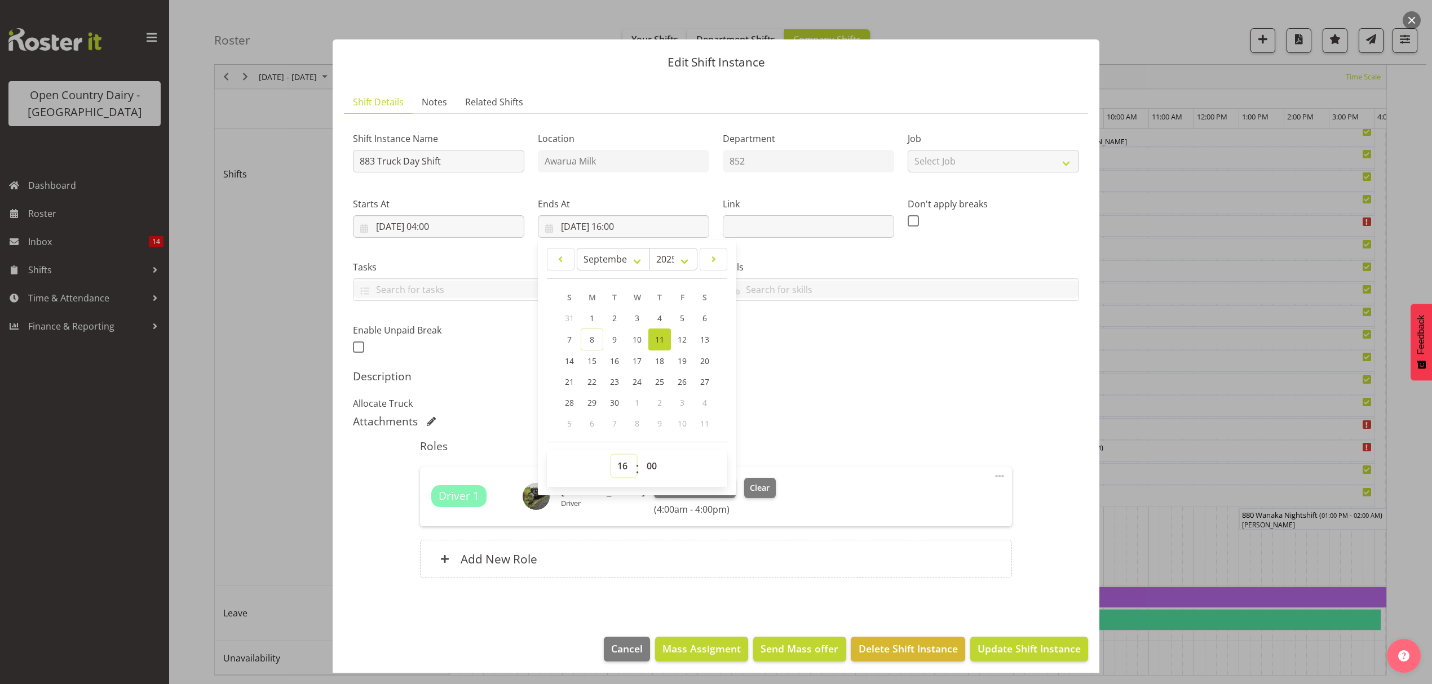
click at [619, 469] on select "00 01 02 03 04 05 06 07 08 09 10 11 12 13 14 15 16 17 18 19 20 21 22 23" at bounding box center [623, 466] width 25 height 23
select select "13"
click at [611, 455] on select "00 01 02 03 04 05 06 07 08 09 10 11 12 13 14 15 16 17 18 19 20 21 22 23" at bounding box center [623, 466] width 25 height 23
type input "11/09/2025, 13:00"
click at [817, 426] on div "Attachments" at bounding box center [716, 422] width 726 height 14
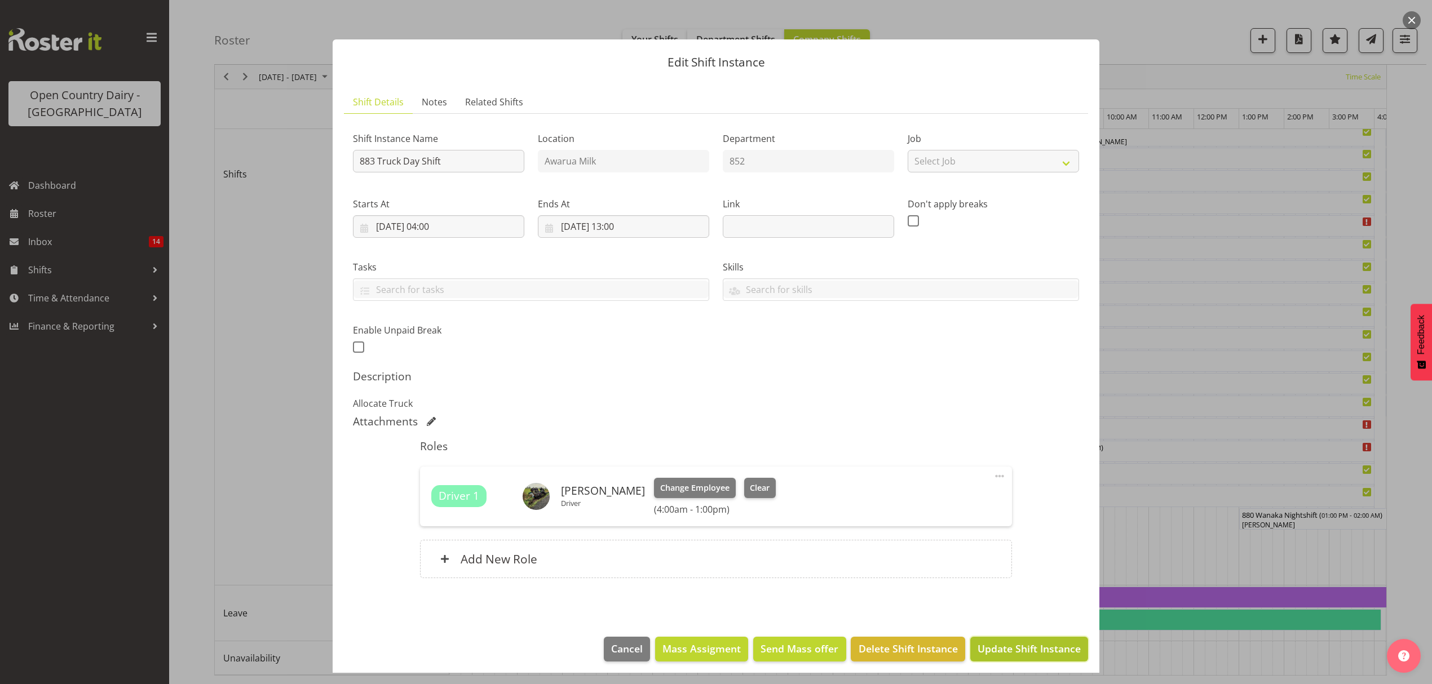
click at [1008, 656] on span "Update Shift Instance" at bounding box center [1028, 648] width 103 height 15
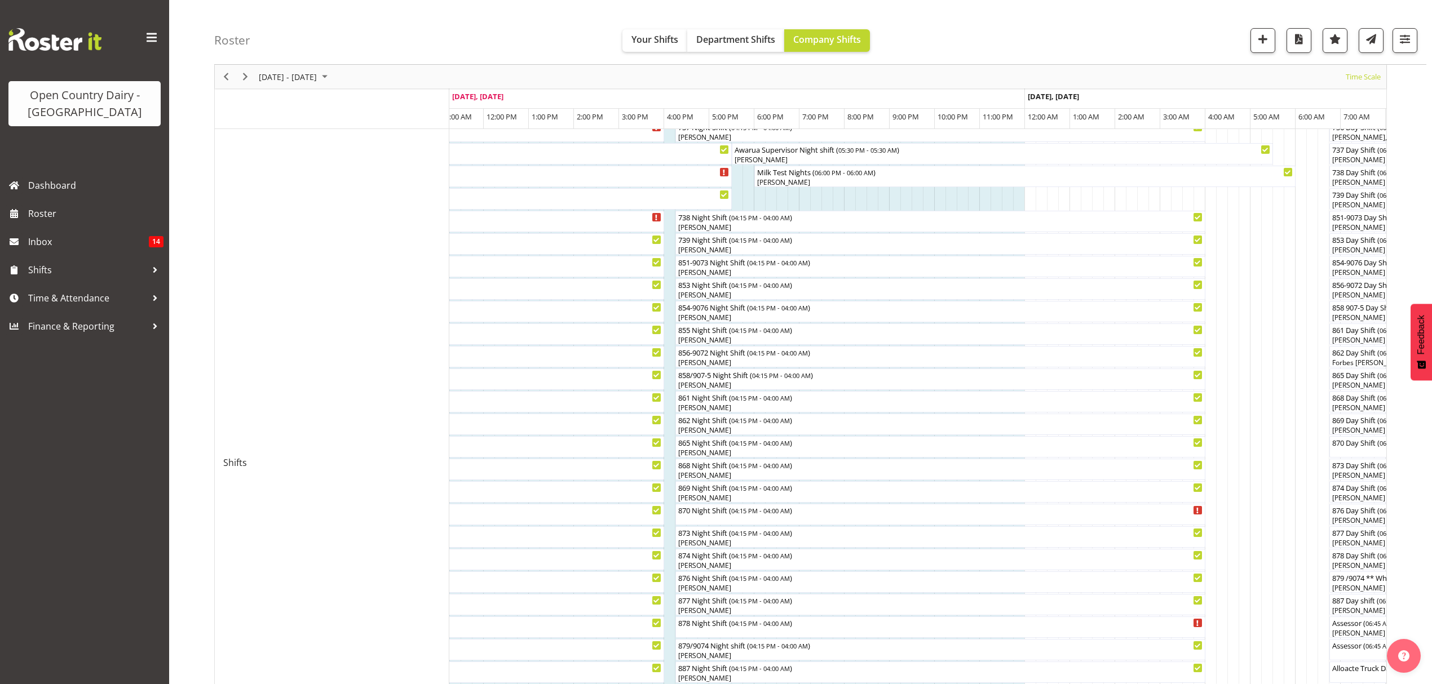
scroll to position [64, 0]
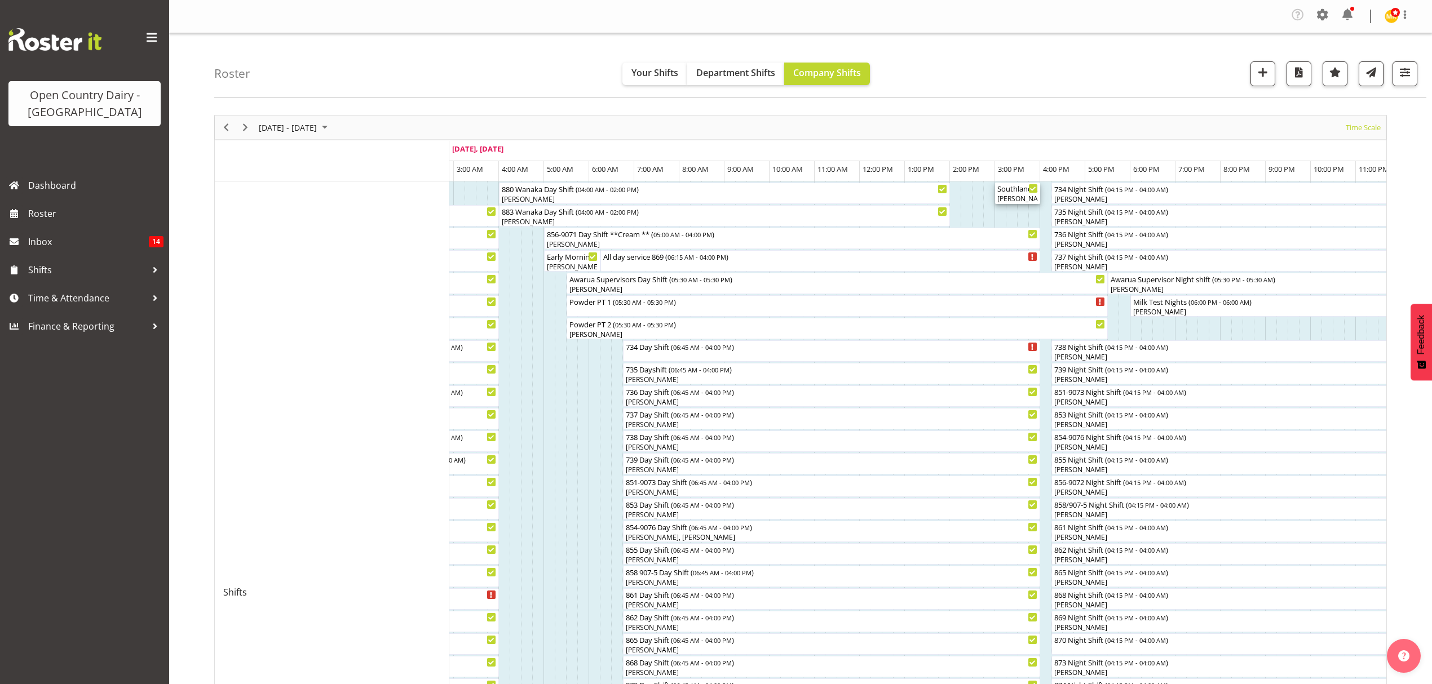
click at [1017, 200] on div "[PERSON_NAME], [PERSON_NAME], [PERSON_NAME], [PERSON_NAME], [PERSON_NAME], [PER…" at bounding box center [1017, 199] width 41 height 10
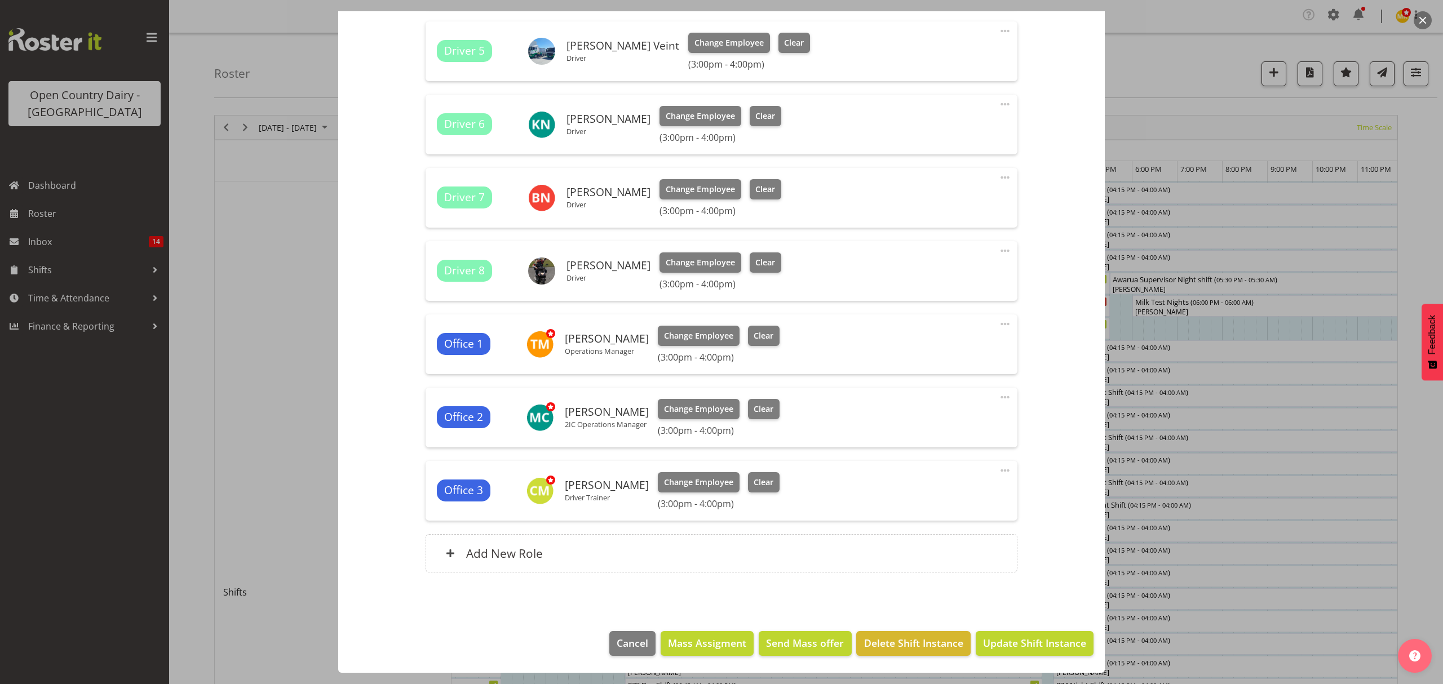
click at [1227, 492] on div at bounding box center [721, 342] width 1443 height 684
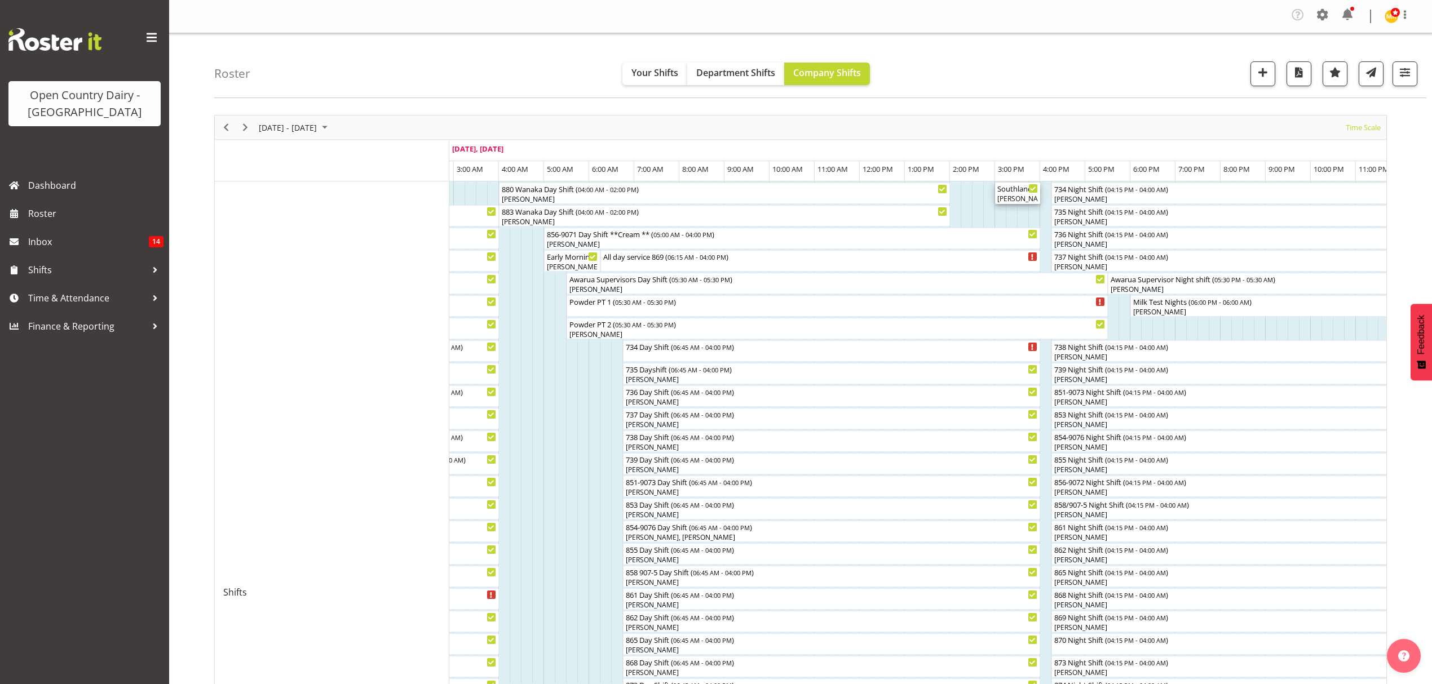
click at [1006, 197] on div "[PERSON_NAME], [PERSON_NAME], [PERSON_NAME], [PERSON_NAME], [PERSON_NAME], [PER…" at bounding box center [1017, 199] width 41 height 10
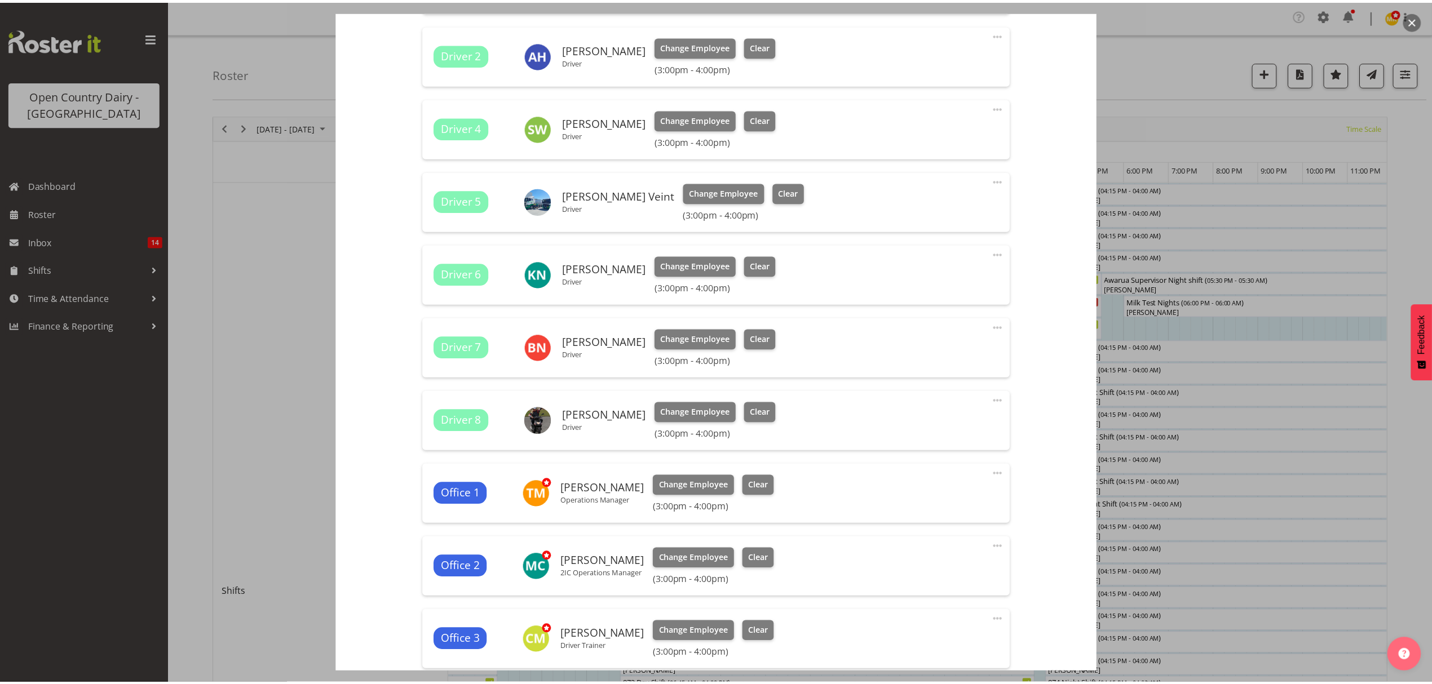
scroll to position [290, 0]
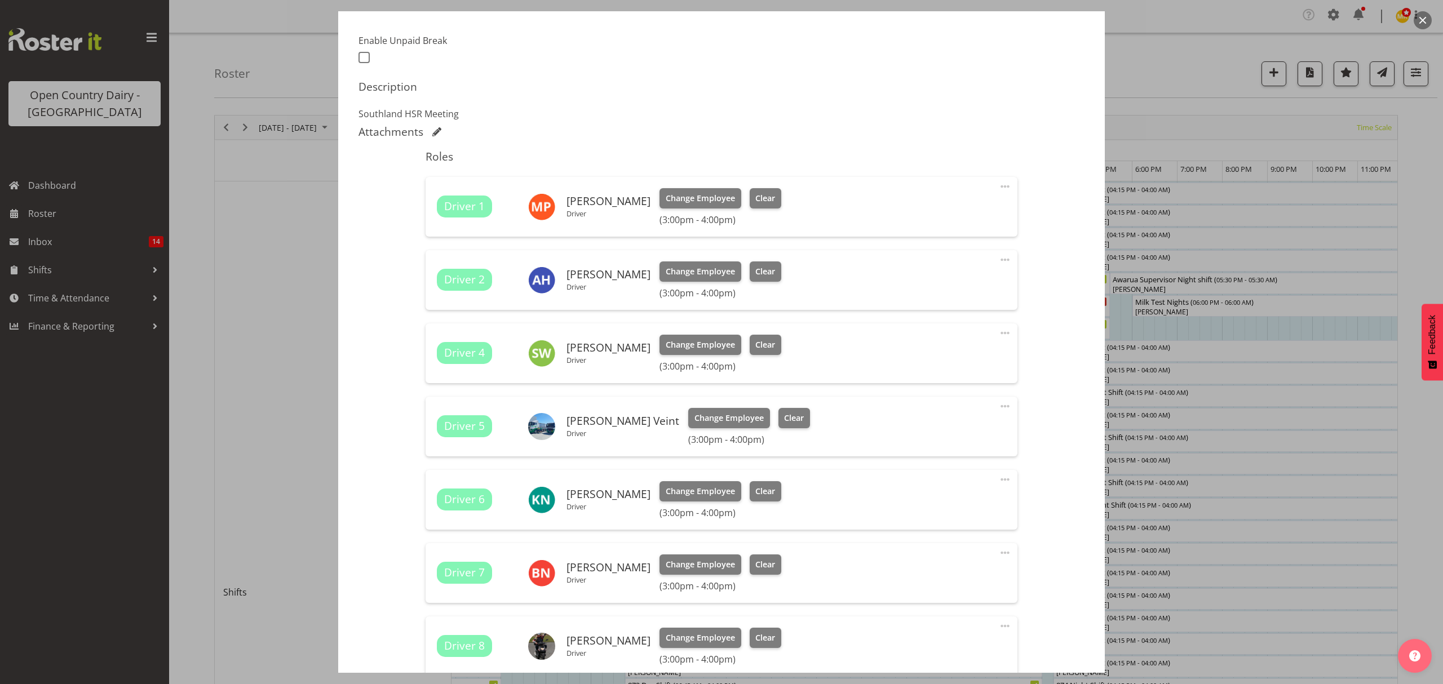
click at [1297, 494] on div at bounding box center [721, 342] width 1443 height 684
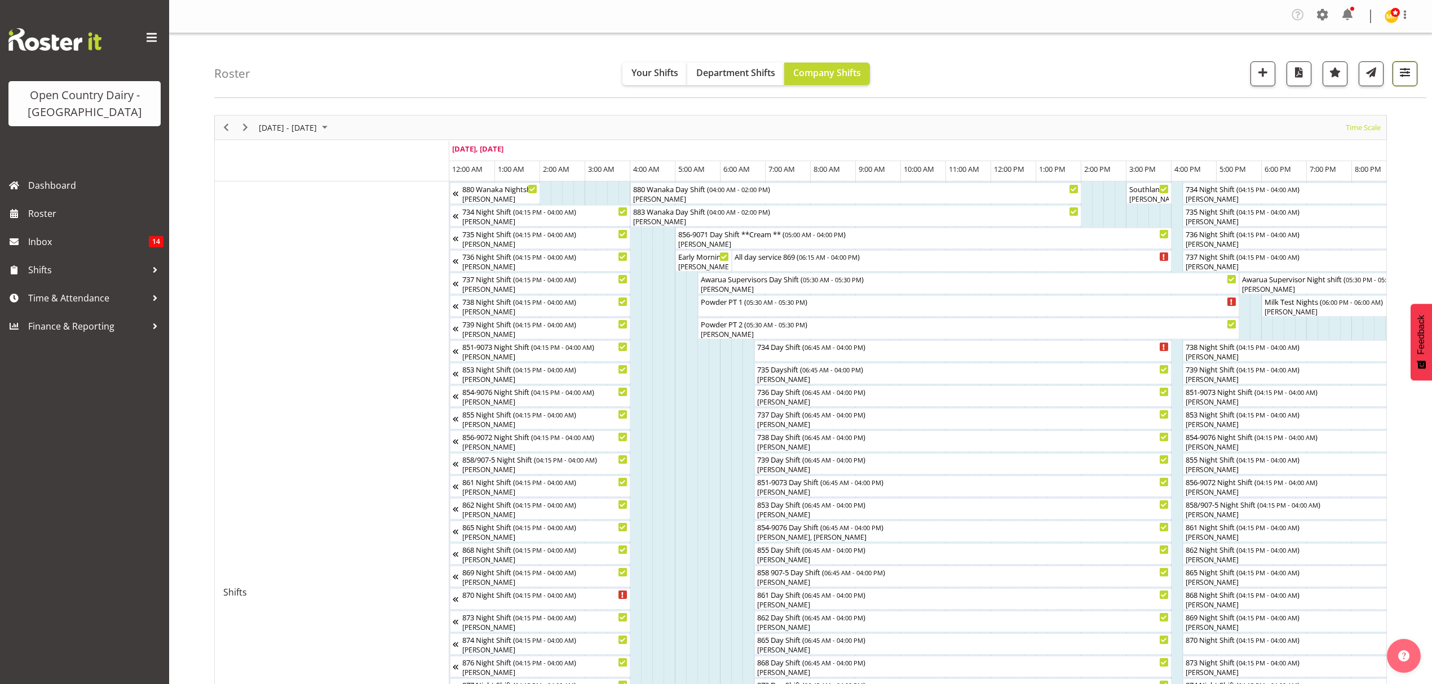
click at [1406, 79] on span "button" at bounding box center [1404, 72] width 15 height 15
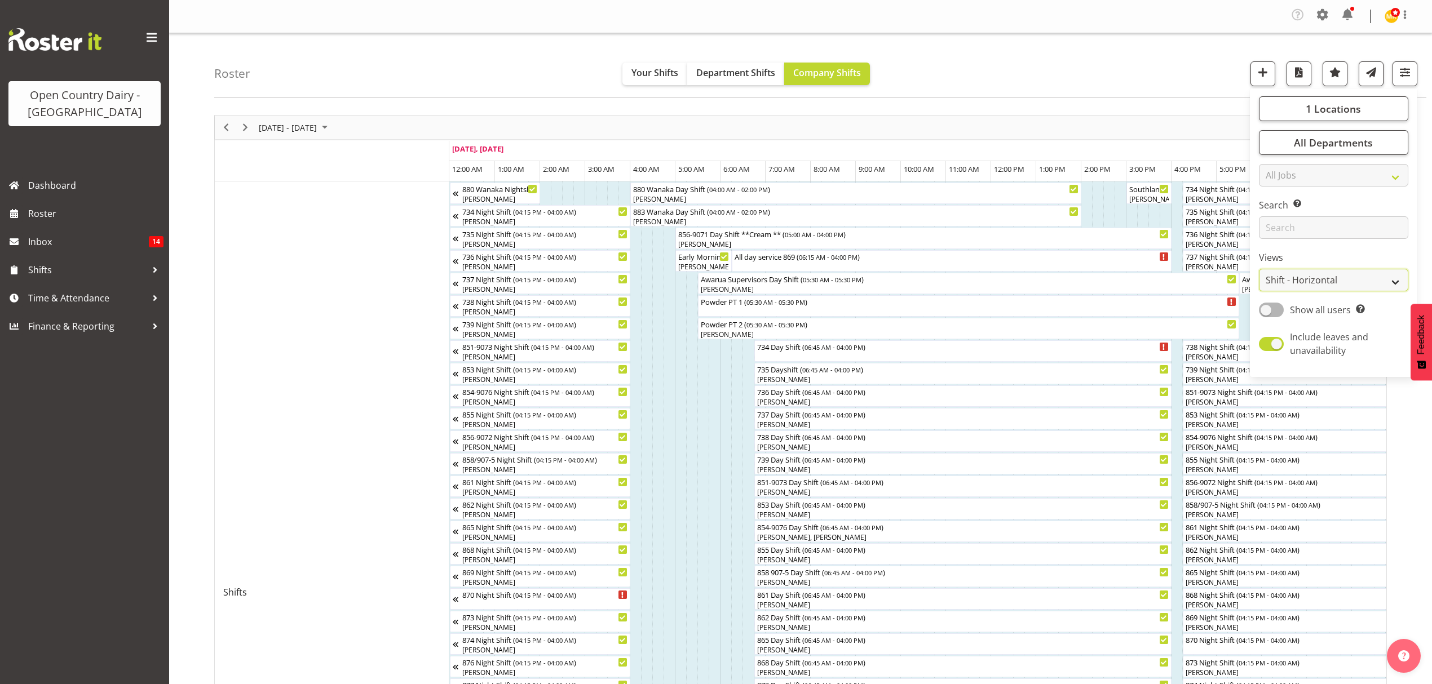
click at [1319, 280] on select "Staff Role Shift - Horizontal Shift - Vertical Staff - Location" at bounding box center [1333, 280] width 149 height 23
select select "staff"
click at [1259, 269] on select "Staff Role Shift - Horizontal Shift - Vertical Staff - Location" at bounding box center [1333, 280] width 149 height 23
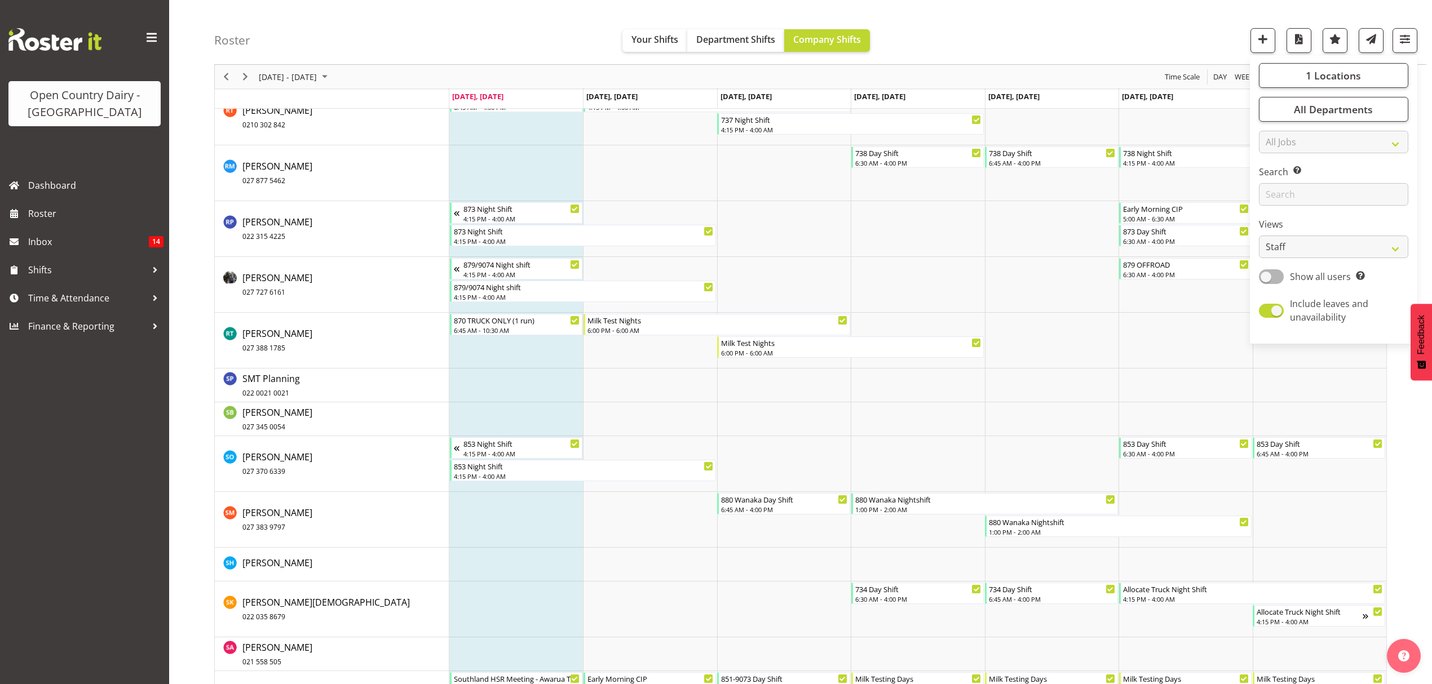
scroll to position [5862, 0]
click at [248, 326] on span "[PERSON_NAME] 027 388 1785" at bounding box center [277, 337] width 70 height 26
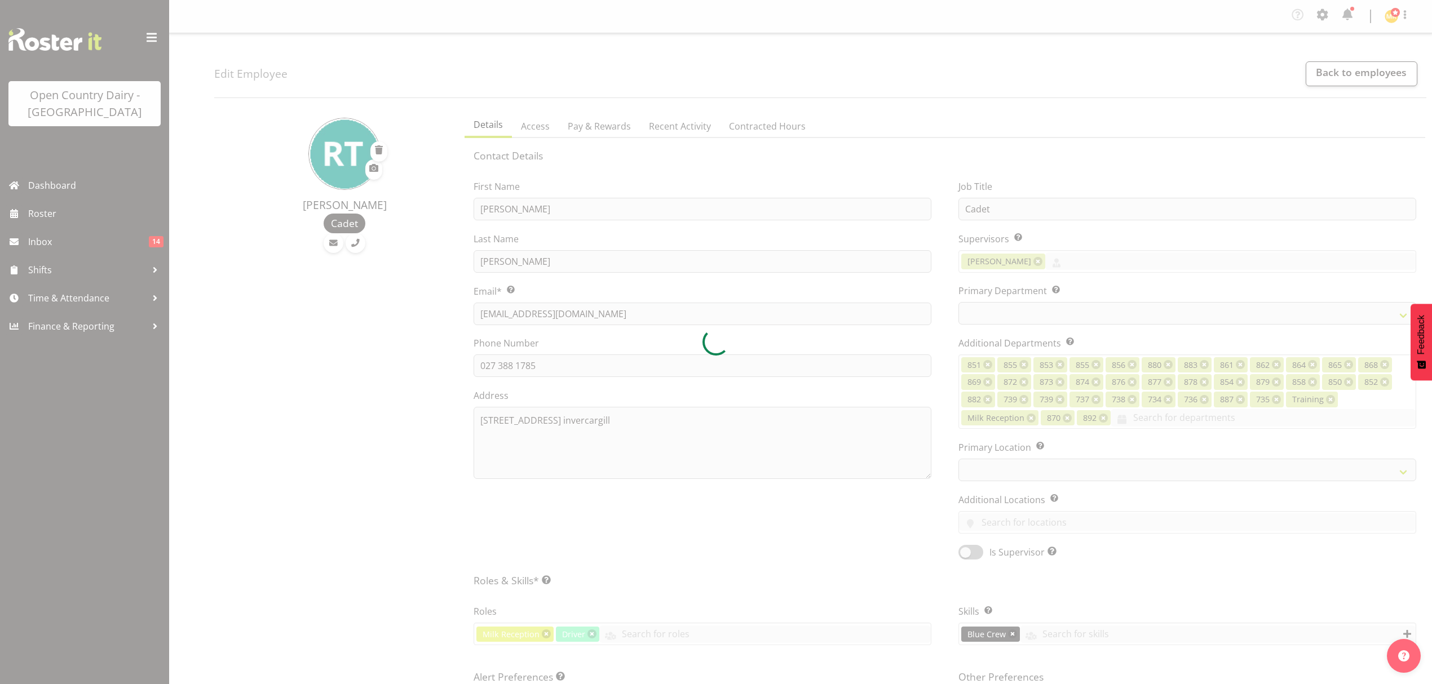
select select "TimelineWeek"
select select
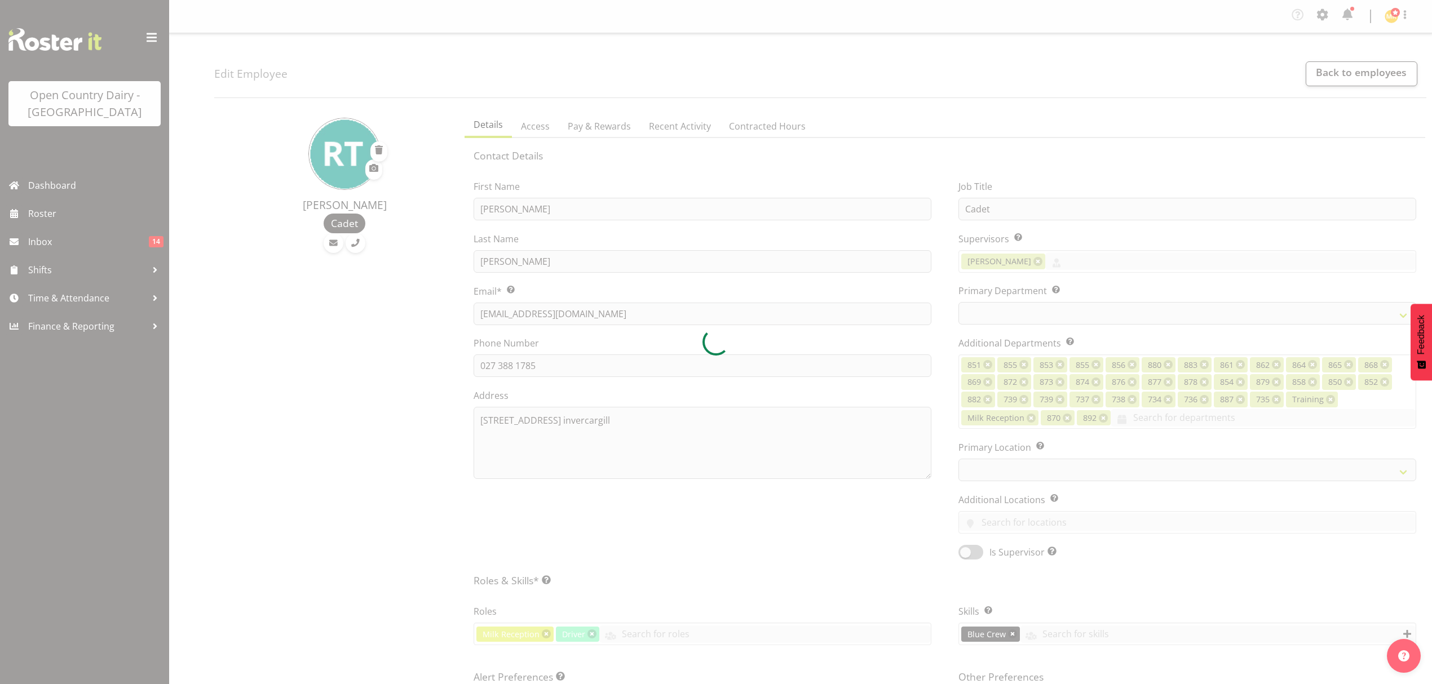
select select "905"
